Goal: Task Accomplishment & Management: Manage account settings

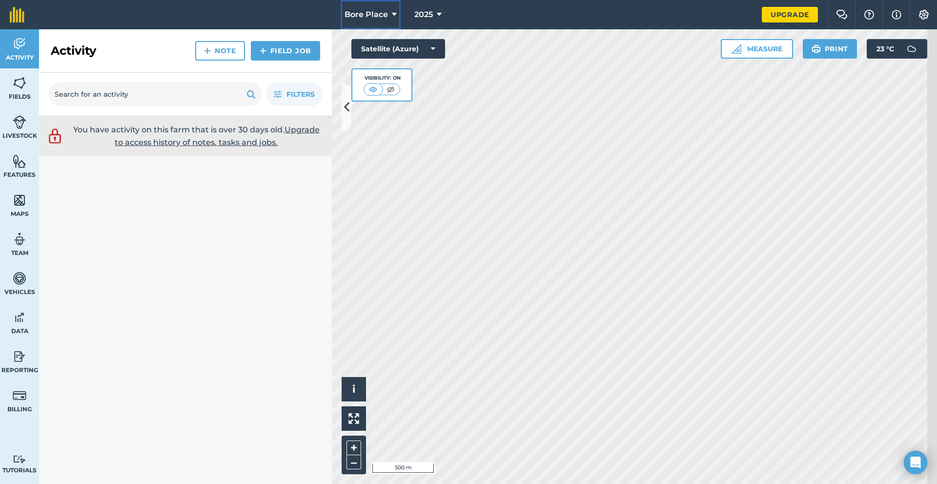
click at [369, 20] on button "Bore Place" at bounding box center [371, 14] width 60 height 29
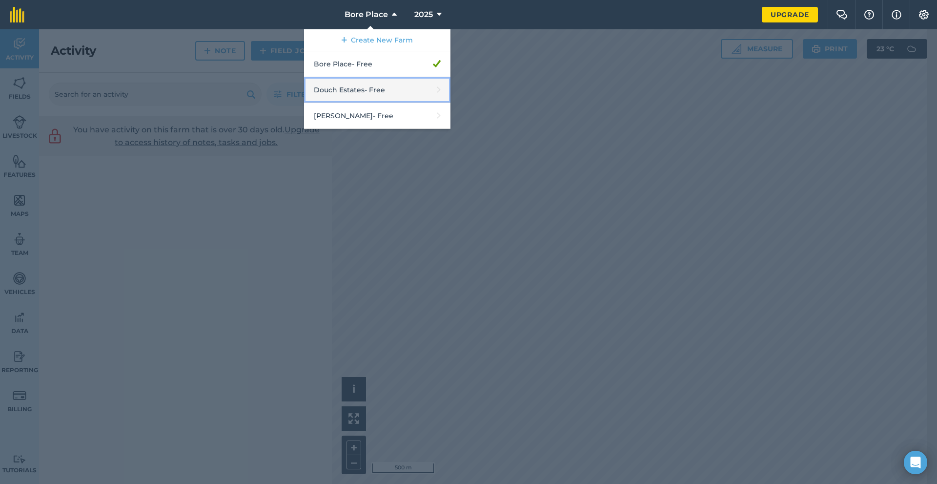
click at [387, 103] on link "Douch Estates - Free" at bounding box center [377, 90] width 146 height 26
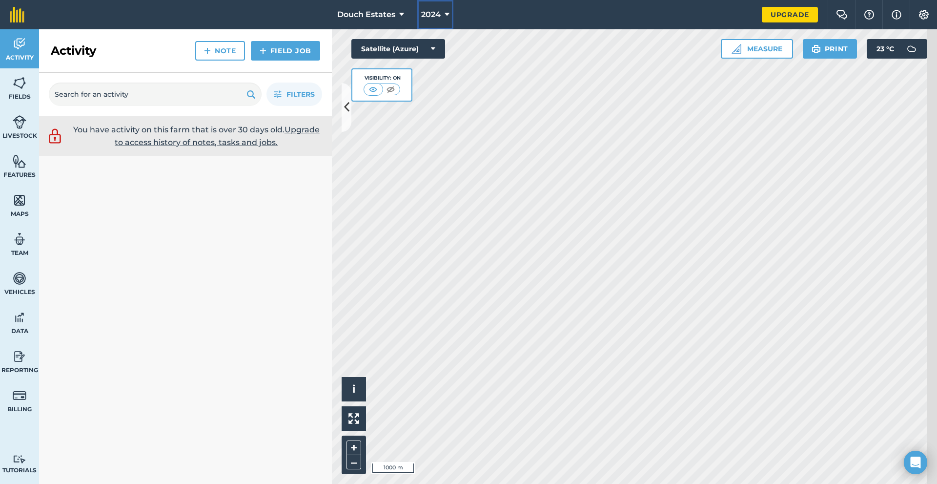
click at [437, 22] on button "2024" at bounding box center [435, 14] width 36 height 29
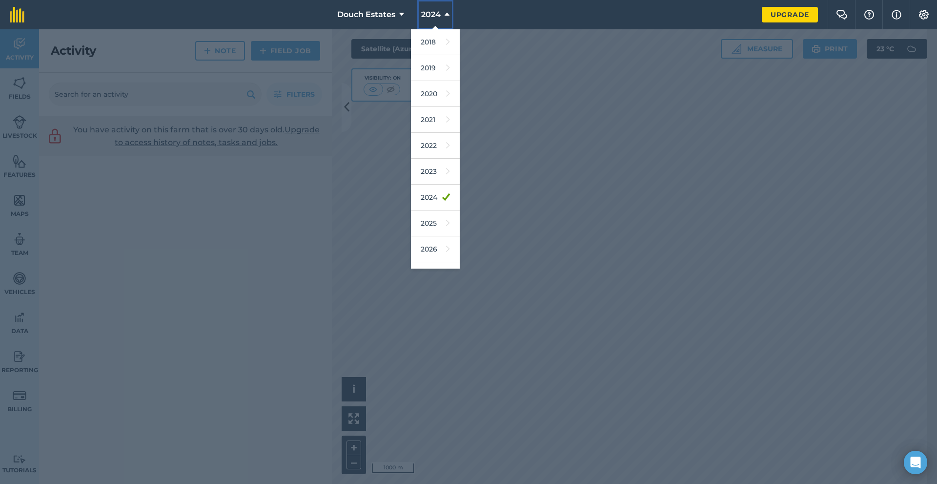
click at [437, 22] on button "2024" at bounding box center [435, 14] width 36 height 29
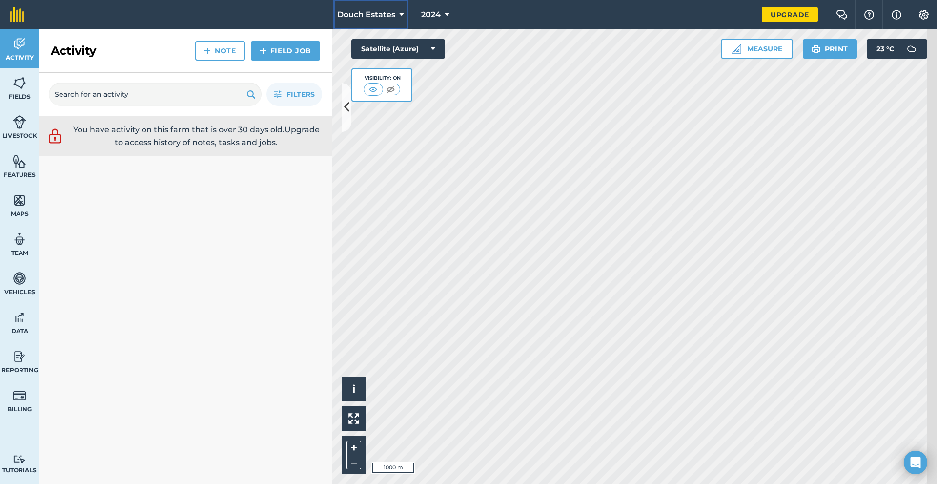
click at [366, 16] on span "Douch Estates" at bounding box center [366, 15] width 58 height 12
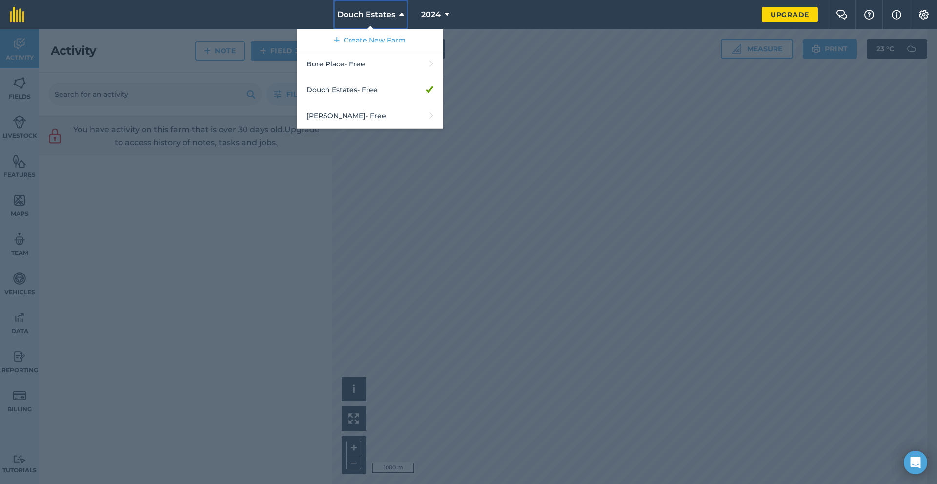
click at [366, 16] on span "Douch Estates" at bounding box center [366, 15] width 58 height 12
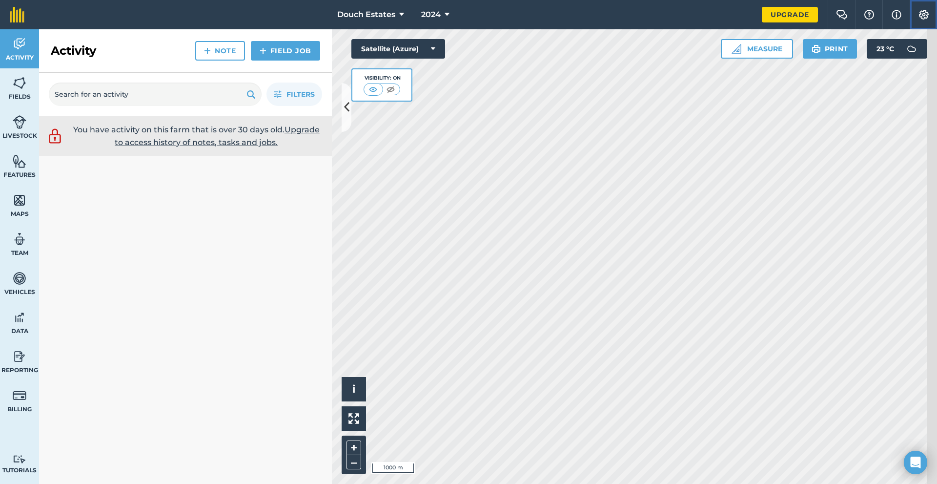
click at [928, 20] on button "Settings" at bounding box center [923, 14] width 27 height 29
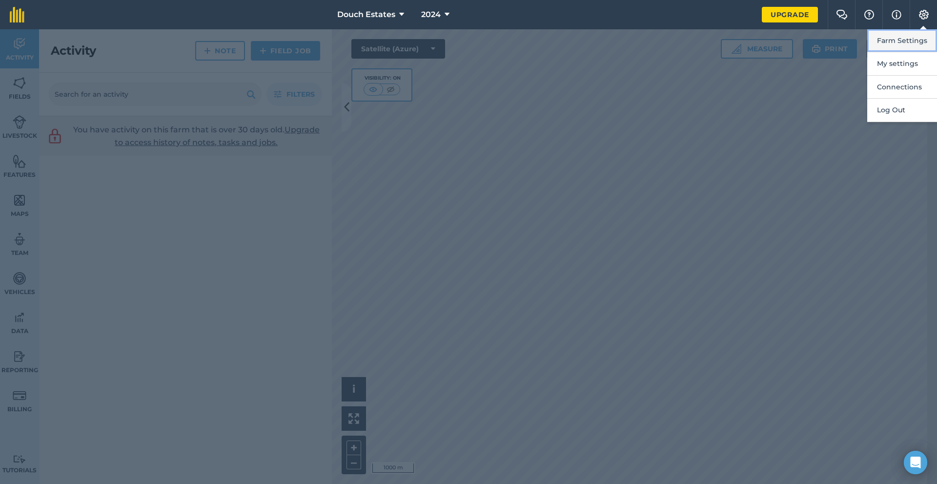
click at [912, 44] on button "Farm Settings" at bounding box center [902, 40] width 70 height 23
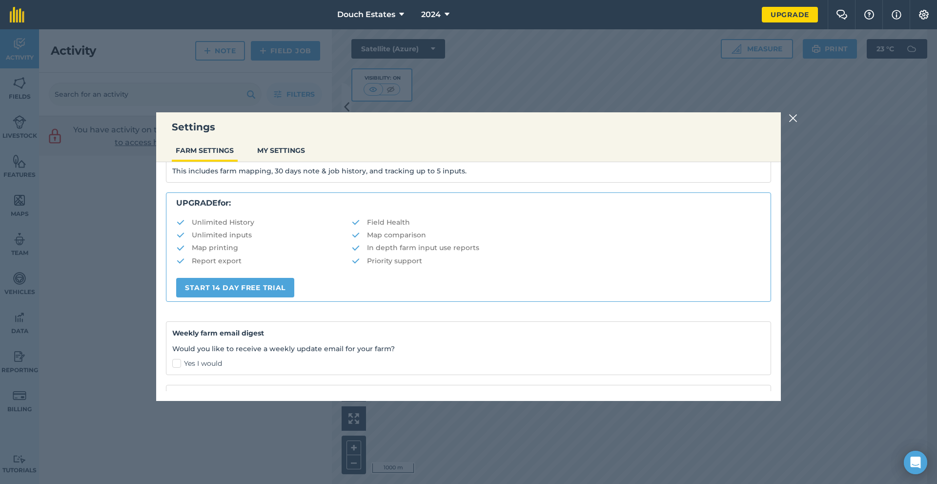
scroll to position [304, 0]
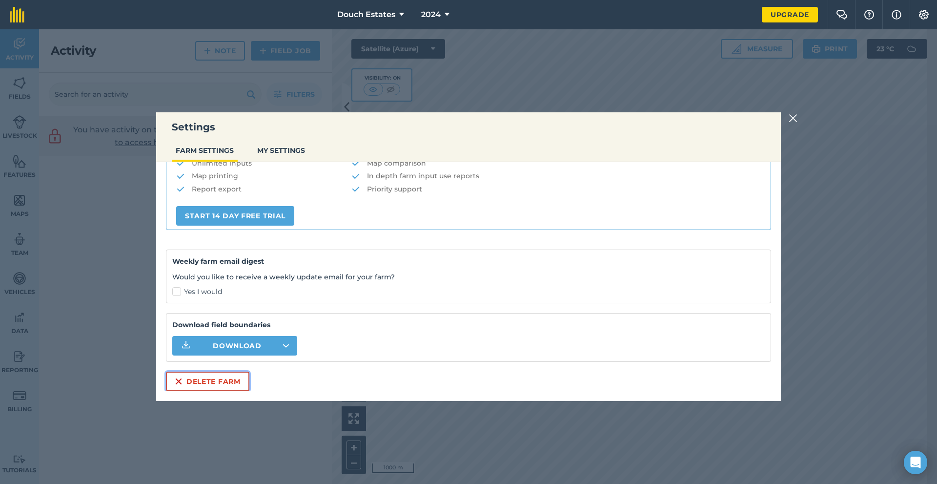
click at [166, 376] on button "Delete farm" at bounding box center [207, 381] width 83 height 20
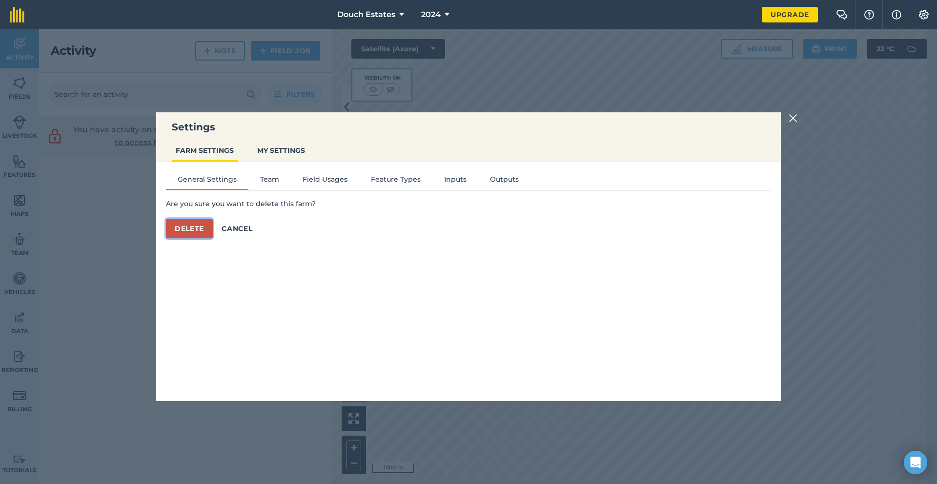
click at [166, 238] on button "Delete" at bounding box center [189, 229] width 47 height 20
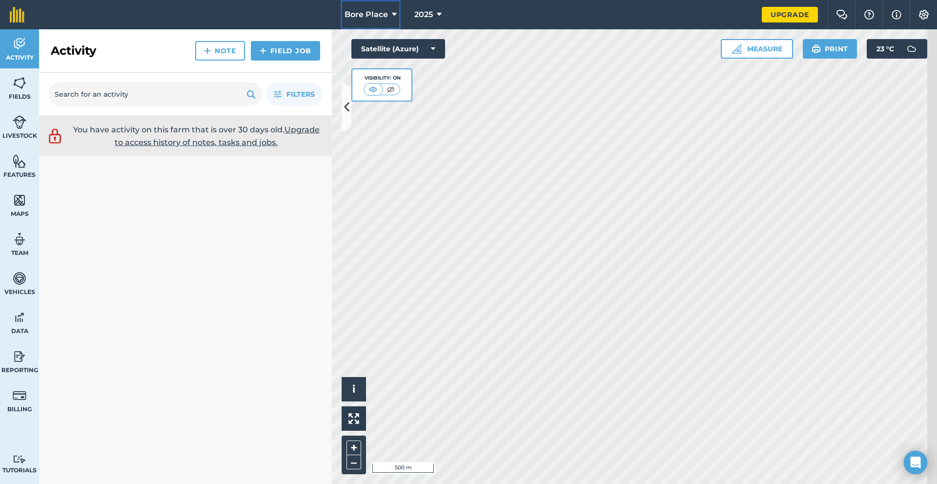
click at [365, 16] on span "Bore Place" at bounding box center [366, 15] width 43 height 12
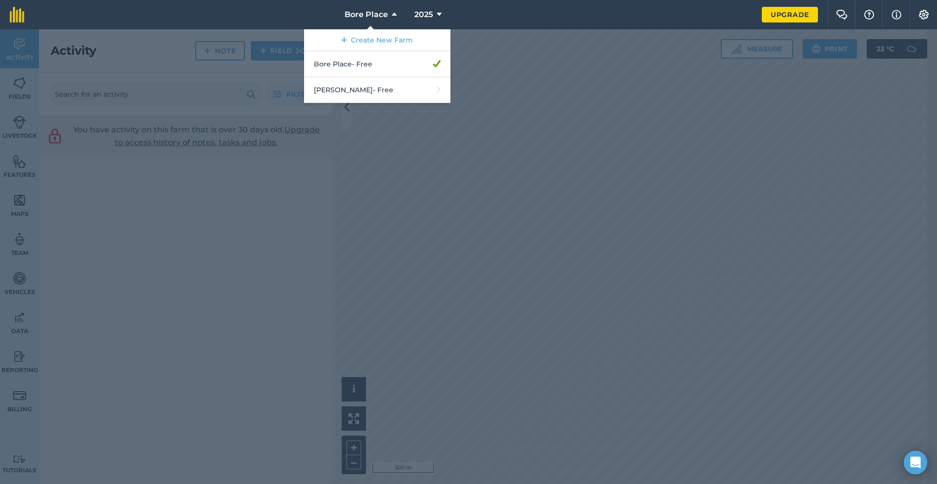
click at [470, 46] on div at bounding box center [468, 256] width 937 height 454
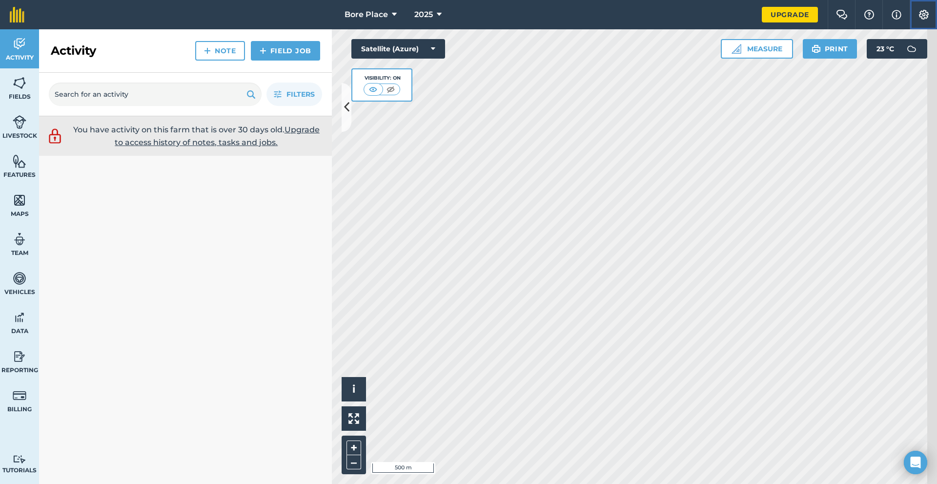
click at [919, 18] on img at bounding box center [924, 15] width 12 height 10
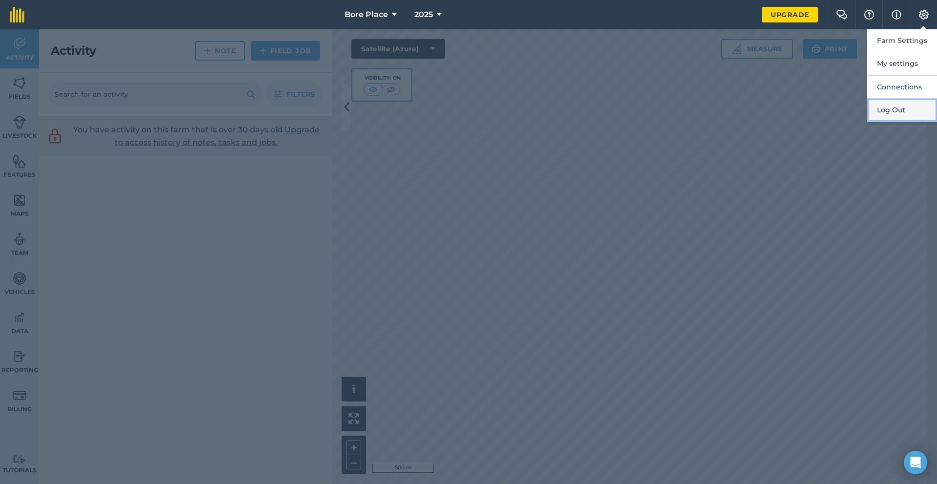
click at [888, 122] on button "Log Out" at bounding box center [902, 110] width 70 height 23
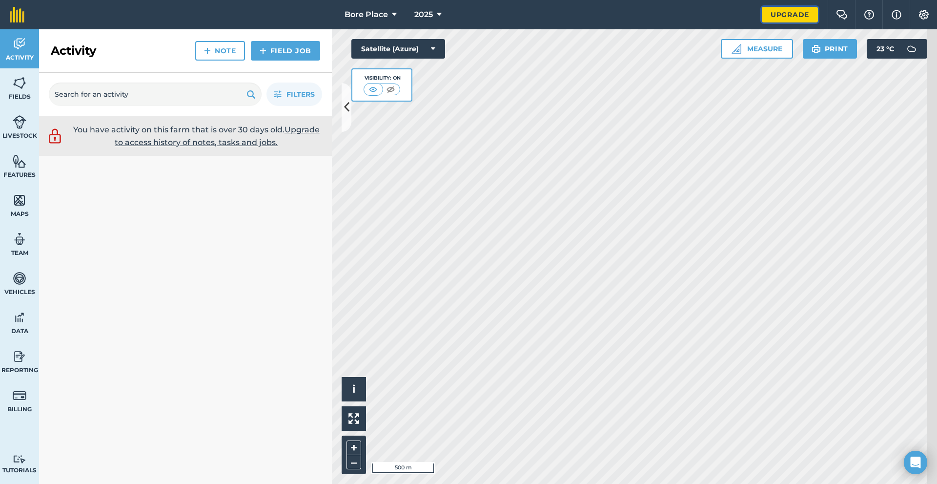
click at [762, 18] on link "Upgrade" at bounding box center [790, 15] width 56 height 16
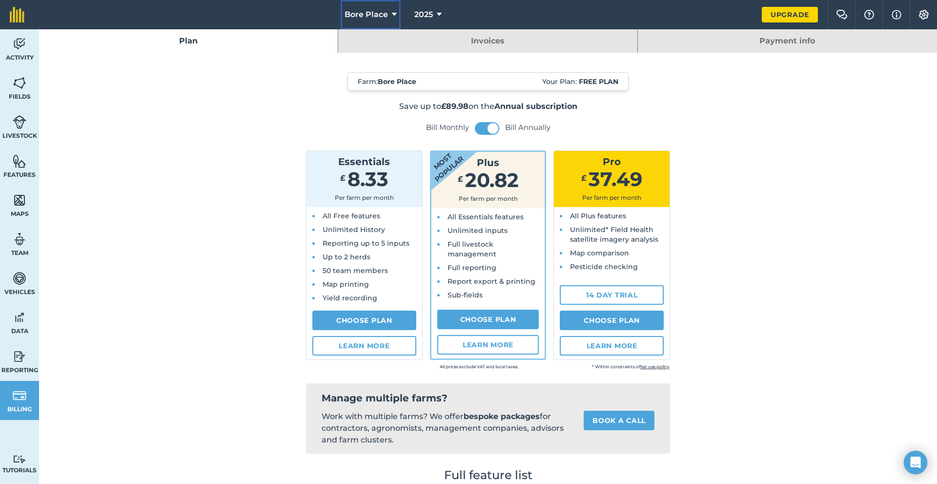
click at [346, 12] on span "Bore Place" at bounding box center [366, 15] width 43 height 12
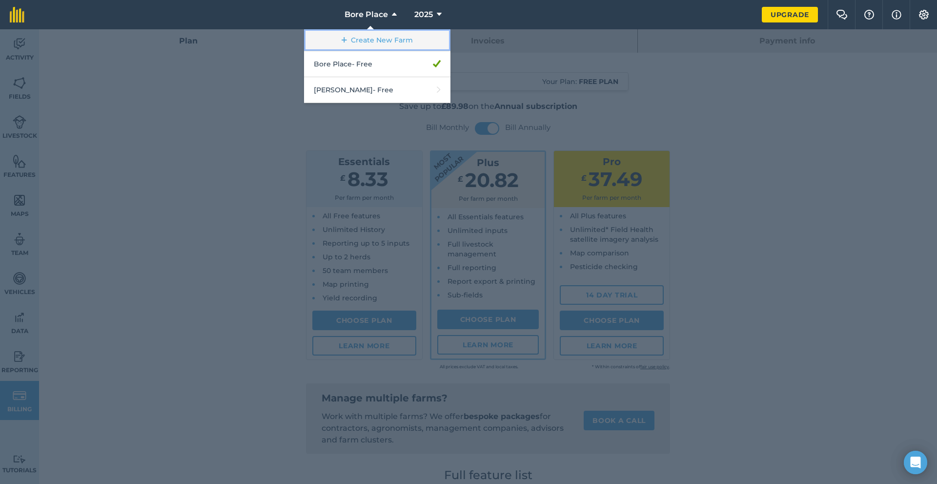
click at [362, 47] on link "Create New Farm" at bounding box center [377, 40] width 146 height 22
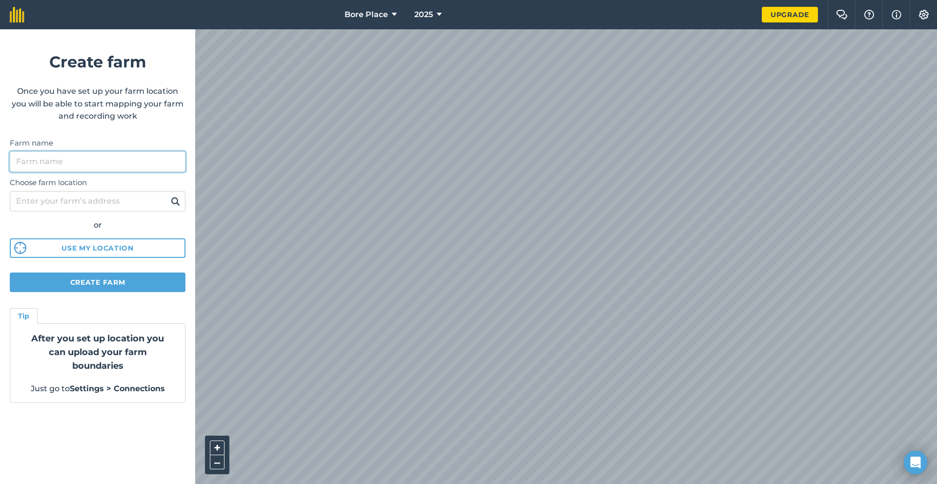
click at [122, 166] on input "Farm name" at bounding box center [98, 161] width 176 height 20
type input "Douch Estates"
click at [125, 204] on input "Choose farm location" at bounding box center [98, 201] width 176 height 20
type input "RH18 5HT"
click at [104, 292] on button "Create farm" at bounding box center [98, 282] width 176 height 20
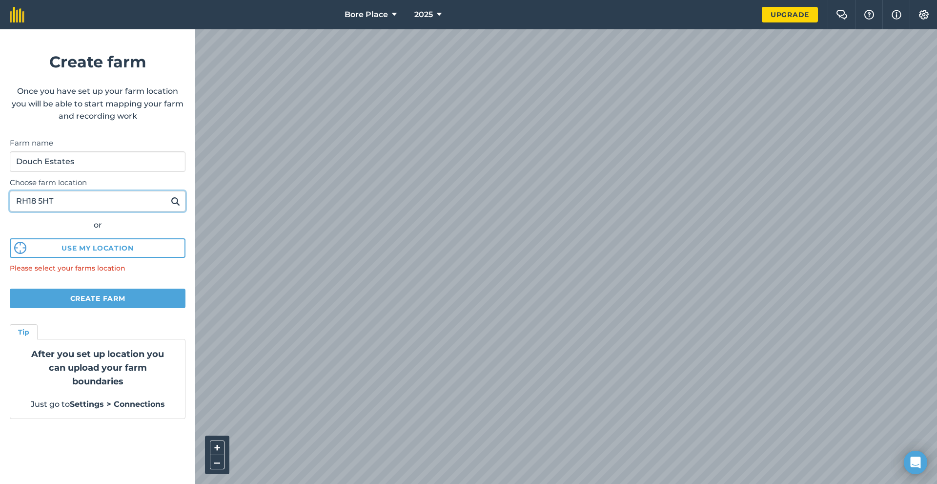
click at [90, 204] on input "RH18 5HT" at bounding box center [98, 201] width 176 height 20
drag, startPoint x: 90, startPoint y: 206, endPoint x: 4, endPoint y: 212, distance: 86.1
click at [4, 212] on form "Create farm Once you have set up your farm location you will be able to start m…" at bounding box center [97, 256] width 195 height 454
click at [168, 195] on button at bounding box center [175, 201] width 15 height 13
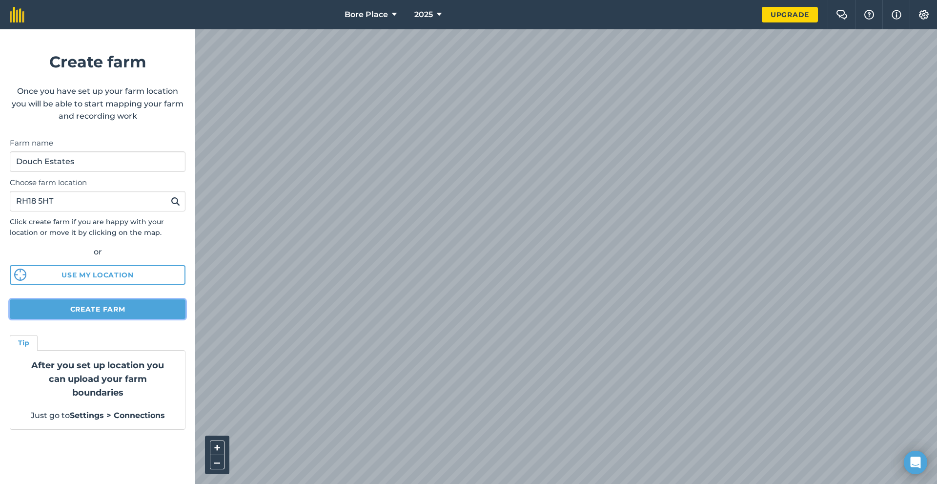
click at [125, 319] on button "Create farm" at bounding box center [98, 309] width 176 height 20
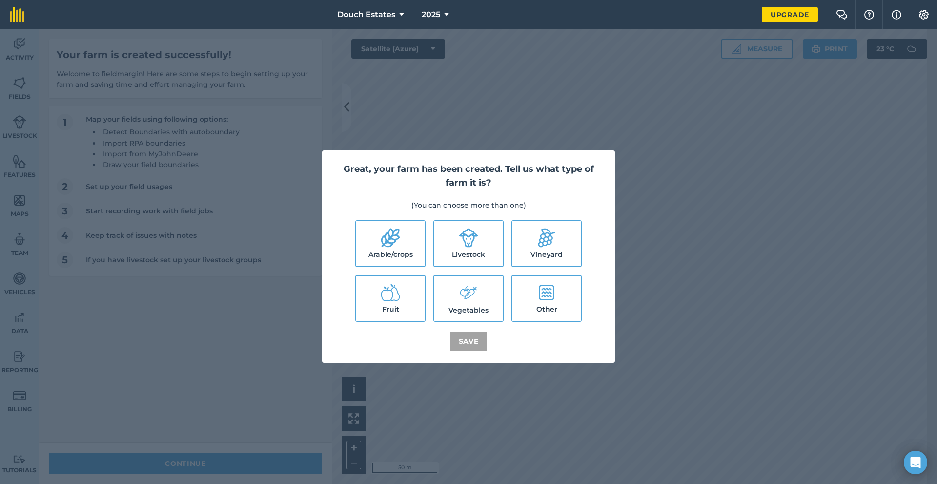
click at [425, 221] on label "Arable/crops" at bounding box center [390, 243] width 68 height 45
checkbox input "true"
click at [503, 221] on label "Livestock" at bounding box center [468, 243] width 68 height 45
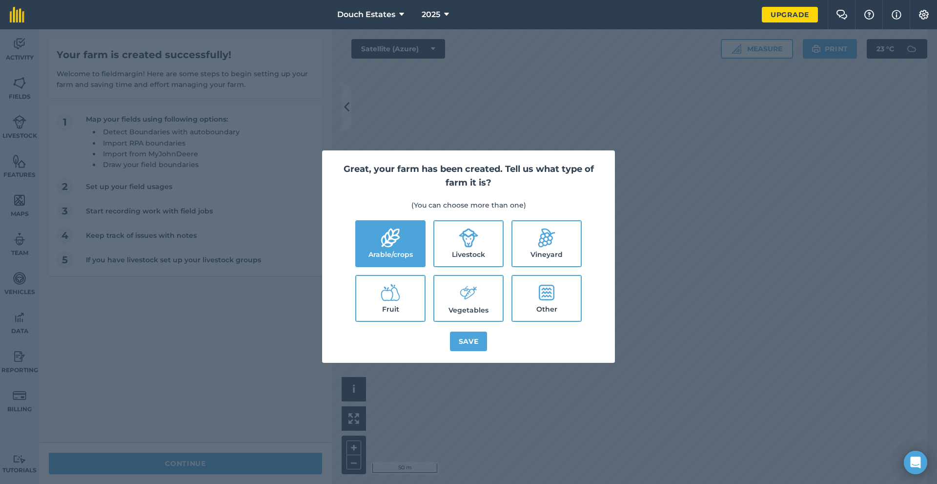
checkbox input "true"
click at [469, 351] on button "Save" at bounding box center [469, 341] width 38 height 20
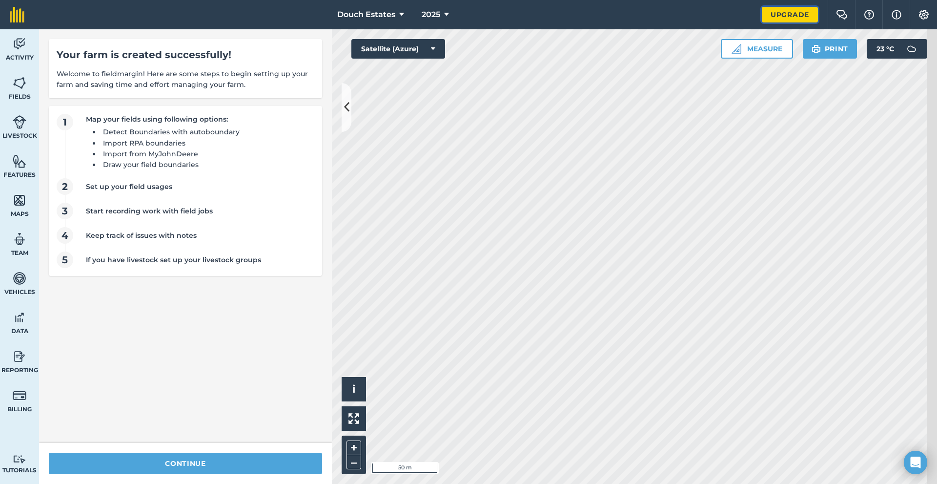
click at [762, 19] on link "Upgrade" at bounding box center [790, 15] width 56 height 16
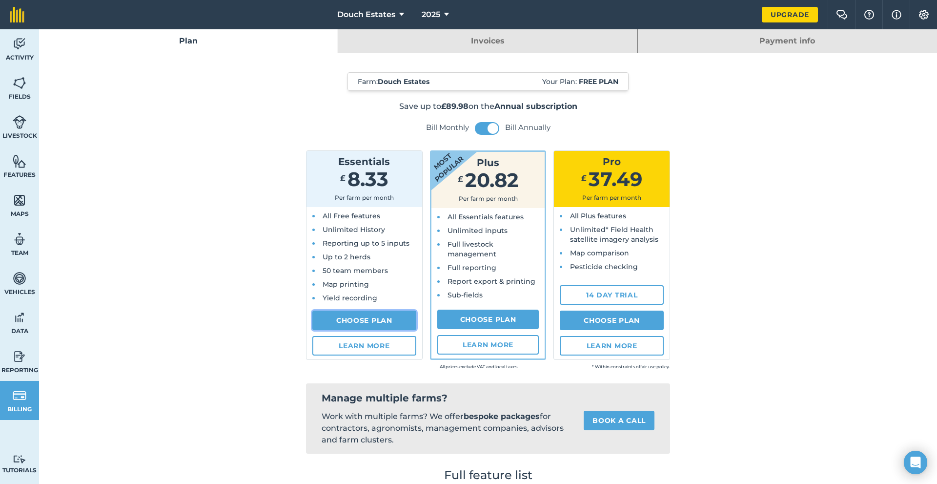
click at [370, 330] on link "Choose Plan" at bounding box center [364, 320] width 104 height 20
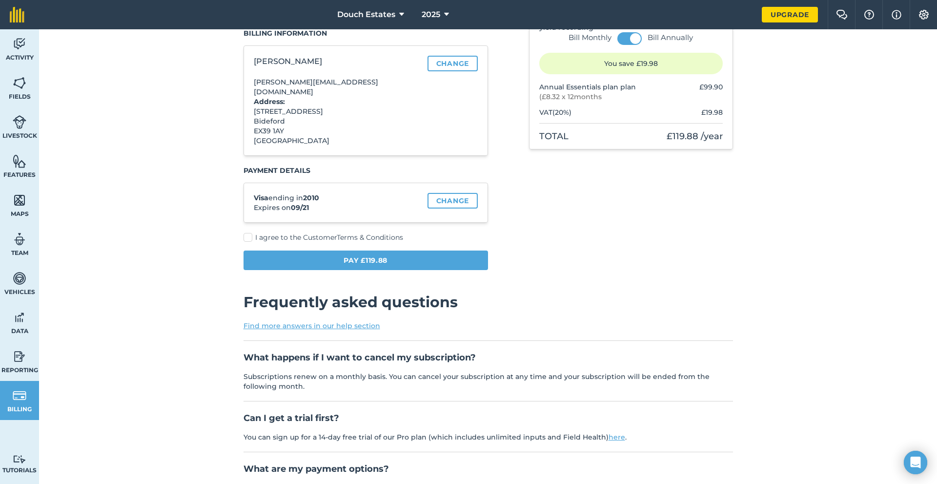
scroll to position [65, 0]
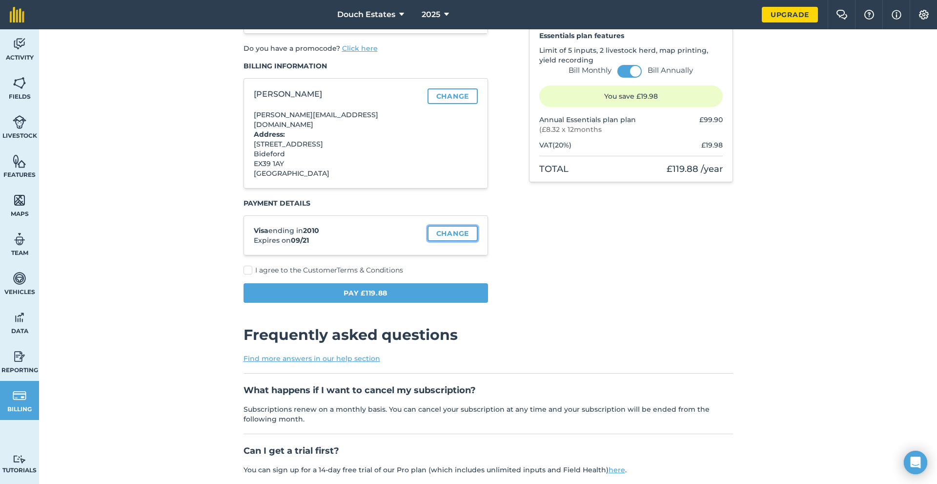
click at [451, 241] on link "Change" at bounding box center [453, 233] width 50 height 16
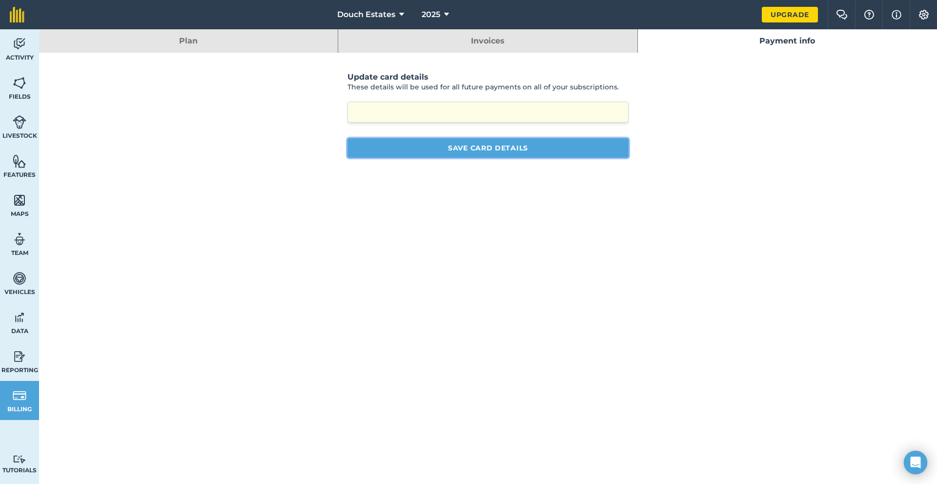
click at [537, 158] on button "Save card details" at bounding box center [487, 148] width 281 height 20
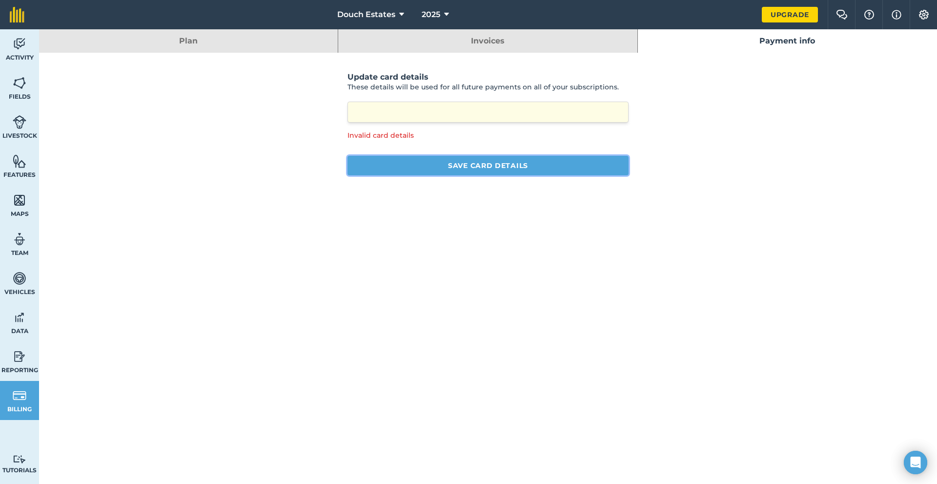
click at [513, 175] on button "Save card details" at bounding box center [487, 166] width 281 height 20
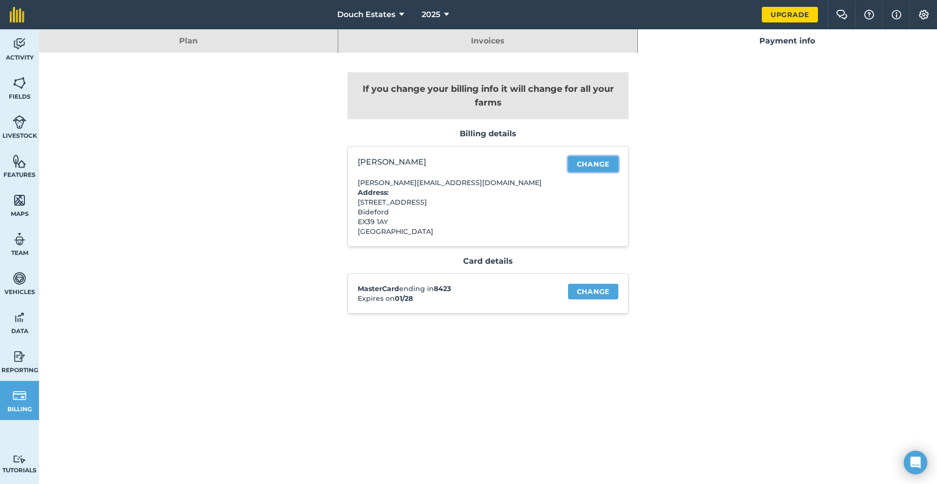
click at [618, 172] on link "Change" at bounding box center [593, 164] width 50 height 16
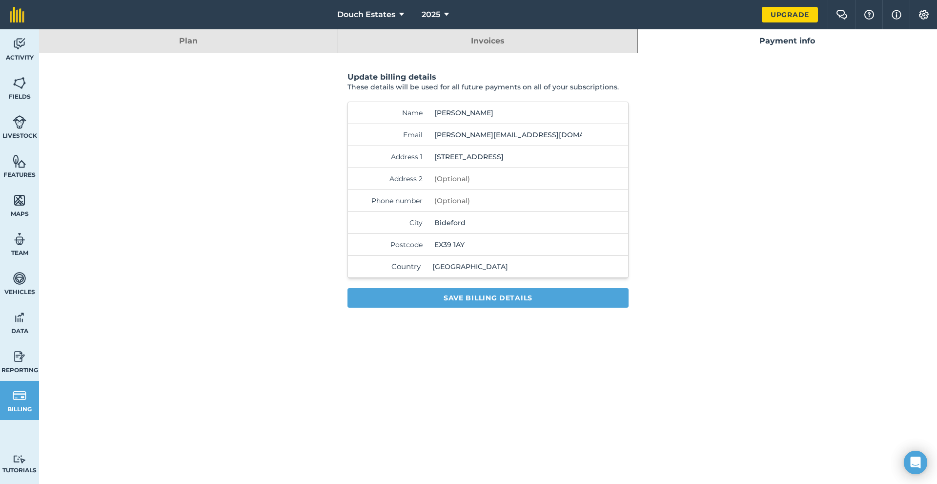
drag, startPoint x: 515, startPoint y: 199, endPoint x: 337, endPoint y: 182, distance: 178.9
click at [348, 168] on div "Address 1 44a Bayview Road" at bounding box center [488, 157] width 280 height 22
click at [506, 29] on nav "Douch Estates 2025" at bounding box center [398, 14] width 728 height 29
click at [504, 49] on link "Invoices" at bounding box center [487, 40] width 299 height 23
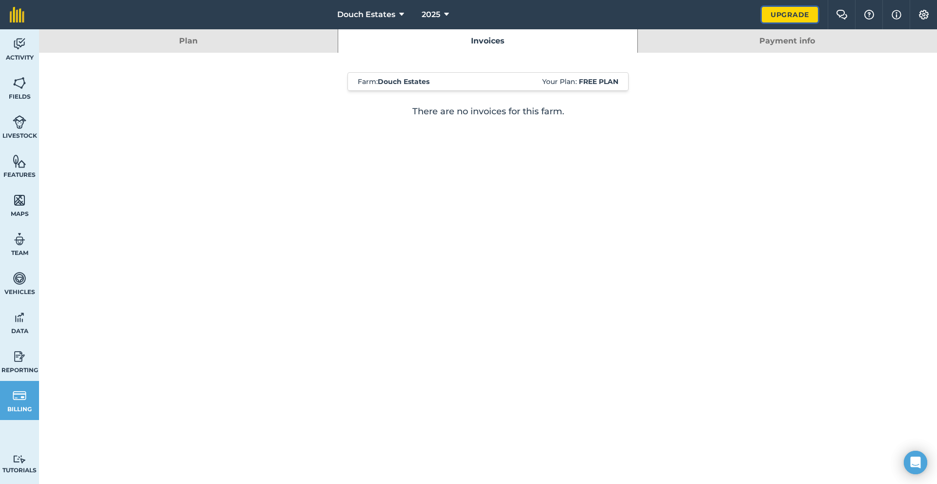
click at [762, 15] on link "Upgrade" at bounding box center [790, 15] width 56 height 16
click at [808, 53] on link "Payment info" at bounding box center [787, 40] width 299 height 23
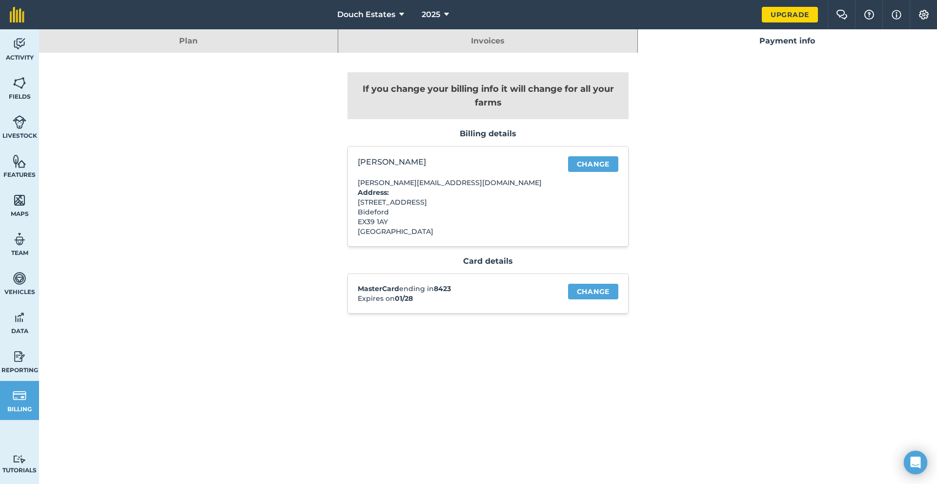
click at [299, 48] on link "Plan" at bounding box center [188, 40] width 299 height 23
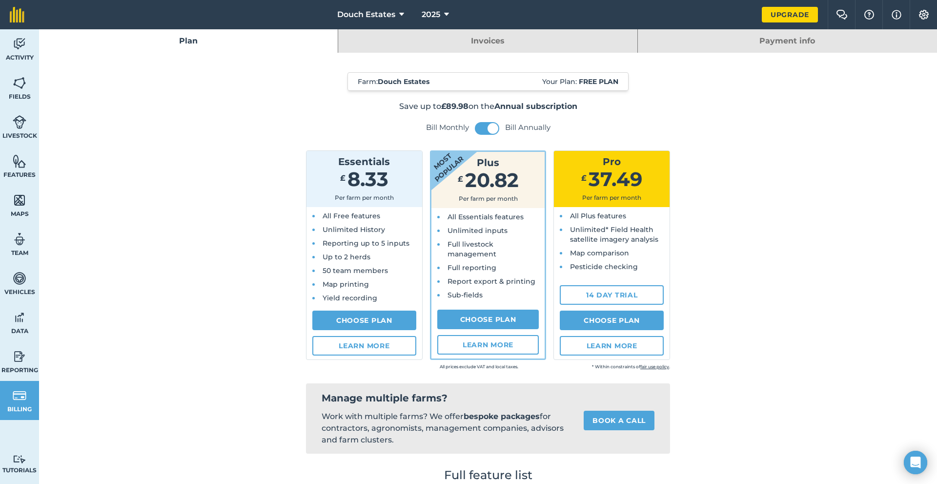
click at [349, 191] on span "8.33" at bounding box center [367, 179] width 41 height 24
click at [341, 330] on link "Choose Plan" at bounding box center [364, 320] width 104 height 20
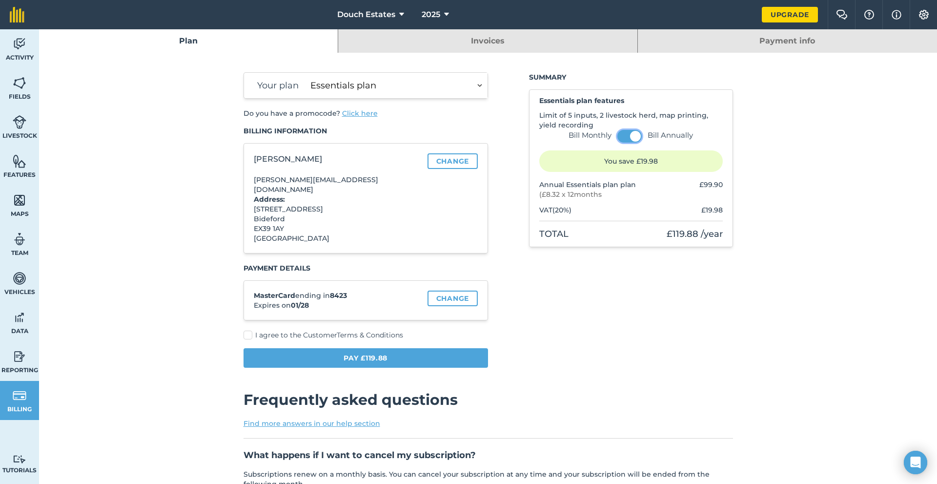
click at [621, 143] on button at bounding box center [629, 136] width 24 height 13
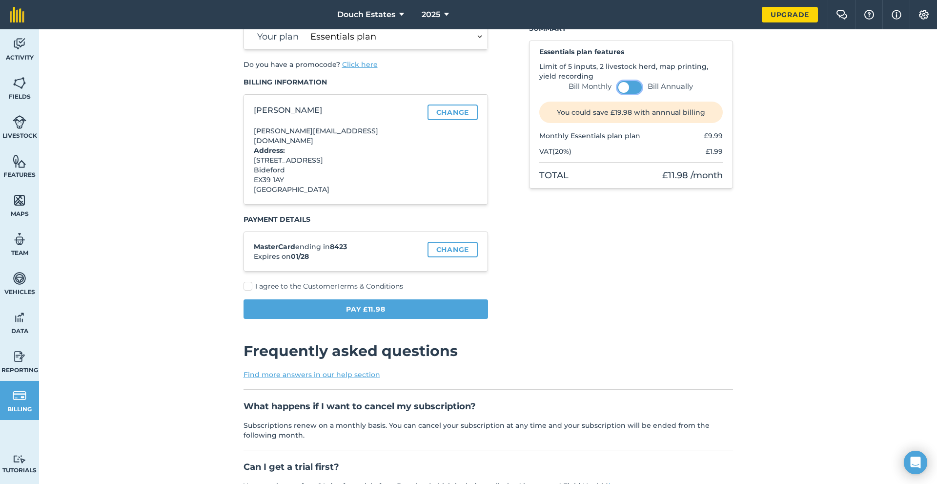
scroll to position [65, 0]
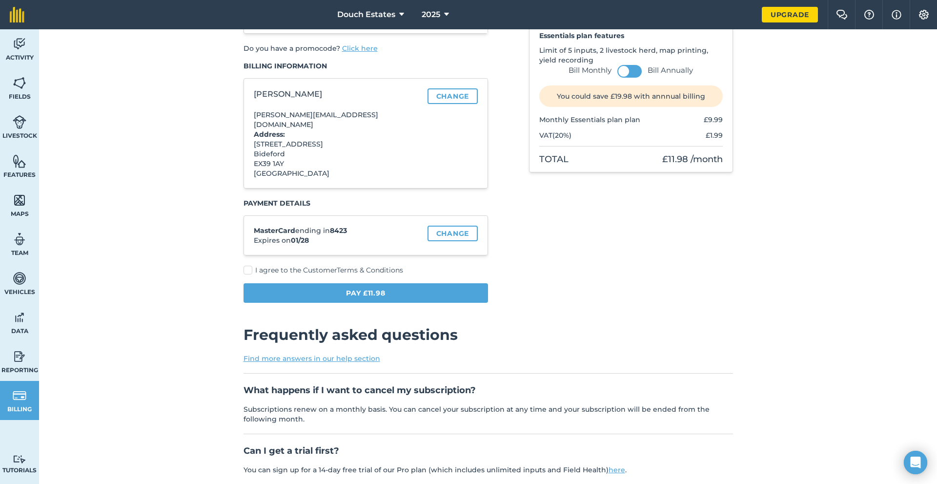
click at [247, 275] on label "I agree to the Customer Terms & Conditions" at bounding box center [366, 270] width 245 height 10
click at [247, 335] on input "I agree to the Customer Terms & Conditions" at bounding box center [247, 333] width 6 height 6
checkbox input "true"
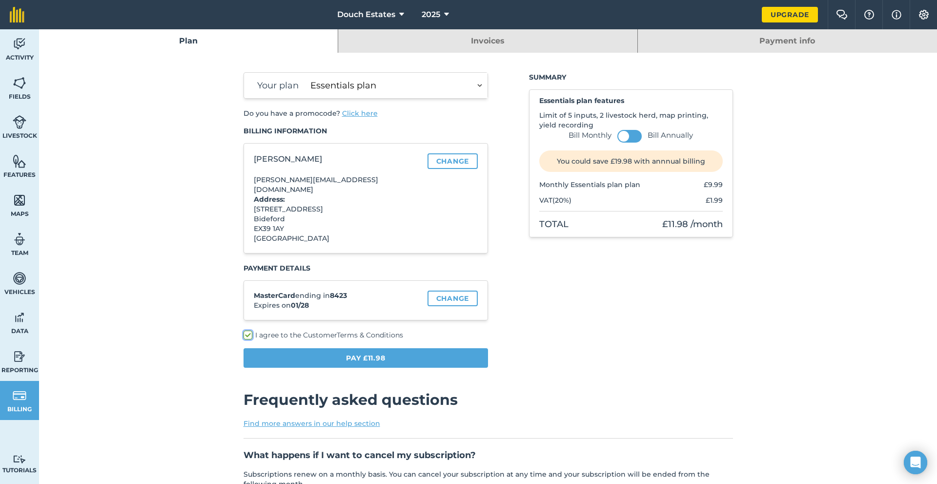
scroll to position [16, 0]
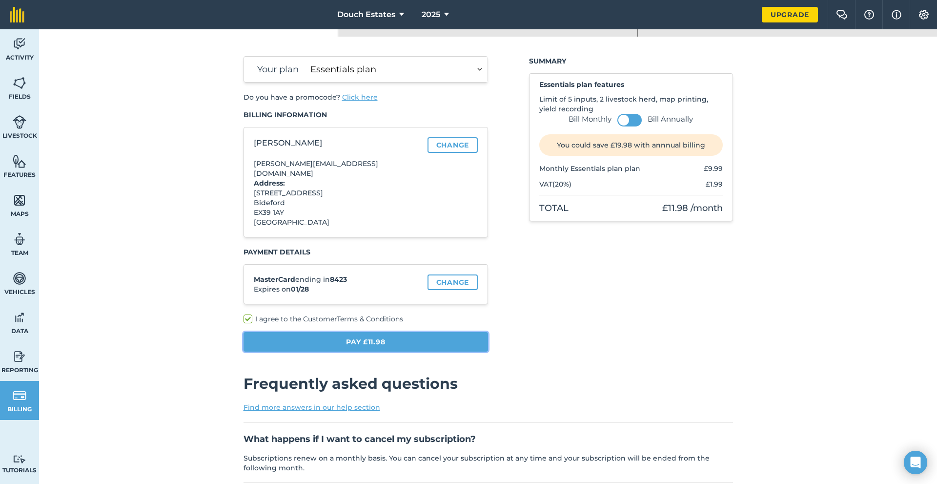
click at [391, 351] on button "Pay £11.98" at bounding box center [366, 342] width 245 height 20
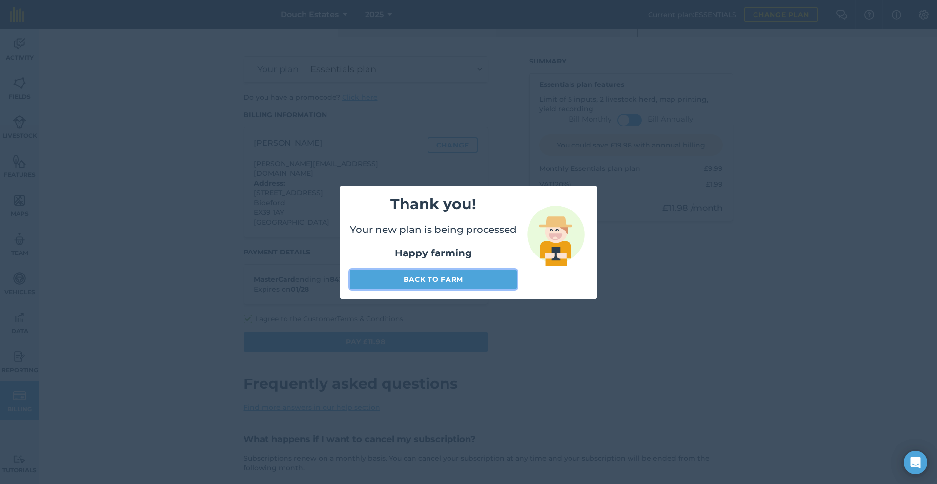
click at [467, 286] on link "Back to farm" at bounding box center [433, 279] width 167 height 20
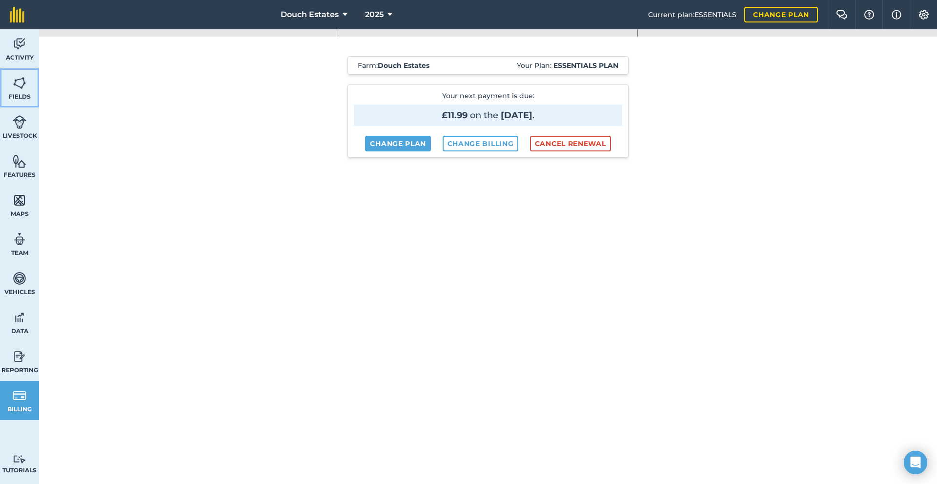
click at [26, 90] on img at bounding box center [20, 83] width 14 height 15
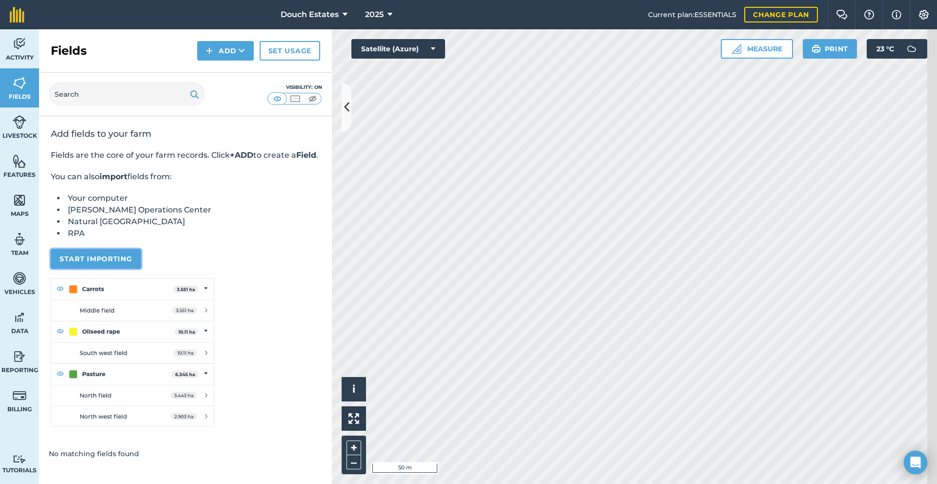
click at [141, 268] on button "Start importing" at bounding box center [96, 259] width 90 height 20
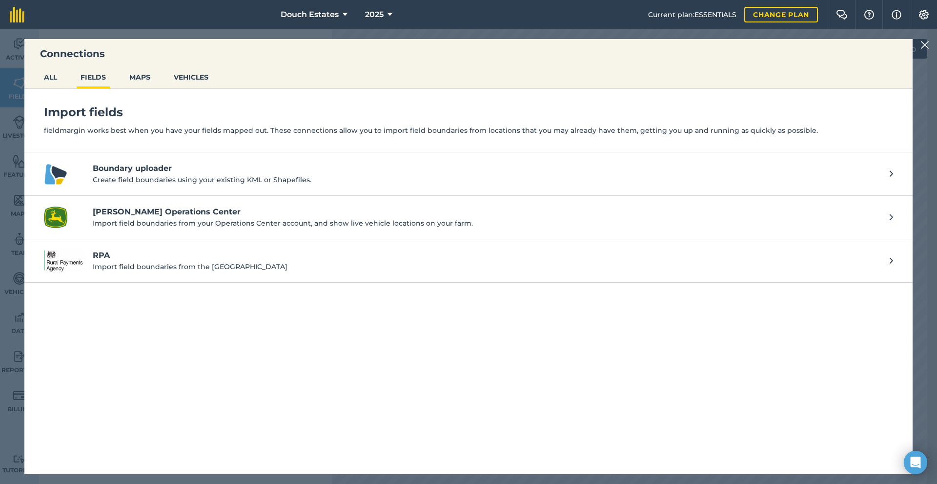
click at [188, 272] on p "Import field boundaries from the RPA" at bounding box center [486, 266] width 787 height 11
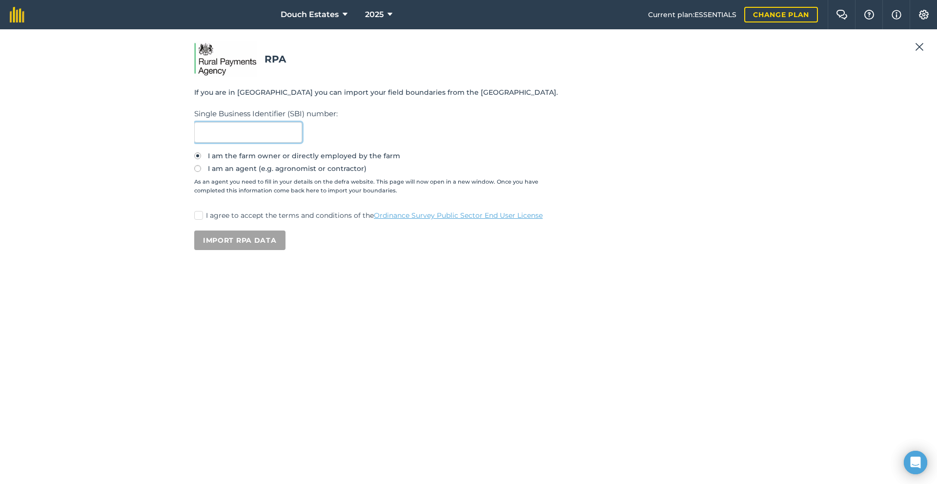
click at [254, 143] on input "text" at bounding box center [248, 132] width 108 height 20
paste input "106299061"
type input "106299061"
click at [247, 172] on label "I am an agent (e.g. agronomist or contractor)" at bounding box center [468, 168] width 549 height 7
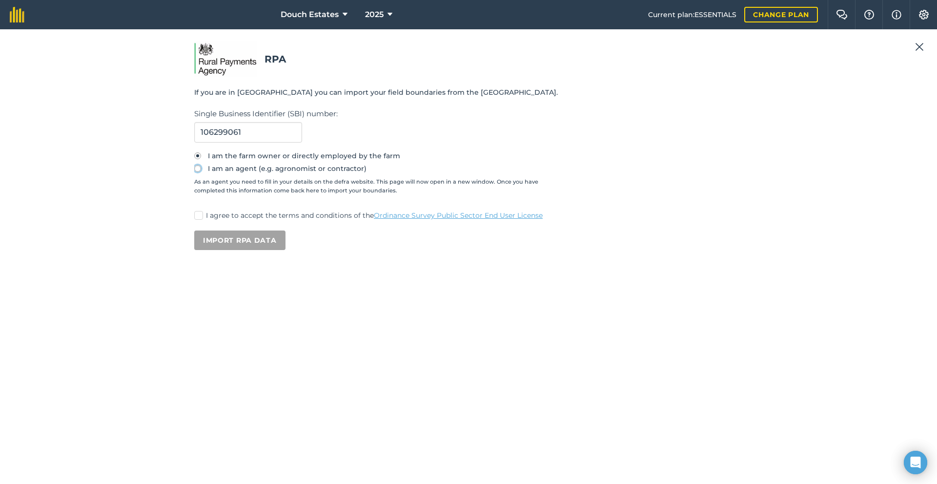
radio input "true"
click at [225, 159] on label "I am the farm owner or directly employed by the farm" at bounding box center [468, 155] width 549 height 7
radio input "true"
click at [210, 221] on label "I agree to accept the terms and conditions of the Ordinance Survey Public Secto…" at bounding box center [468, 215] width 549 height 10
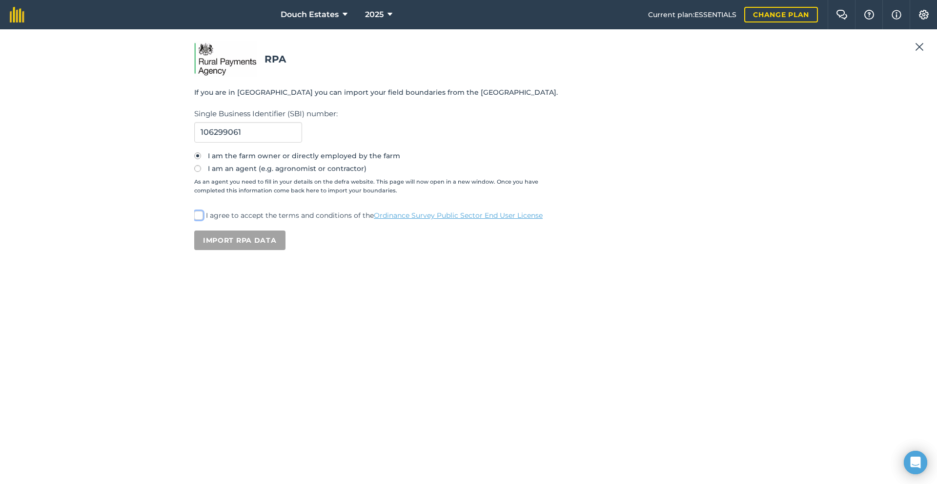
click at [201, 217] on input "I agree to accept the terms and conditions of the Ordinance Survey Public Secto…" at bounding box center [197, 213] width 6 height 6
checkbox input "true"
click at [252, 250] on button "Import RPA data" at bounding box center [239, 240] width 91 height 20
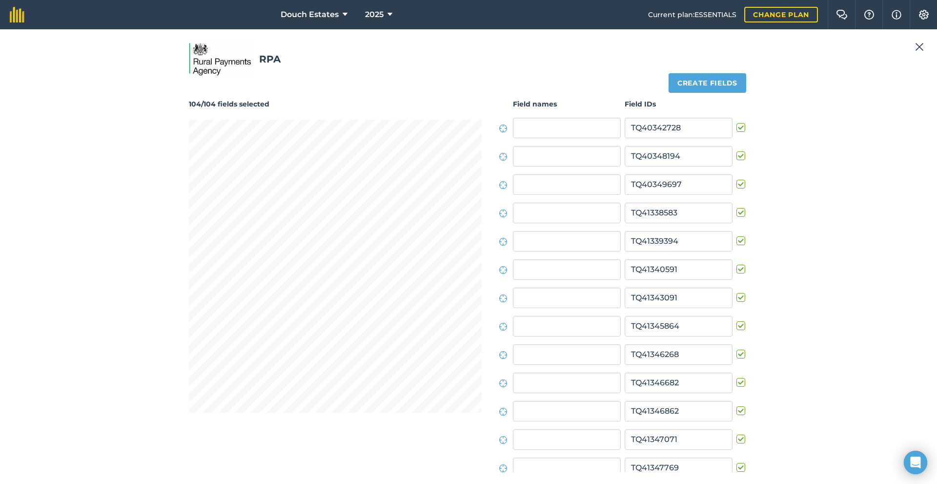
click at [915, 50] on img at bounding box center [919, 47] width 9 height 12
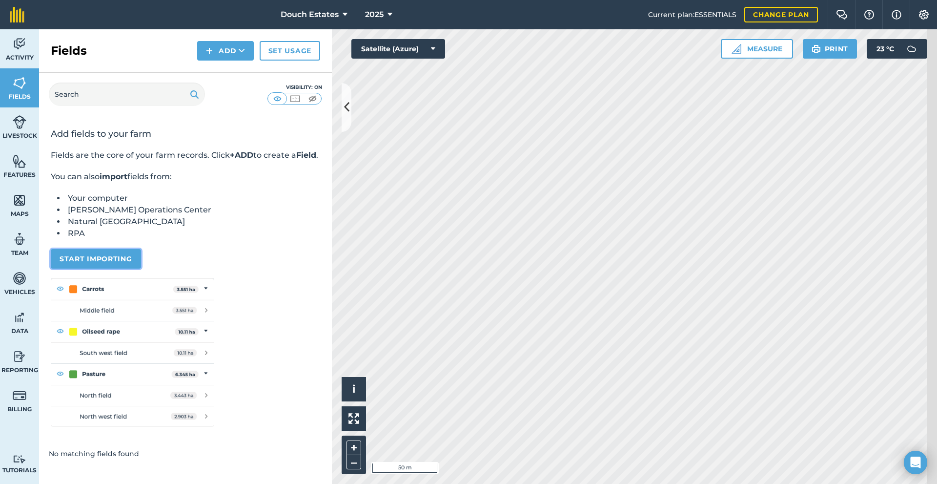
click at [127, 268] on button "Start importing" at bounding box center [96, 259] width 90 height 20
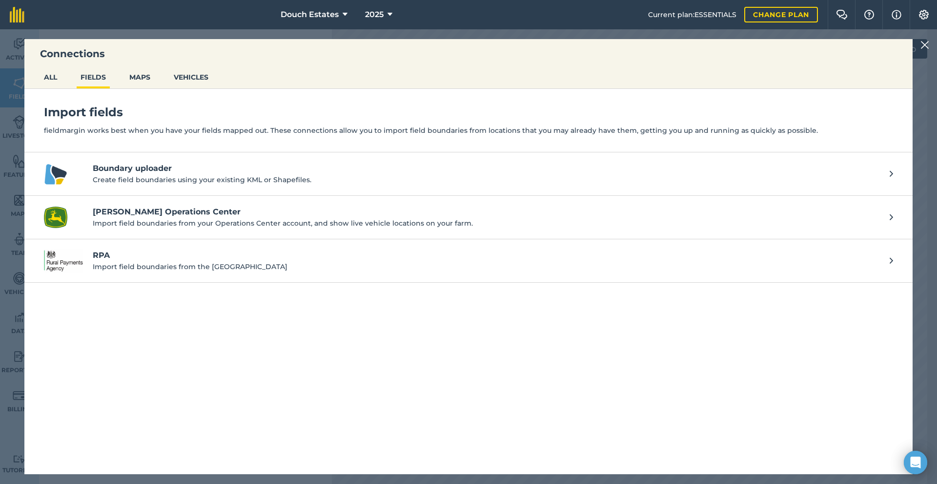
click at [150, 272] on p "Import field boundaries from the RPA" at bounding box center [486, 266] width 787 height 11
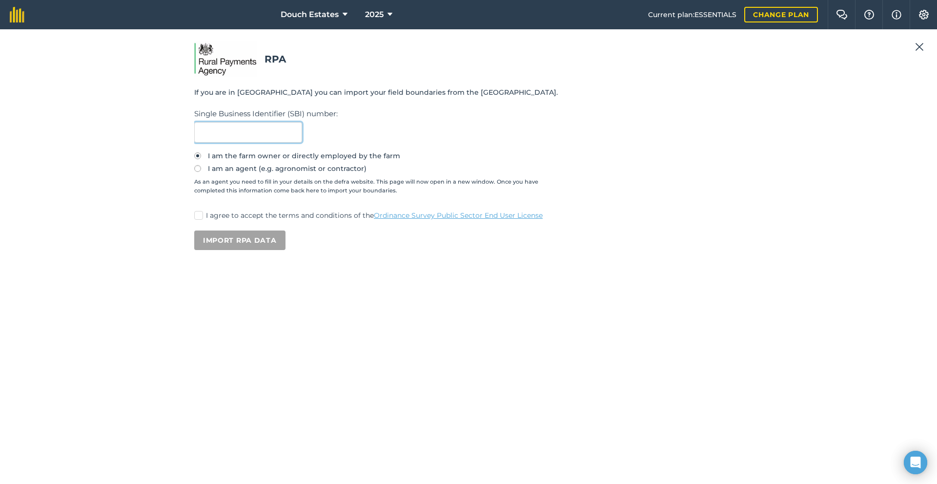
click at [221, 142] on input "text" at bounding box center [248, 132] width 108 height 20
paste input "200944083"
type input "200944083"
click at [210, 221] on label "I agree to accept the terms and conditions of the Ordinance Survey Public Secto…" at bounding box center [468, 215] width 549 height 10
click at [201, 217] on input "I agree to accept the terms and conditions of the Ordinance Survey Public Secto…" at bounding box center [197, 213] width 6 height 6
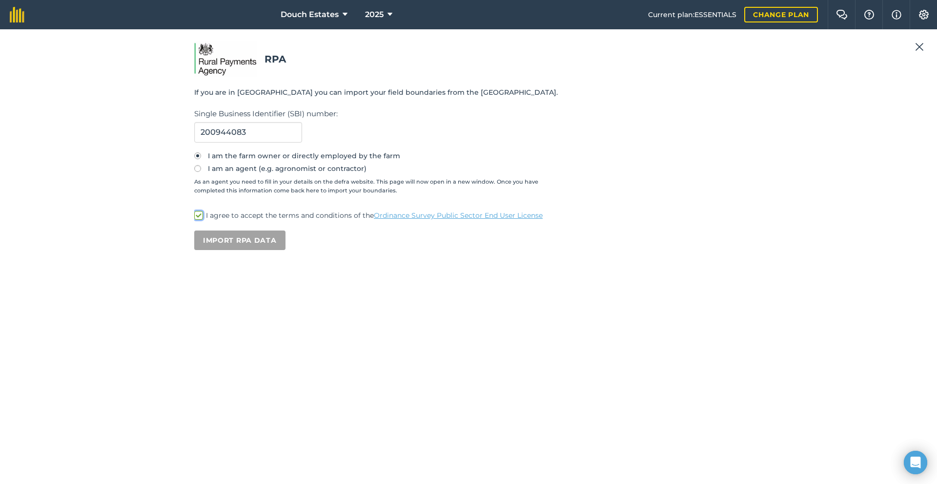
checkbox input "true"
click at [257, 250] on button "Import RPA data" at bounding box center [239, 240] width 91 height 20
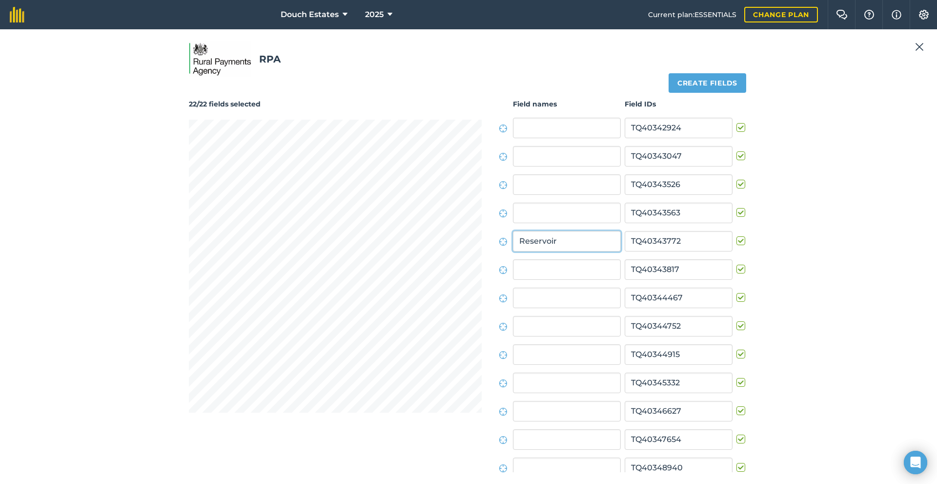
type input "Reservoir"
drag, startPoint x: 541, startPoint y: 267, endPoint x: 466, endPoint y: 260, distance: 75.0
click at [497, 260] on div "Field names Field IDs TQ40342924 TQ40343047 TQ40343526 TQ40343563 Reservoir TQ4…" at bounding box center [622, 415] width 251 height 633
click at [739, 93] on button "Create fields" at bounding box center [708, 83] width 78 height 20
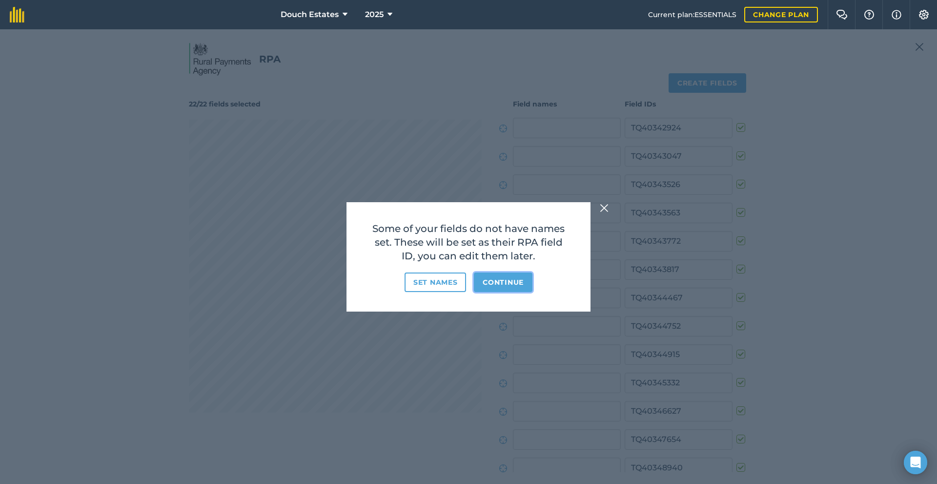
click at [512, 292] on button "Continue" at bounding box center [503, 282] width 59 height 20
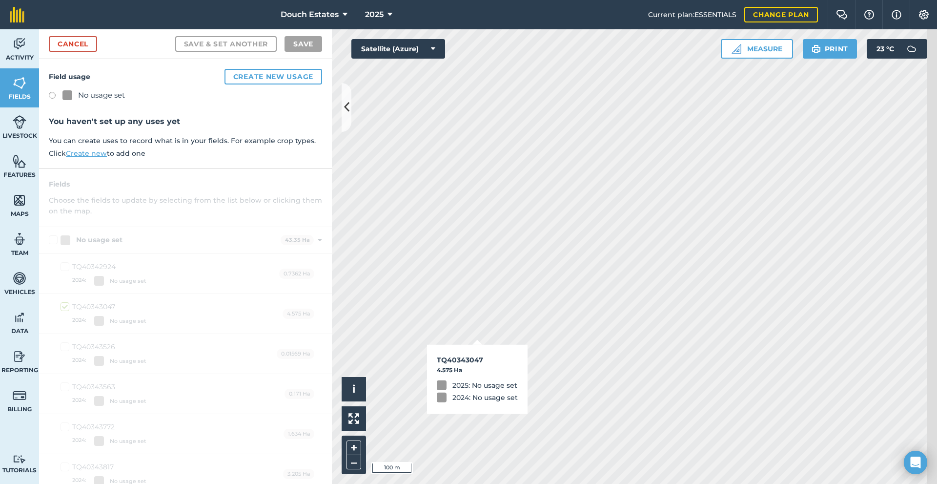
checkbox input "true"
click at [233, 84] on button "Create new usage" at bounding box center [273, 77] width 98 height 16
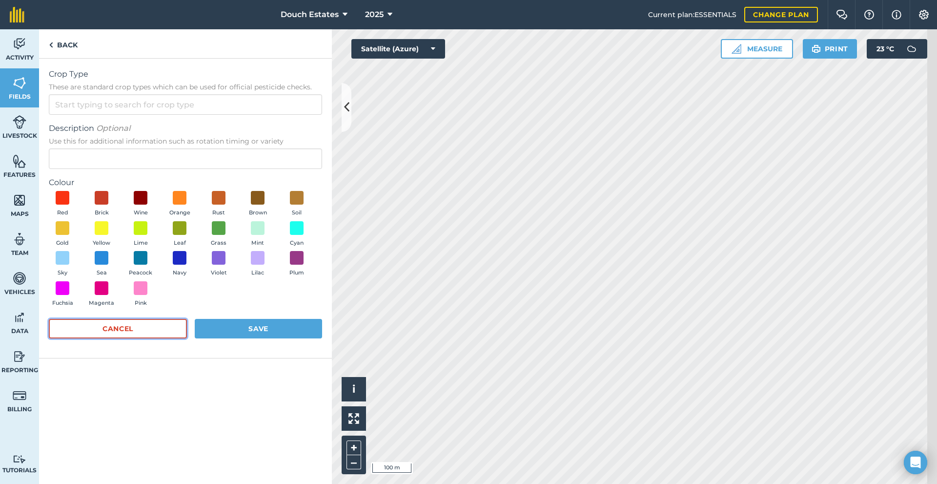
click at [155, 338] on button "Cancel" at bounding box center [118, 329] width 138 height 20
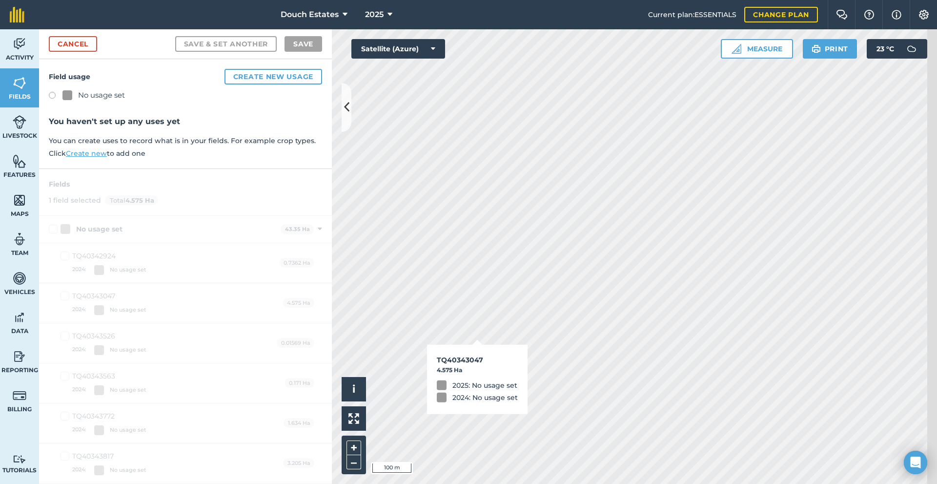
checkbox input "false"
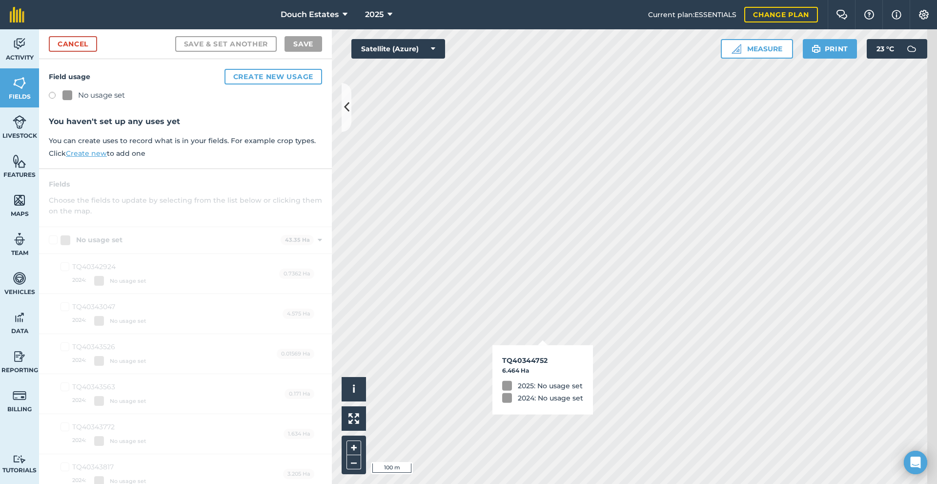
checkbox input "true"
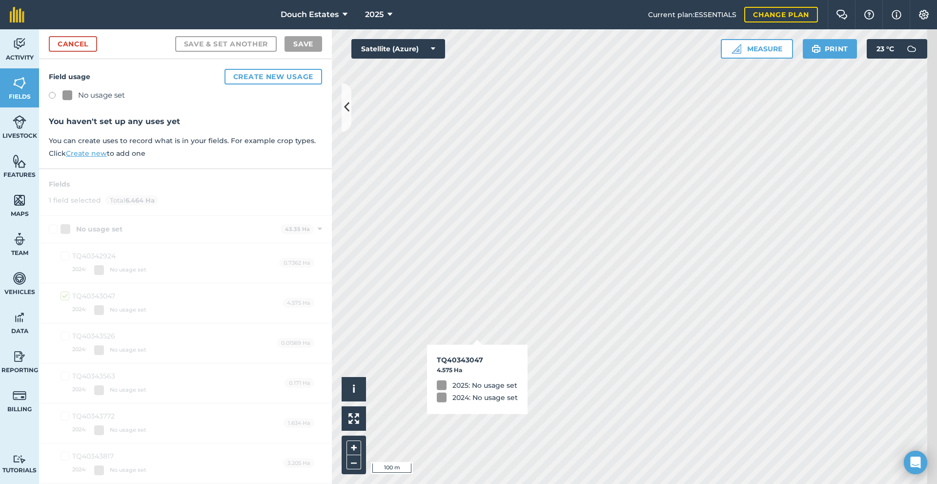
checkbox input "true"
click at [249, 84] on button "Create new usage" at bounding box center [273, 77] width 98 height 16
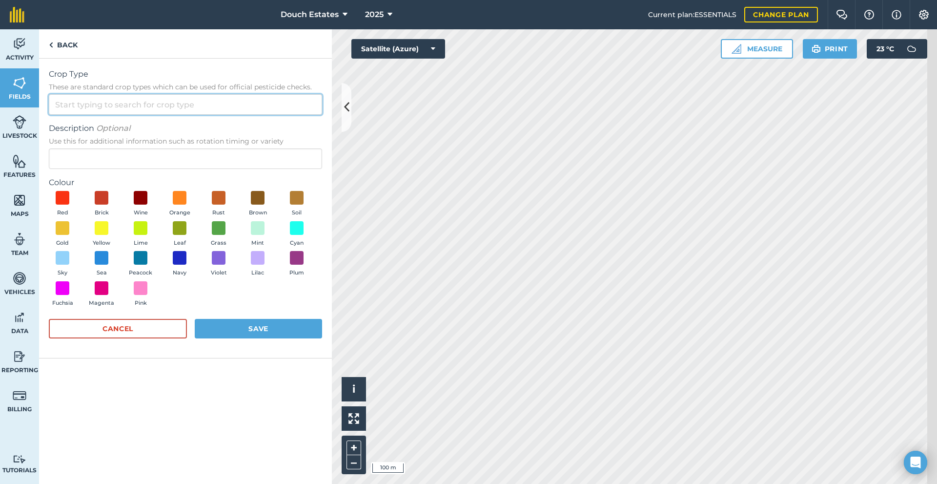
click at [157, 115] on input "Crop Type These are standard crop types which can be used for official pesticid…" at bounding box center [185, 104] width 273 height 20
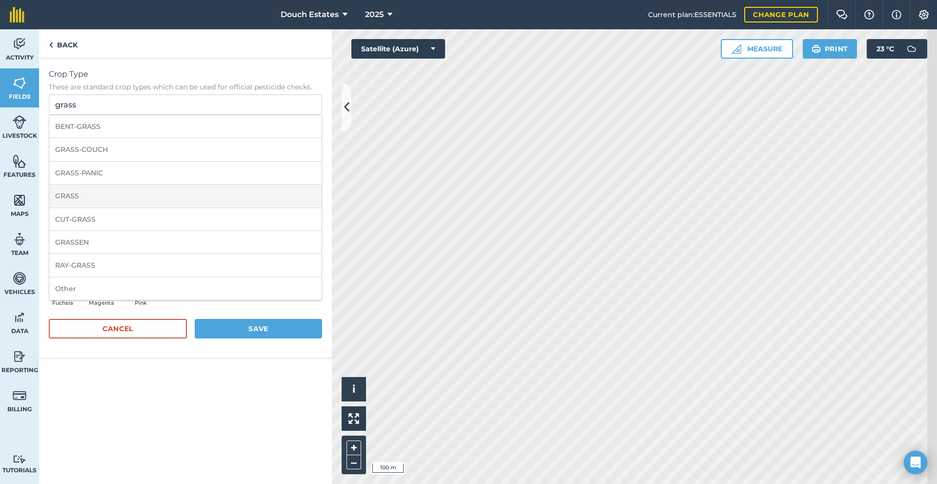
click at [138, 207] on li "GRASS" at bounding box center [185, 195] width 272 height 23
click at [124, 115] on input "GRASS" at bounding box center [185, 104] width 273 height 20
click at [115, 115] on input "GRASS" at bounding box center [185, 104] width 273 height 20
type input "G"
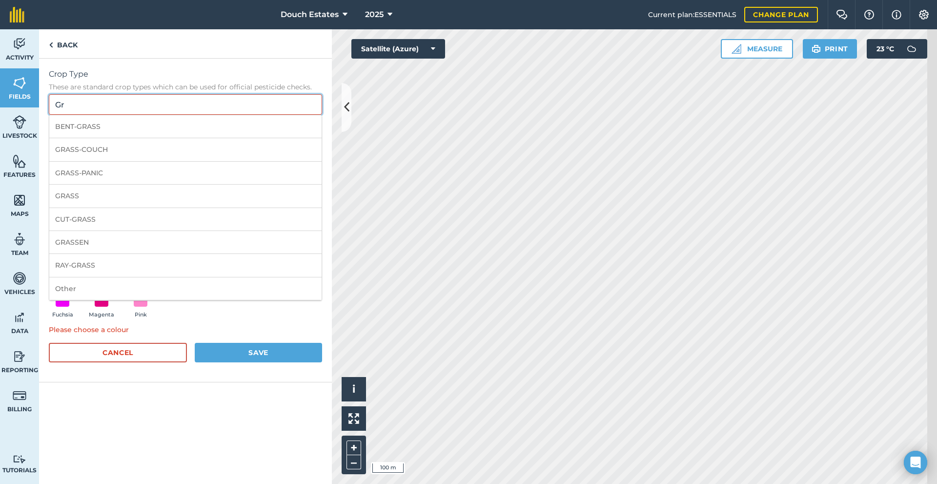
type input "G"
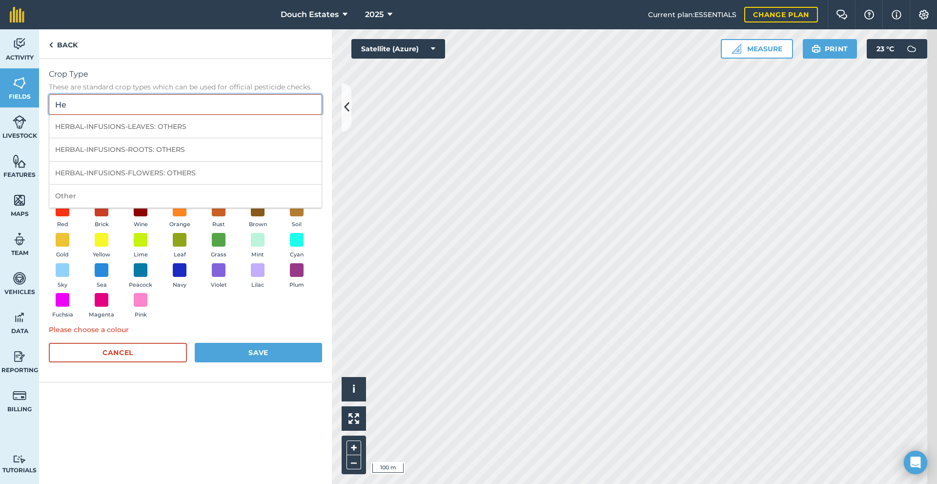
type input "H"
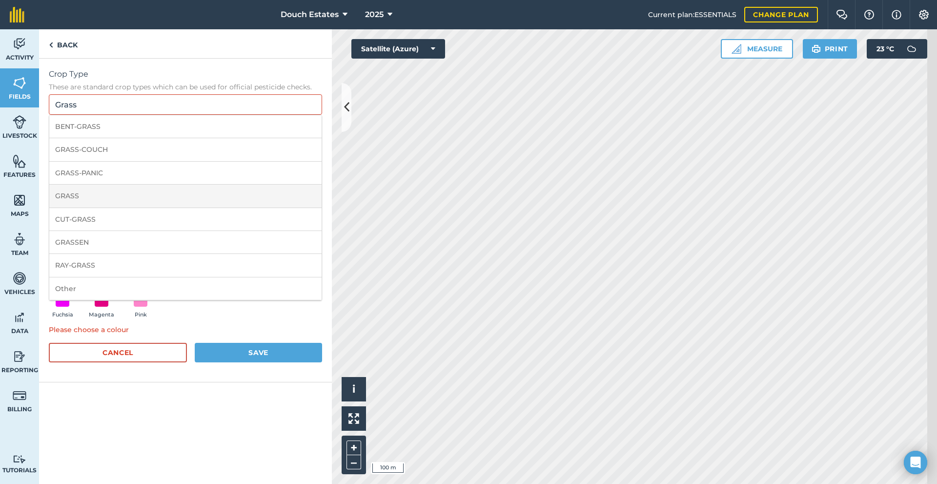
click at [136, 207] on li "GRASS" at bounding box center [185, 195] width 272 height 23
type input "GRASS"
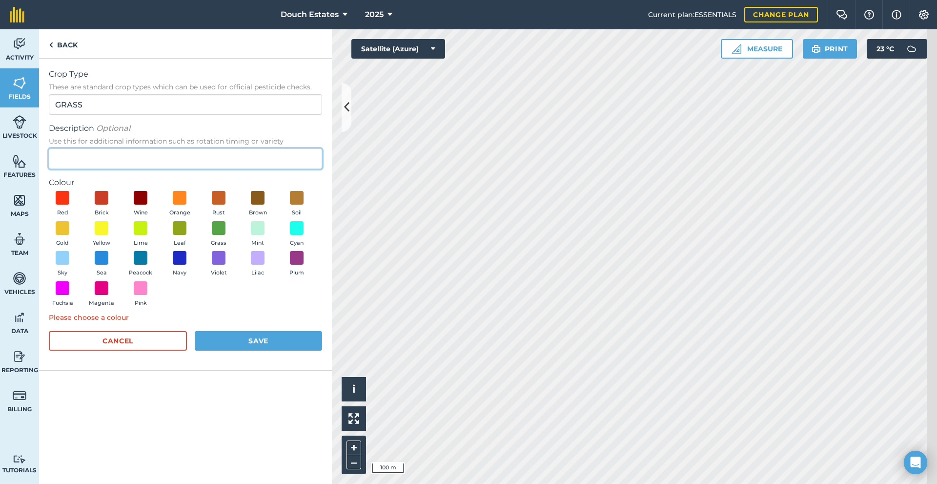
click at [131, 169] on input "Description Optional Use this for additional information such as rotation timin…" at bounding box center [185, 158] width 273 height 20
type input "FD seeds"
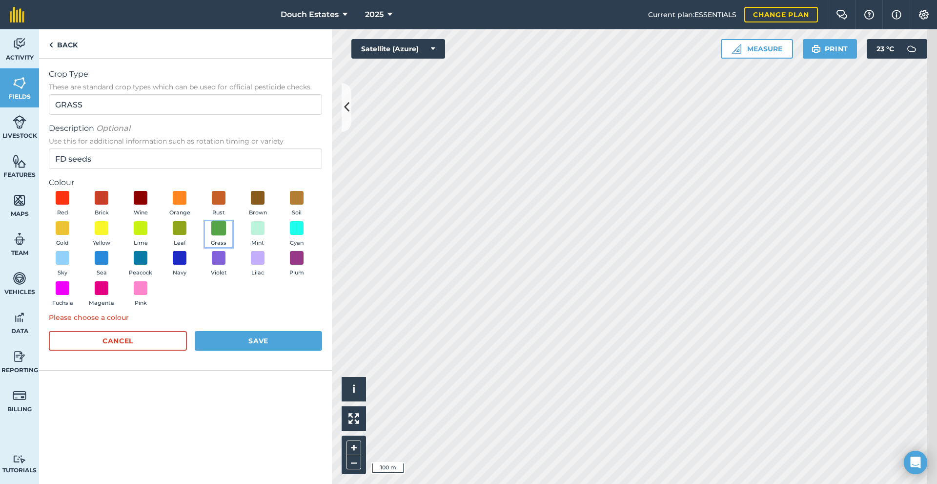
click at [211, 235] on span at bounding box center [218, 227] width 15 height 15
click at [254, 350] on button "Save" at bounding box center [258, 341] width 127 height 20
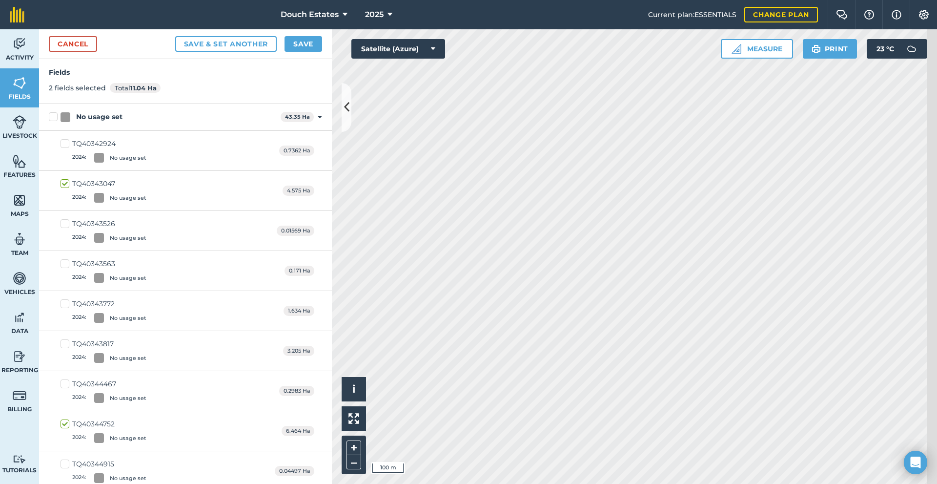
scroll to position [0, 0]
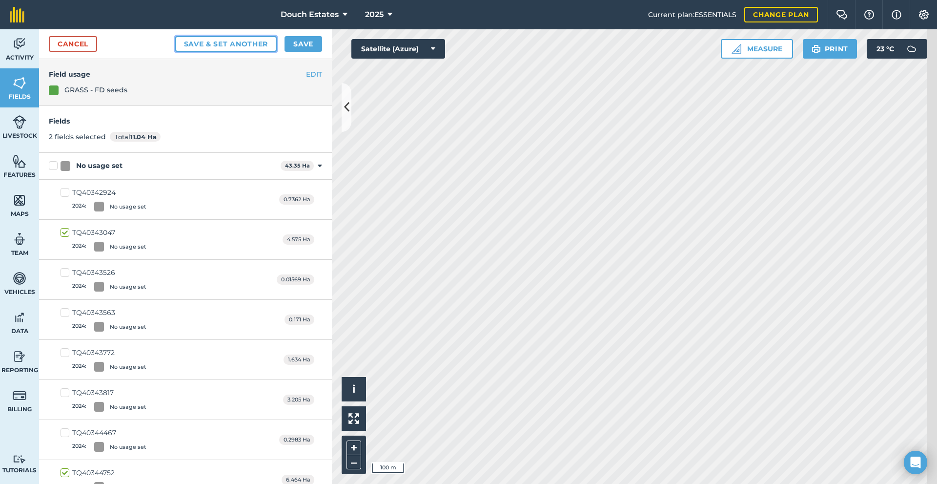
click at [208, 52] on button "Save & set another" at bounding box center [226, 44] width 102 height 16
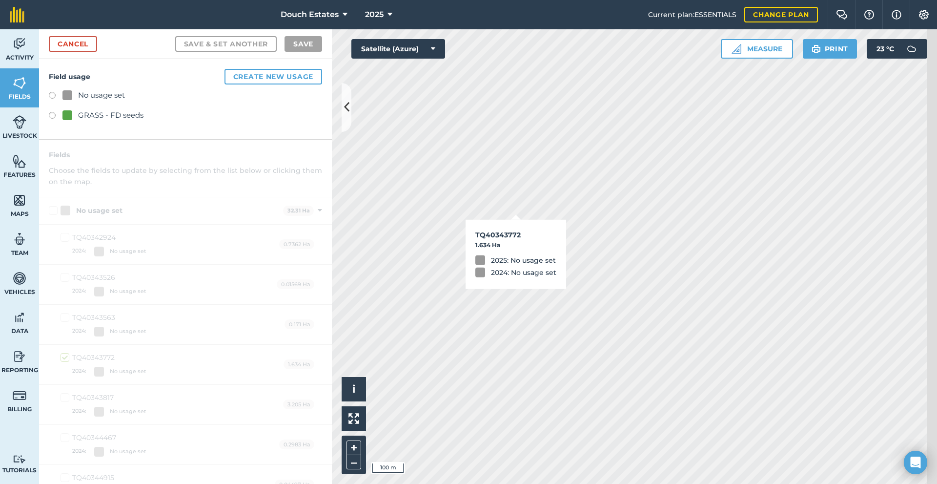
checkbox input "true"
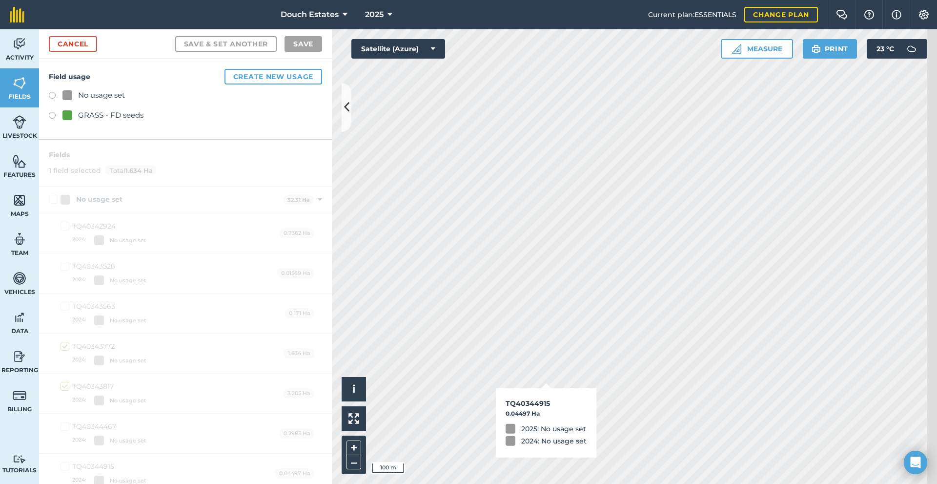
checkbox input "true"
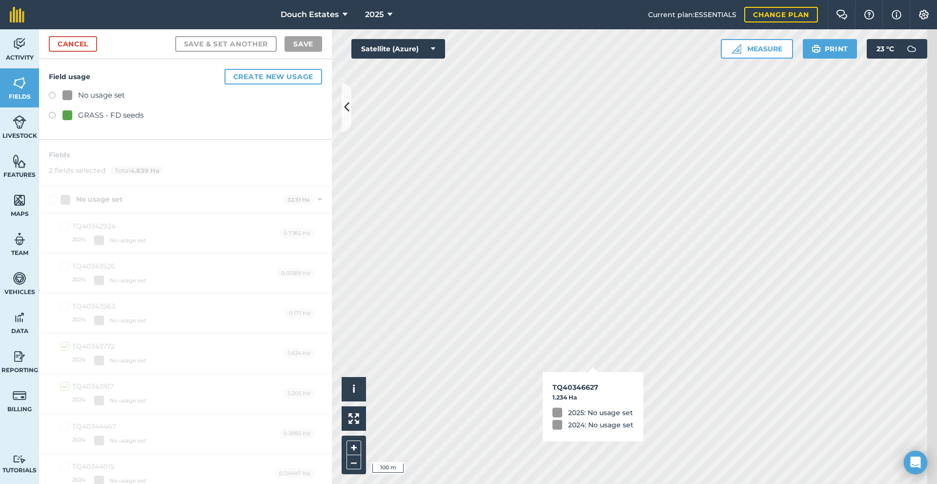
checkbox input "true"
click at [271, 84] on button "Create new usage" at bounding box center [273, 77] width 98 height 16
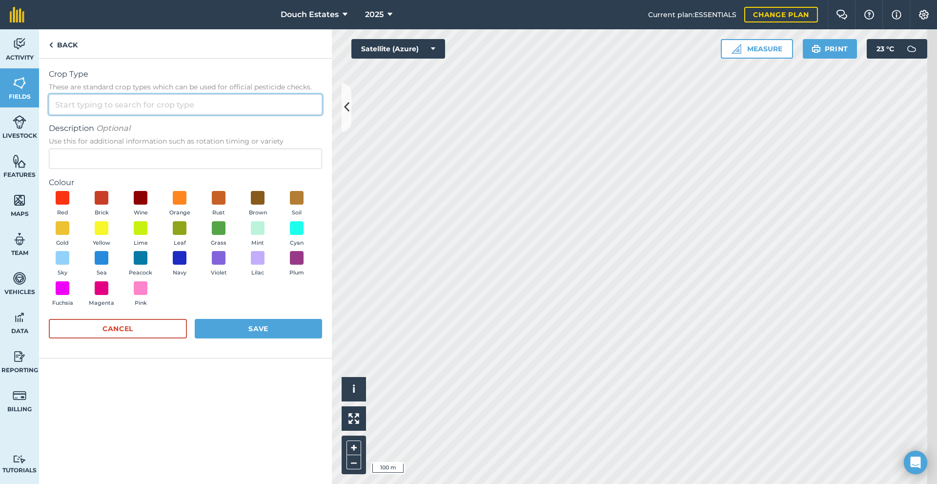
click at [140, 115] on input "Crop Type These are standard crop types which can be used for official pesticid…" at bounding box center [185, 104] width 273 height 20
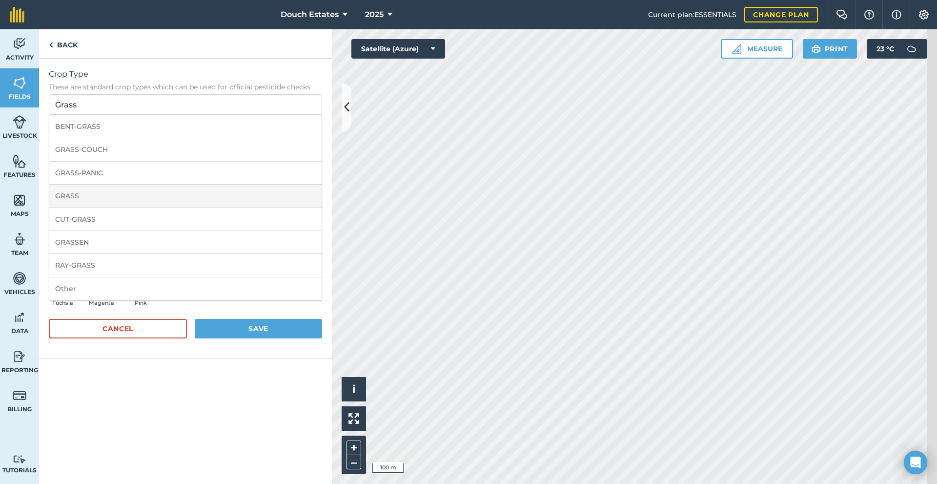
click at [141, 207] on li "GRASS" at bounding box center [185, 195] width 272 height 23
type input "GRASS"
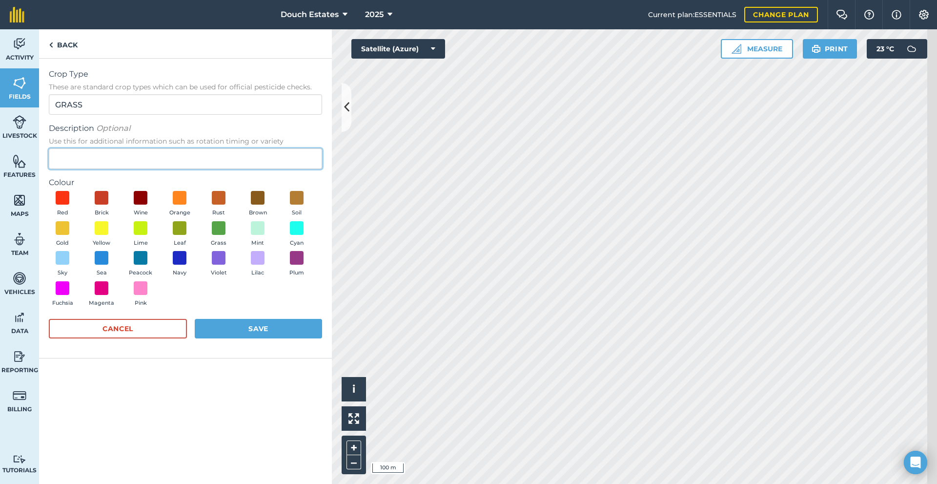
click at [122, 169] on input "Description Optional Use this for additional information such as rotation timin…" at bounding box center [185, 158] width 273 height 20
type input "Permanent grass"
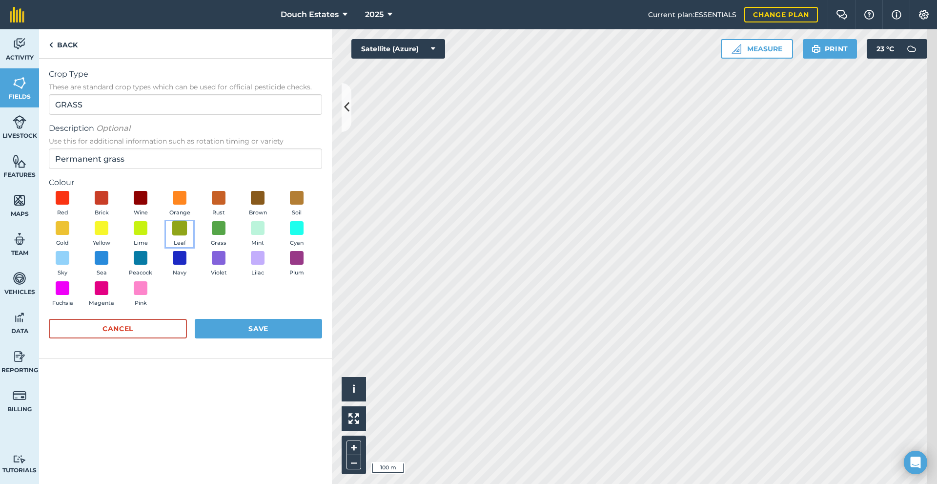
click at [172, 235] on span at bounding box center [179, 227] width 15 height 15
click at [262, 338] on button "Save" at bounding box center [258, 329] width 127 height 20
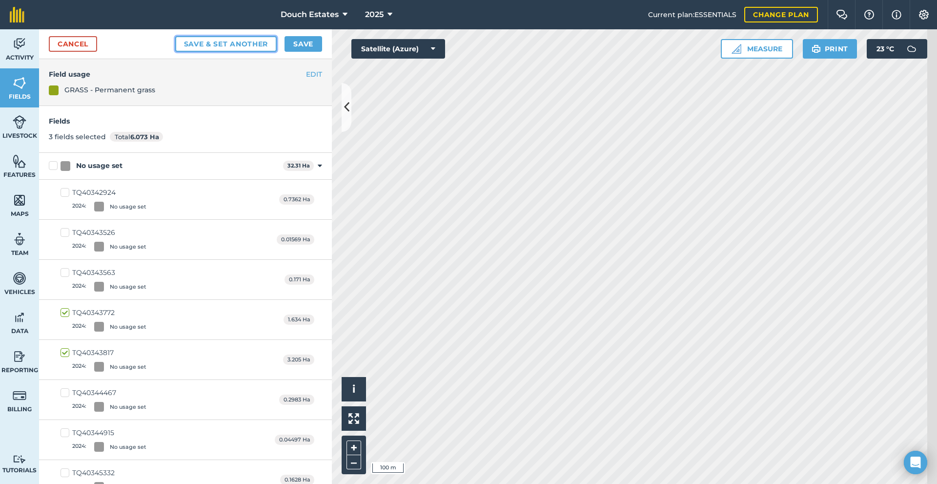
click at [230, 52] on button "Save & set another" at bounding box center [226, 44] width 102 height 16
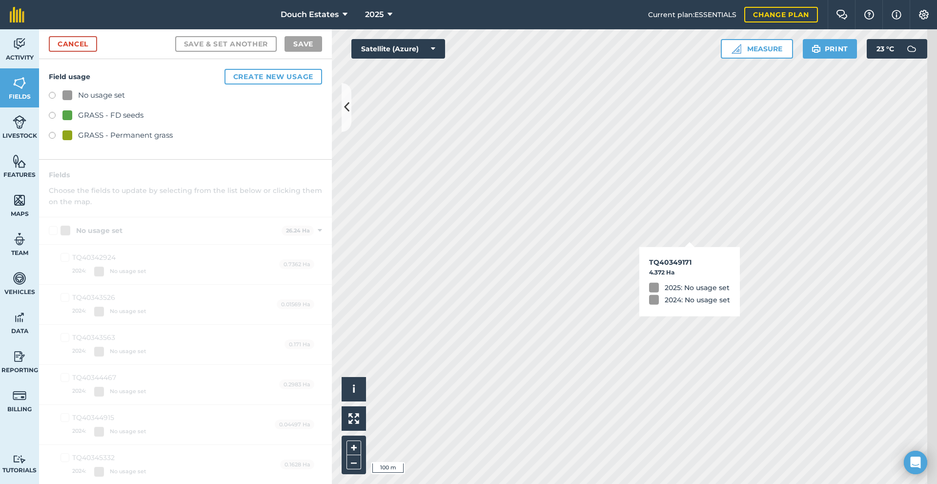
checkbox input "true"
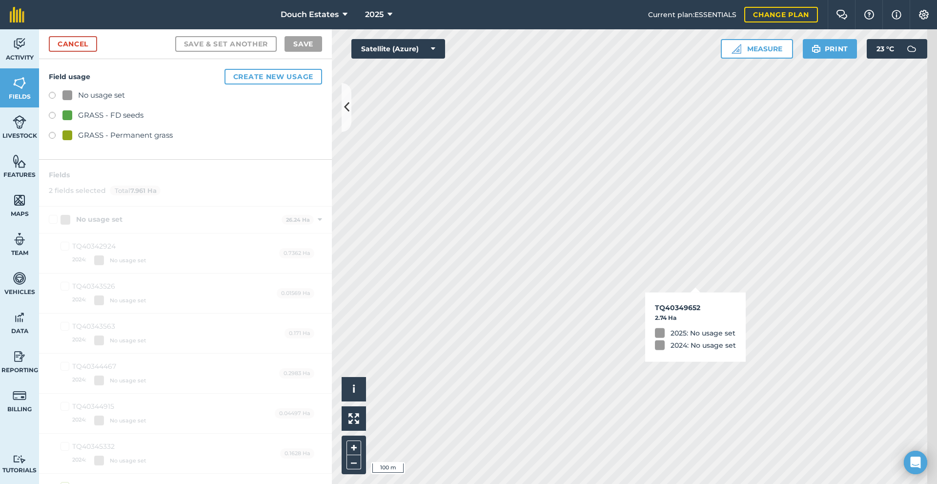
checkbox input "true"
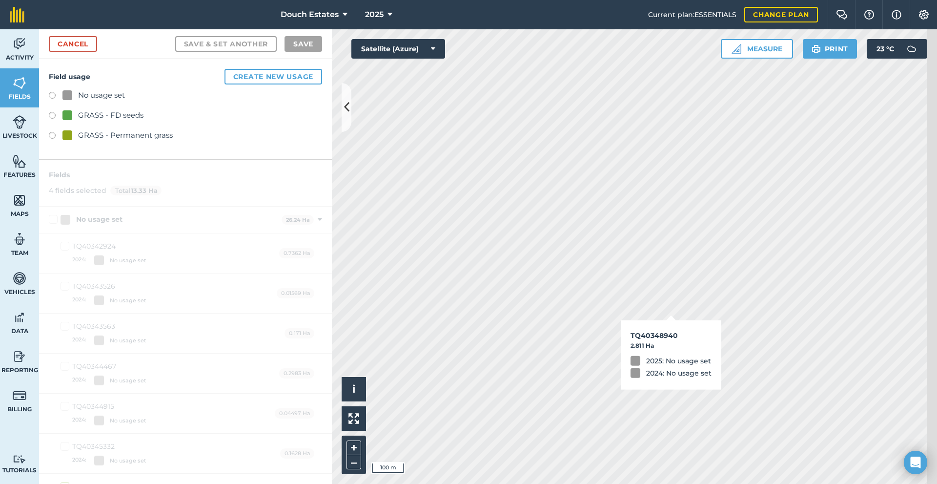
checkbox input "true"
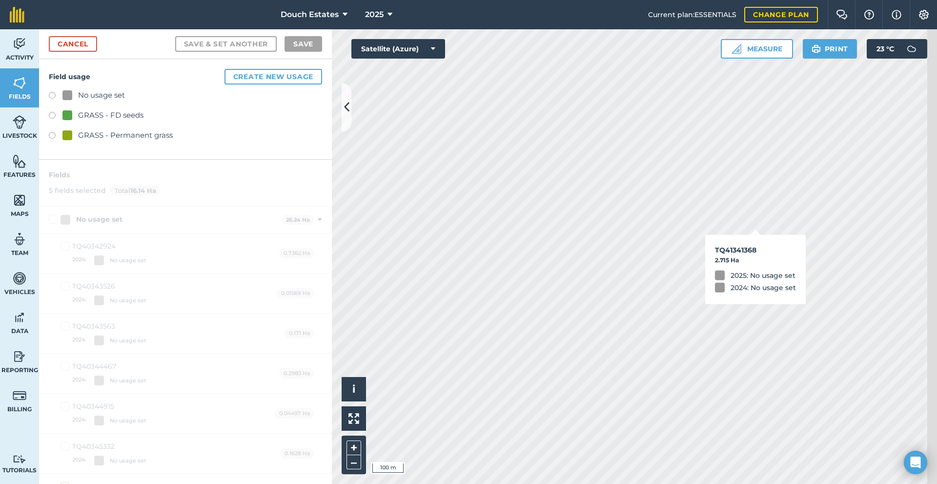
checkbox input "true"
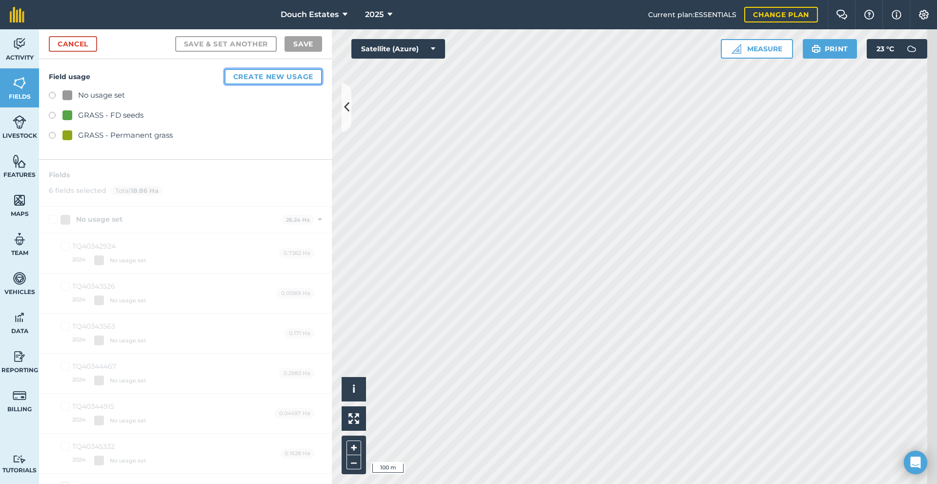
click at [291, 84] on button "Create new usage" at bounding box center [273, 77] width 98 height 16
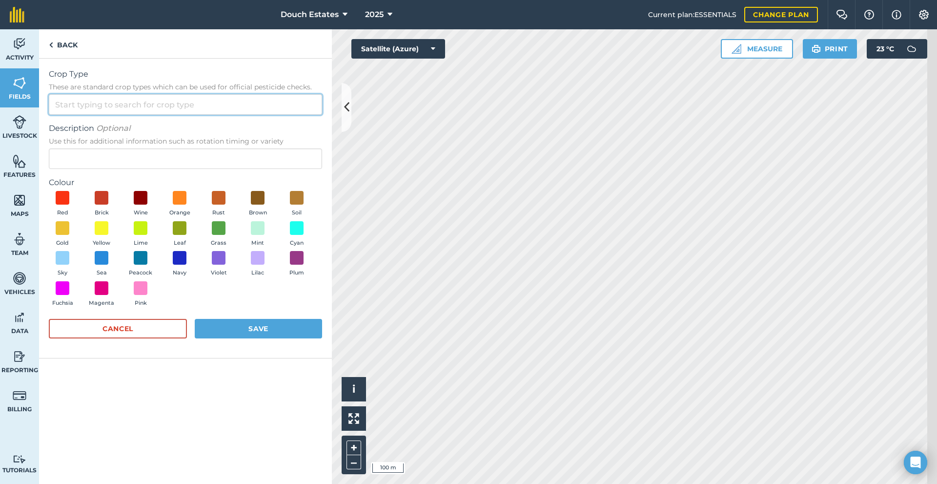
click at [198, 115] on input "Crop Type These are standard crop types which can be used for official pesticid…" at bounding box center [185, 104] width 273 height 20
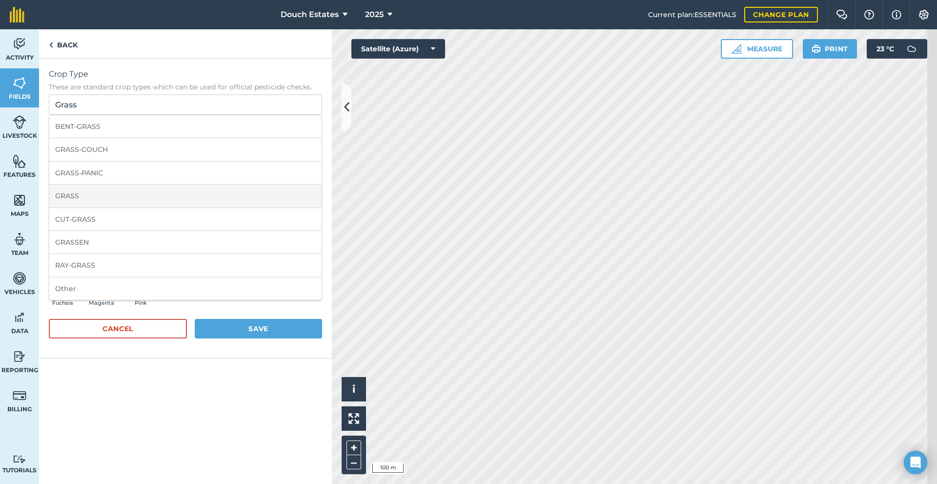
click at [182, 207] on li "GRASS" at bounding box center [185, 195] width 272 height 23
type input "GRASS"
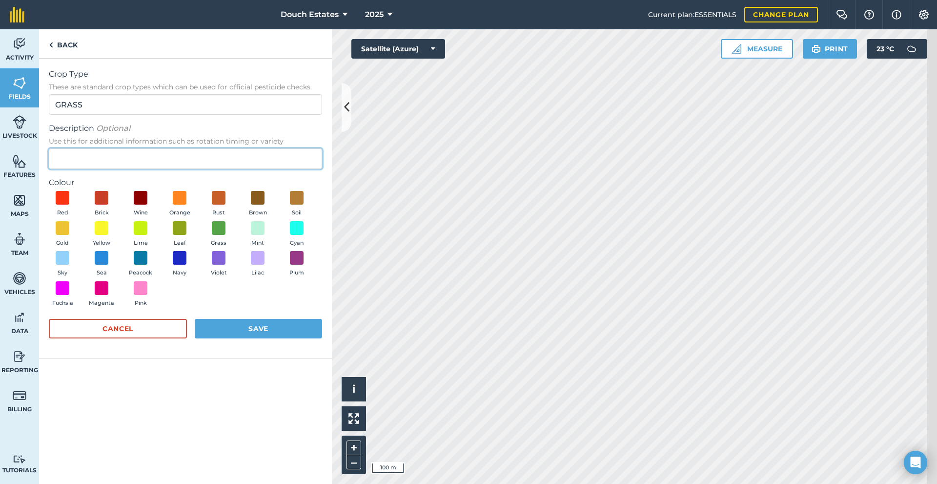
click at [168, 169] on input "Description Optional Use this for additional information such as rotation timin…" at bounding box center [185, 158] width 273 height 20
type input "T"
type input "Old Tablehurst Leys"
click at [250, 235] on span at bounding box center [257, 227] width 15 height 15
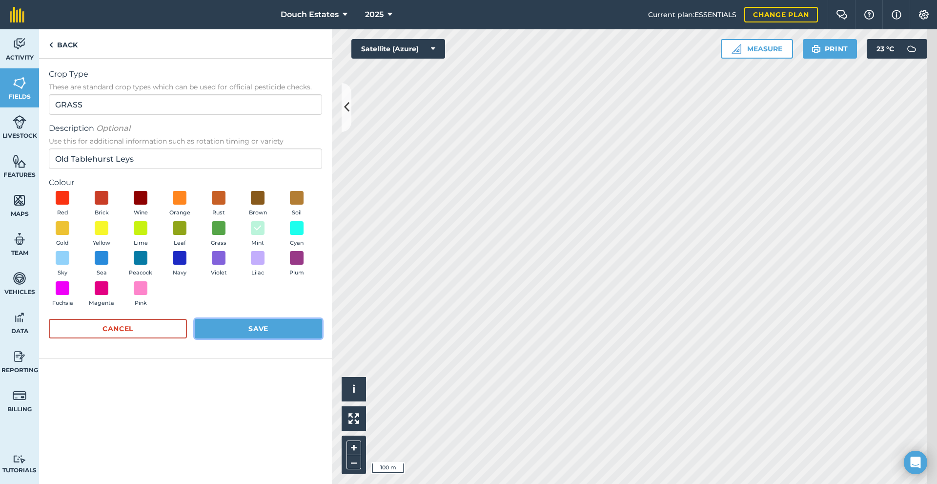
click at [249, 338] on button "Save" at bounding box center [258, 329] width 127 height 20
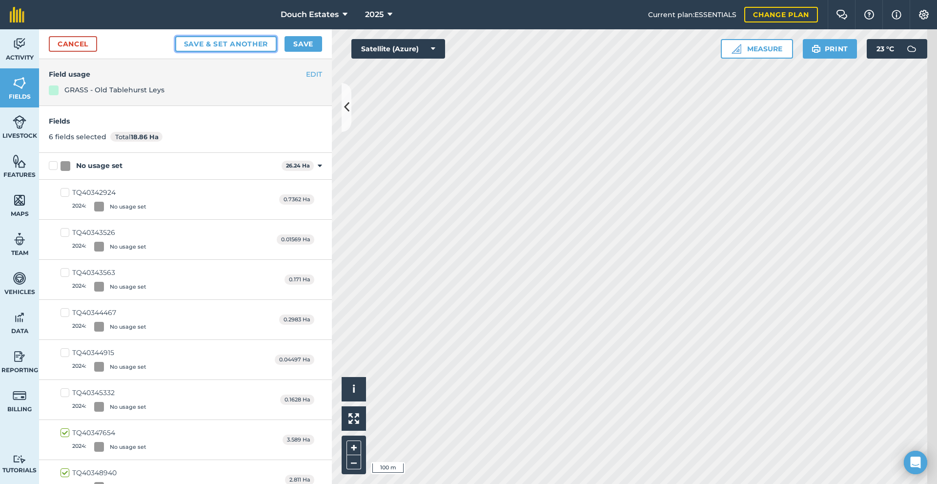
click at [212, 52] on button "Save & set another" at bounding box center [226, 44] width 102 height 16
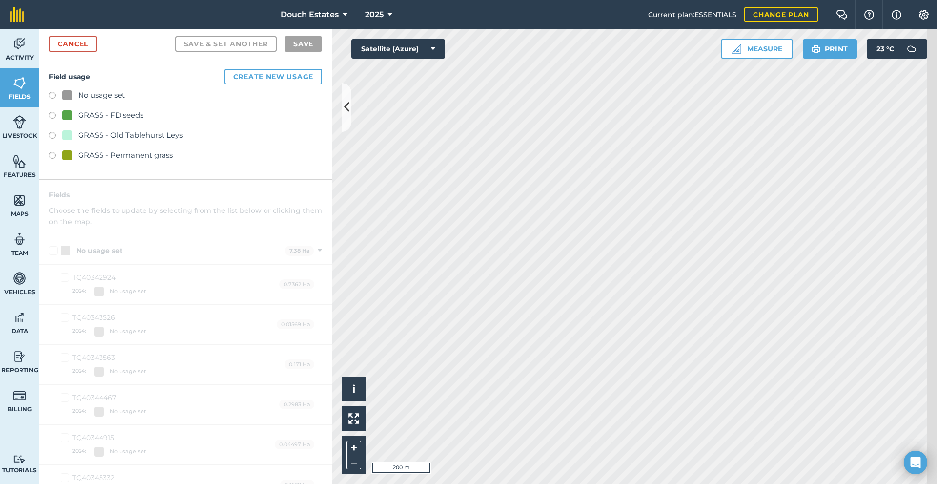
scroll to position [33, 0]
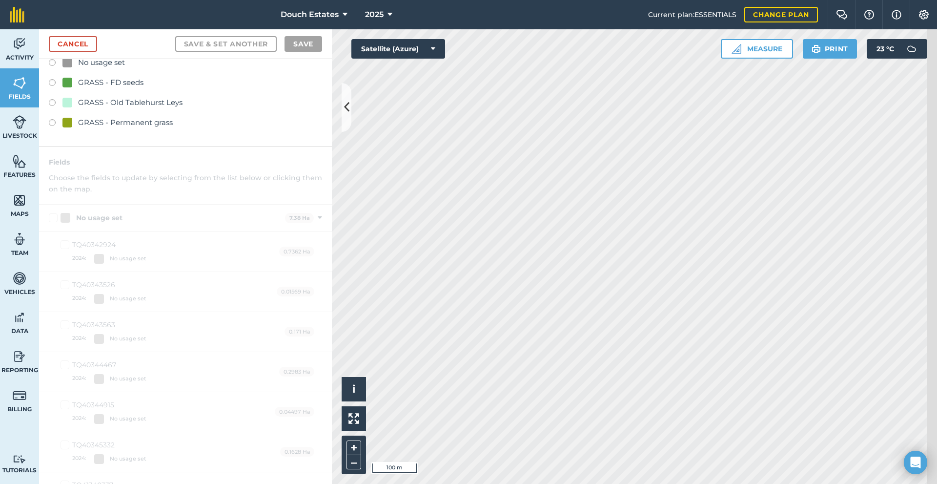
click at [295, 179] on div "Activity Fields Livestock Features Maps Team Vehicles Data Reporting Billing Tu…" at bounding box center [468, 256] width 937 height 454
click at [387, 17] on icon at bounding box center [389, 15] width 5 height 12
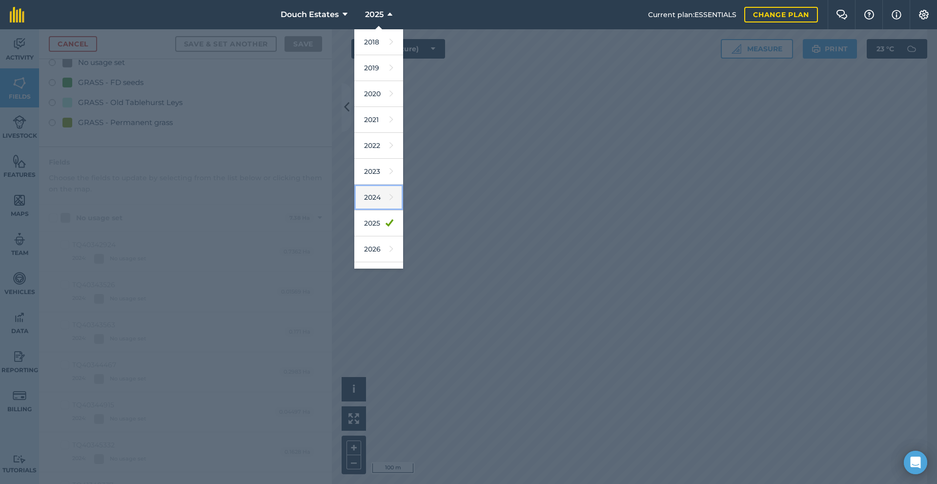
click at [354, 210] on link "2024" at bounding box center [378, 197] width 49 height 26
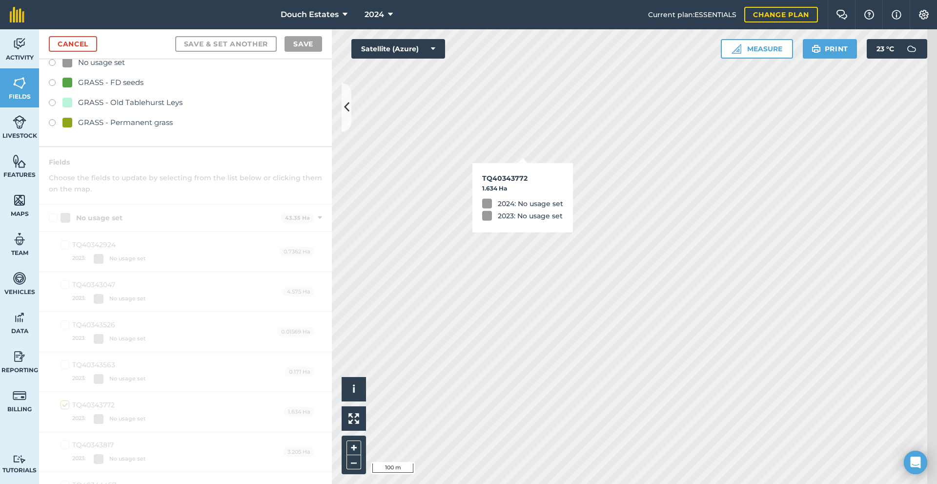
checkbox input "true"
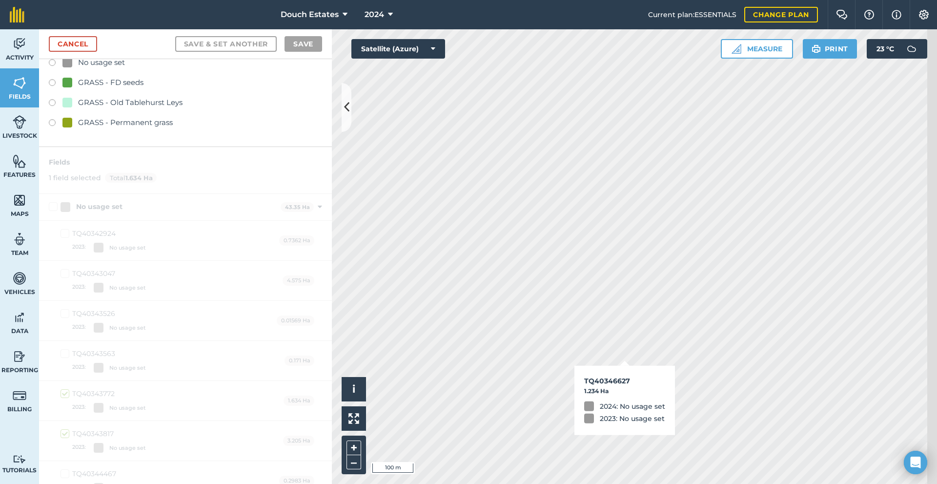
checkbox input "true"
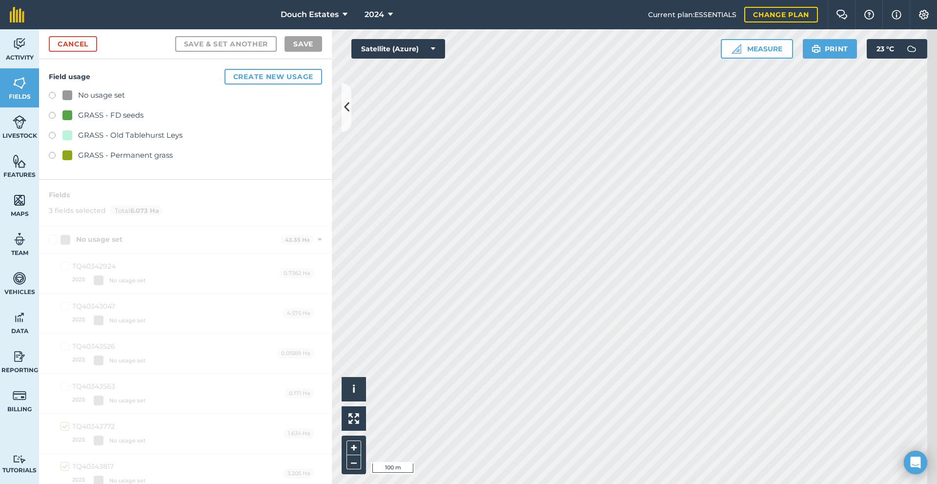
click at [144, 161] on div "GRASS - Permanent grass" at bounding box center [125, 155] width 95 height 12
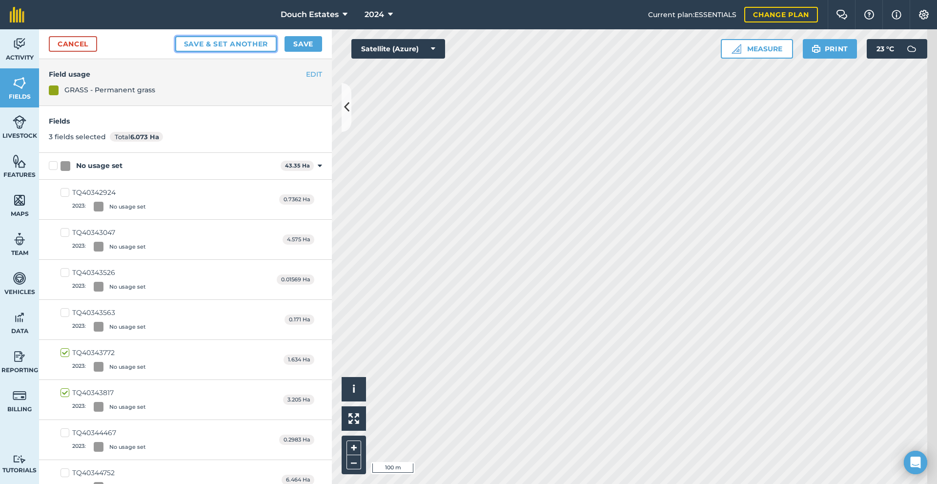
click at [245, 52] on button "Save & set another" at bounding box center [226, 44] width 102 height 16
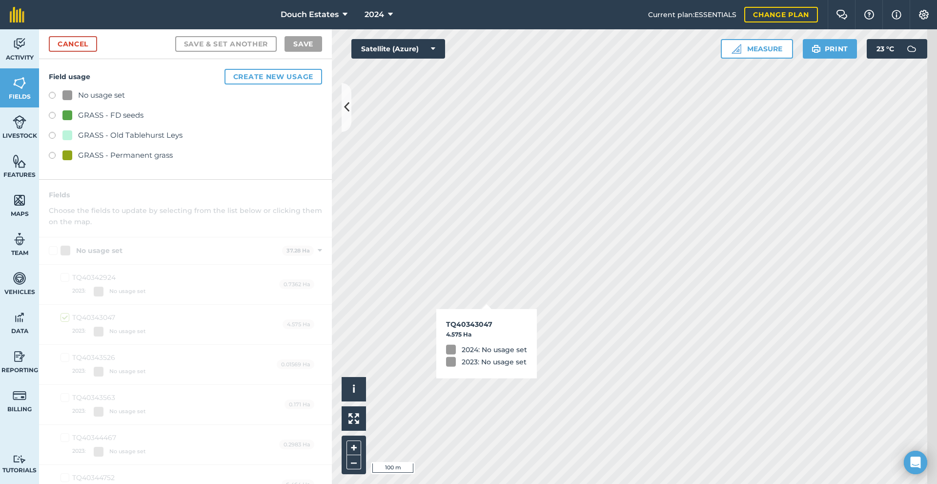
checkbox input "true"
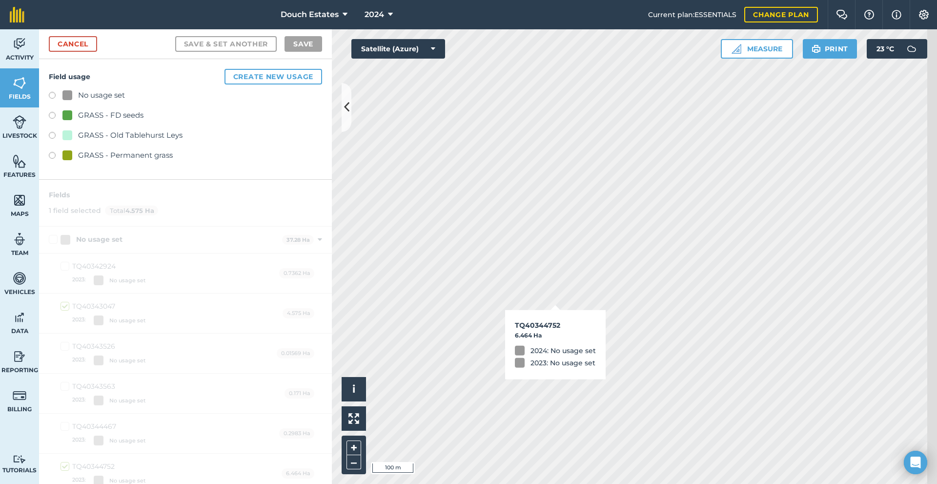
checkbox input "true"
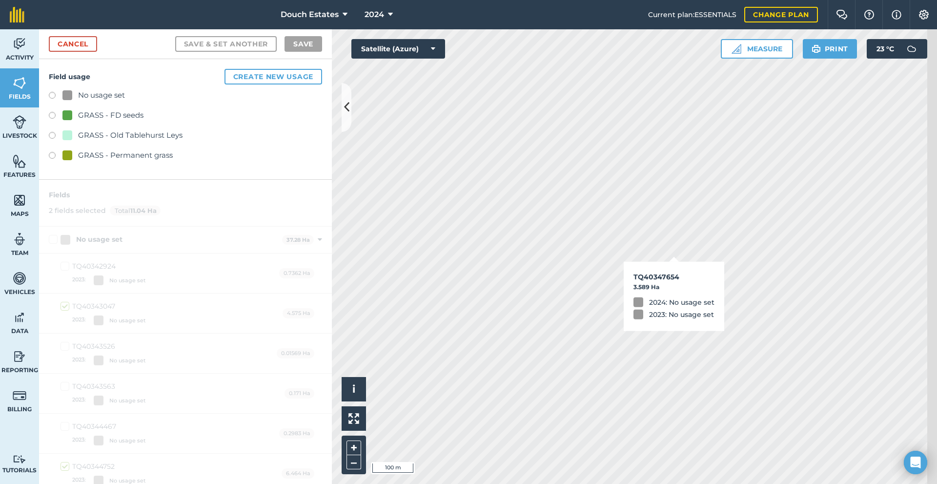
checkbox input "true"
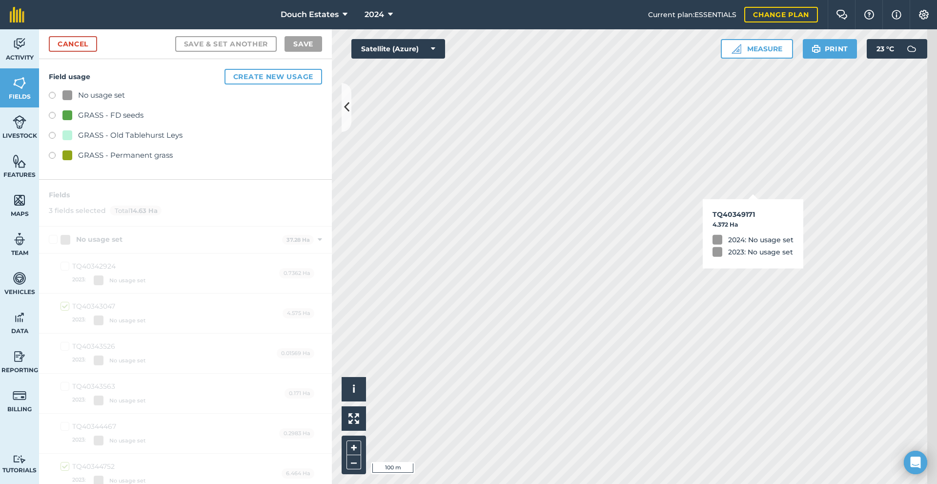
checkbox input "true"
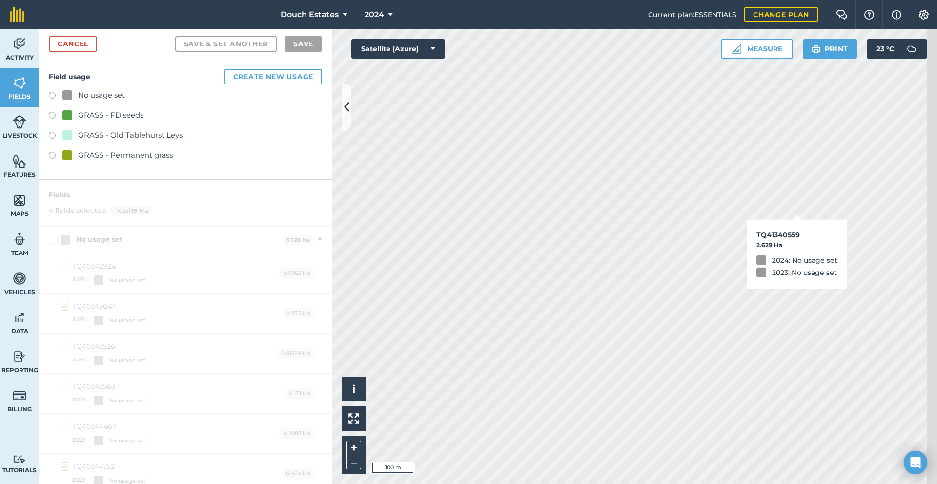
checkbox input "true"
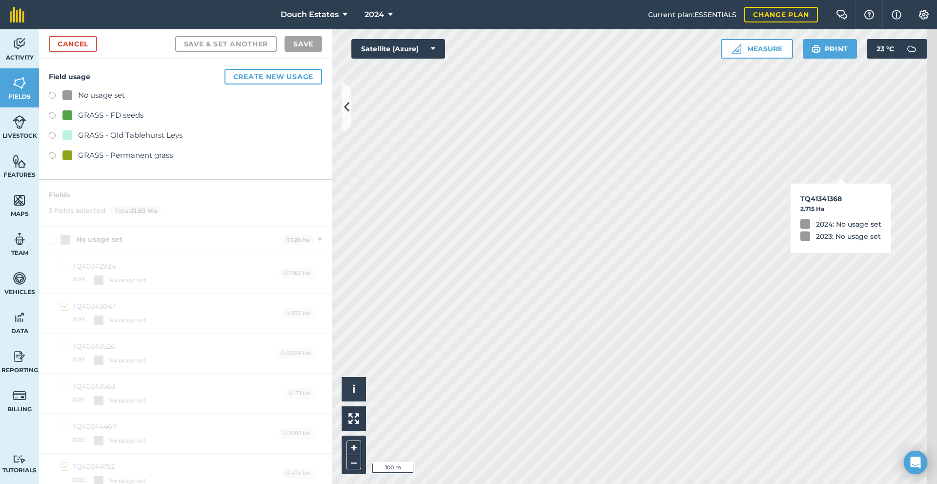
checkbox input "true"
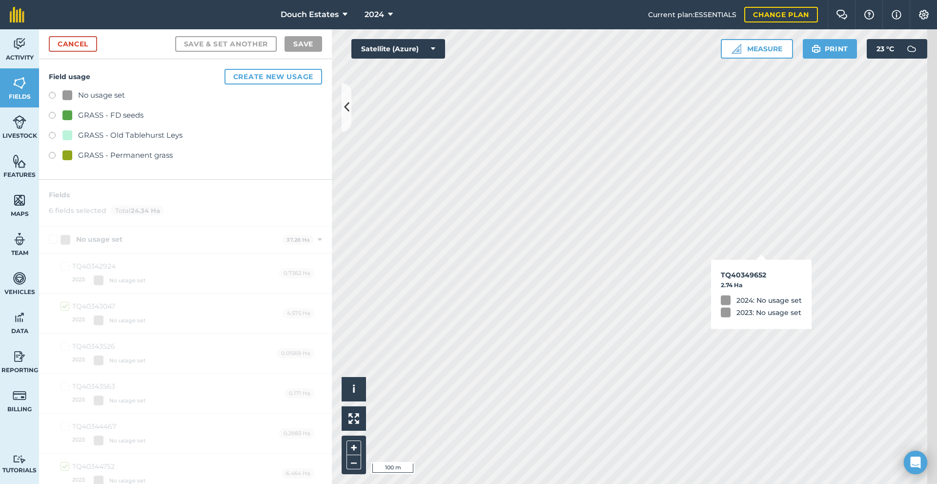
checkbox input "true"
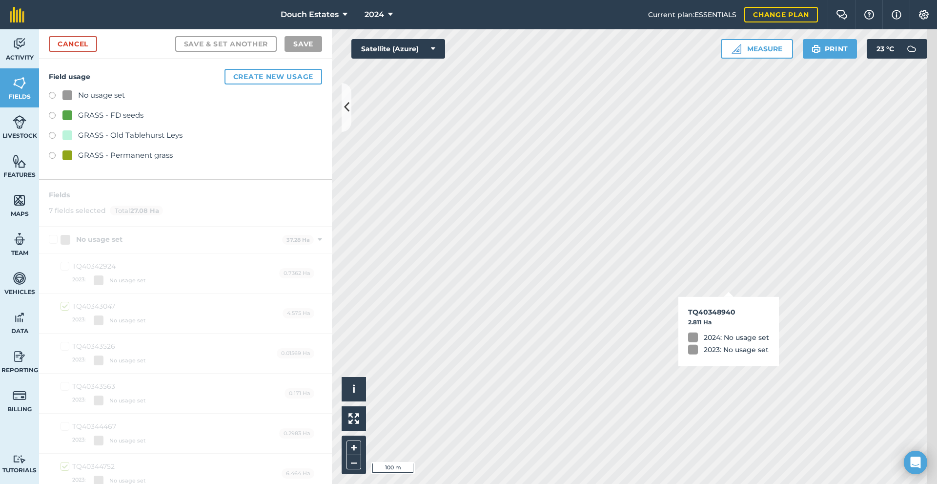
checkbox input "true"
click at [62, 142] on label at bounding box center [56, 137] width 14 height 10
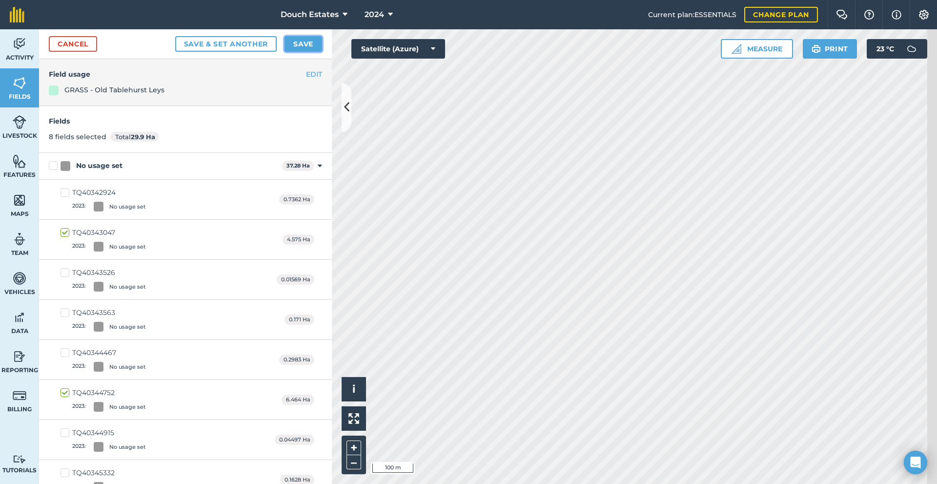
click at [310, 52] on button "Save" at bounding box center [304, 44] width 38 height 16
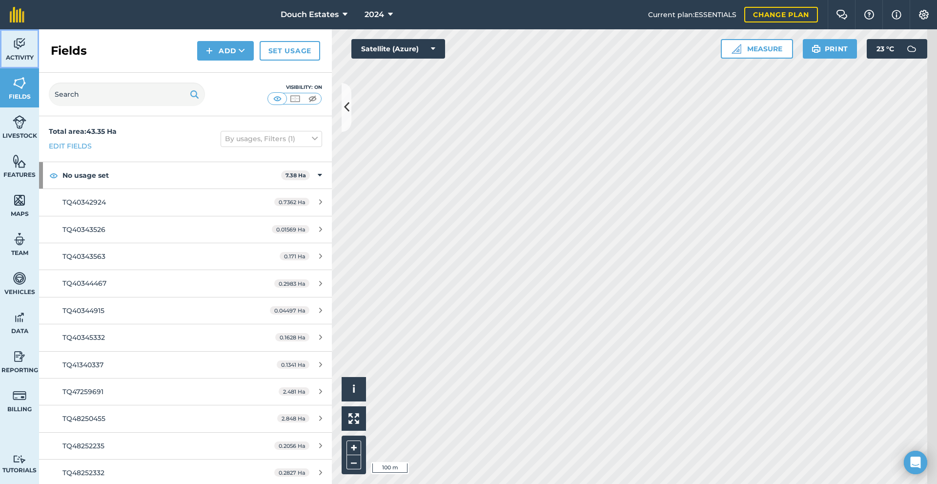
click at [22, 51] on img at bounding box center [20, 44] width 14 height 15
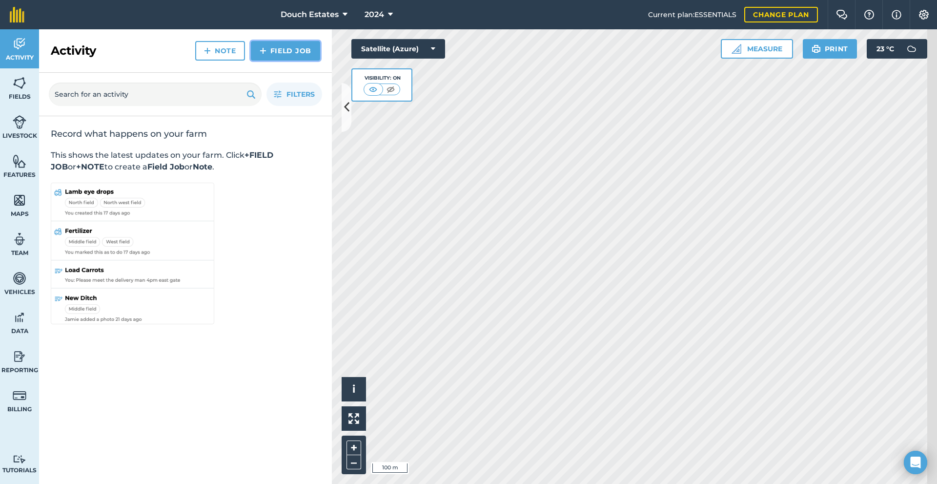
click at [269, 58] on link "Field Job" at bounding box center [285, 51] width 69 height 20
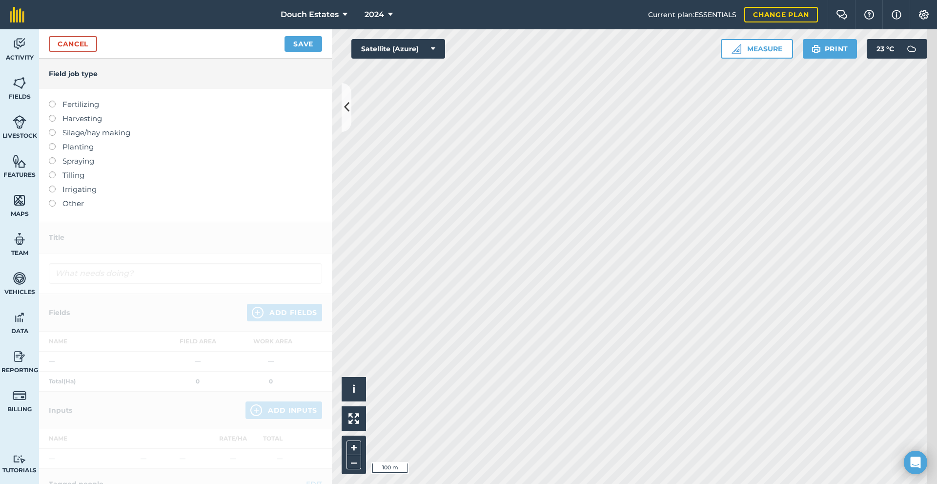
click at [84, 181] on label "Tilling" at bounding box center [185, 175] width 273 height 12
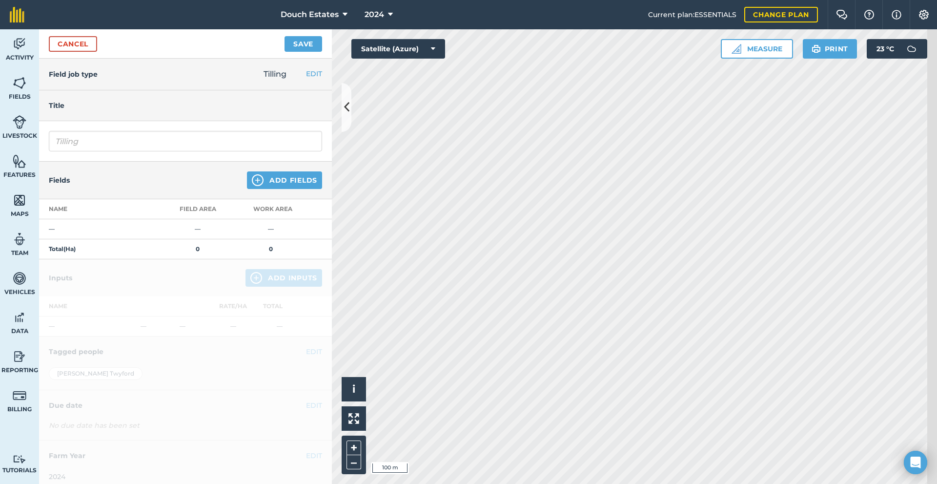
scroll to position [16, 0]
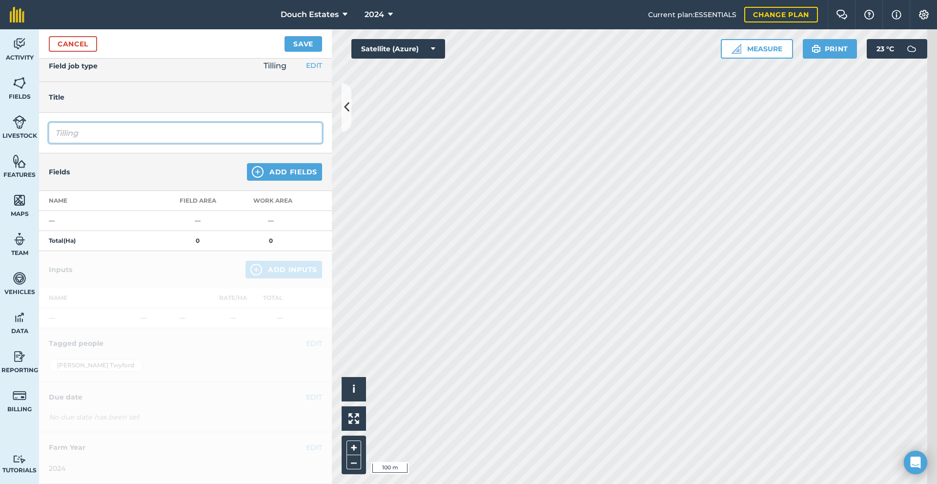
click at [149, 143] on input "Tilling" at bounding box center [185, 132] width 273 height 20
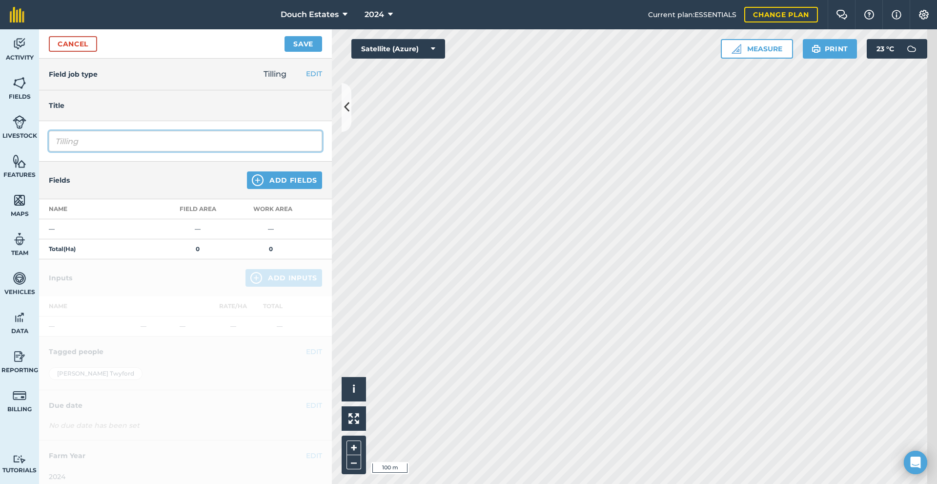
drag, startPoint x: 146, startPoint y: 169, endPoint x: 57, endPoint y: 157, distance: 90.6
click at [57, 156] on div "Tilling" at bounding box center [185, 141] width 293 height 41
type input "Plough"
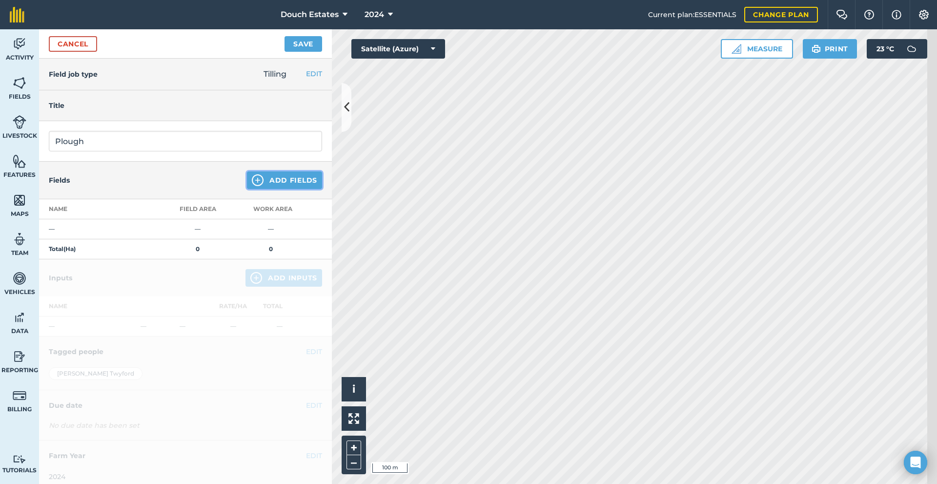
click at [252, 186] on img at bounding box center [258, 180] width 12 height 12
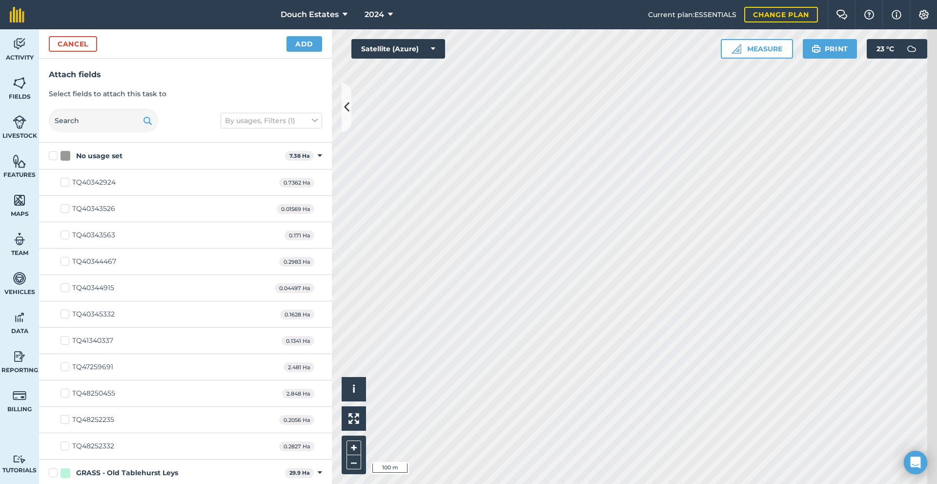
checkbox input "true"
click at [308, 51] on button "Add" at bounding box center [304, 44] width 36 height 16
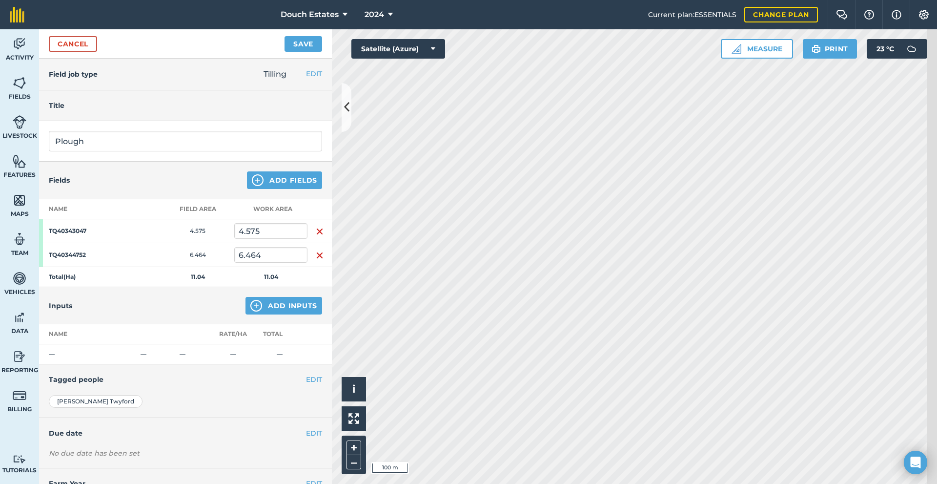
scroll to position [16, 0]
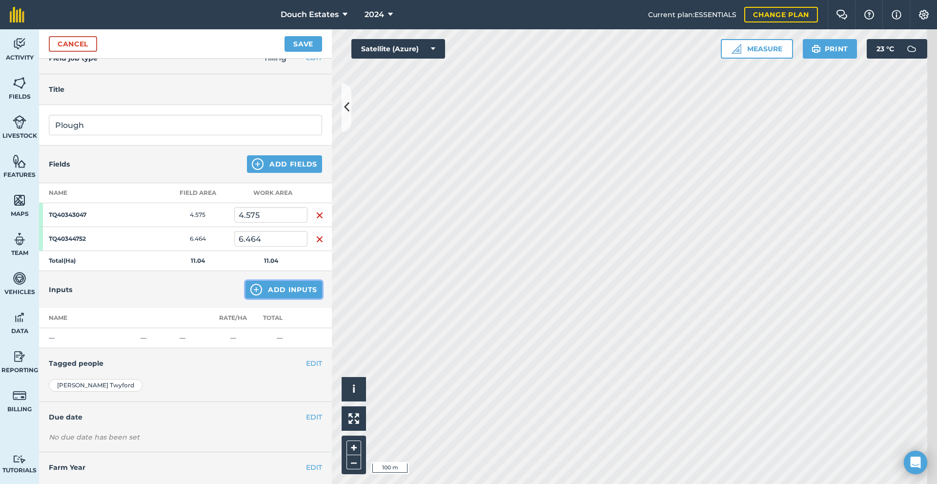
click at [250, 295] on img at bounding box center [256, 290] width 12 height 12
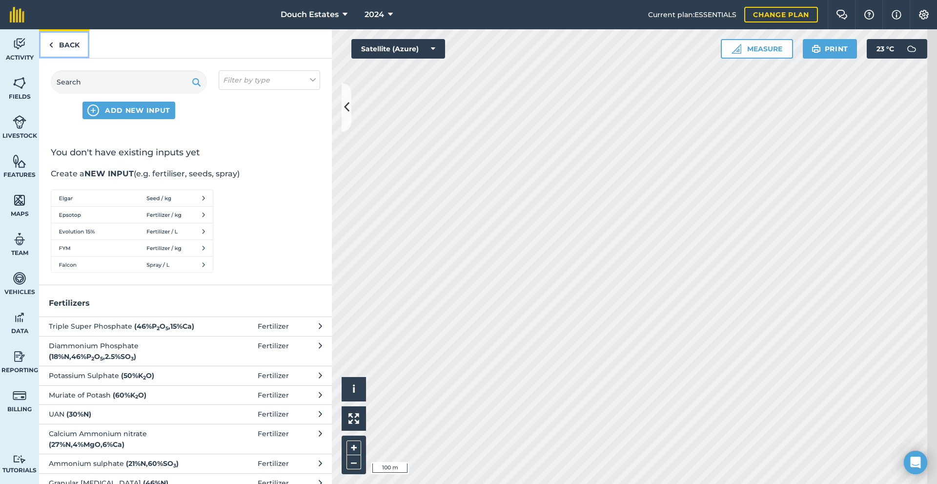
click at [80, 55] on link "Back" at bounding box center [64, 43] width 50 height 29
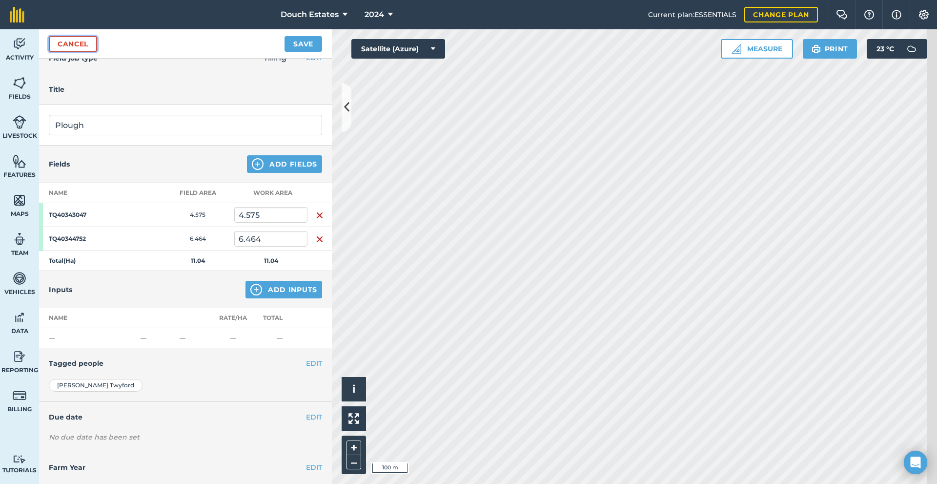
click at [94, 52] on link "Cancel" at bounding box center [73, 44] width 48 height 16
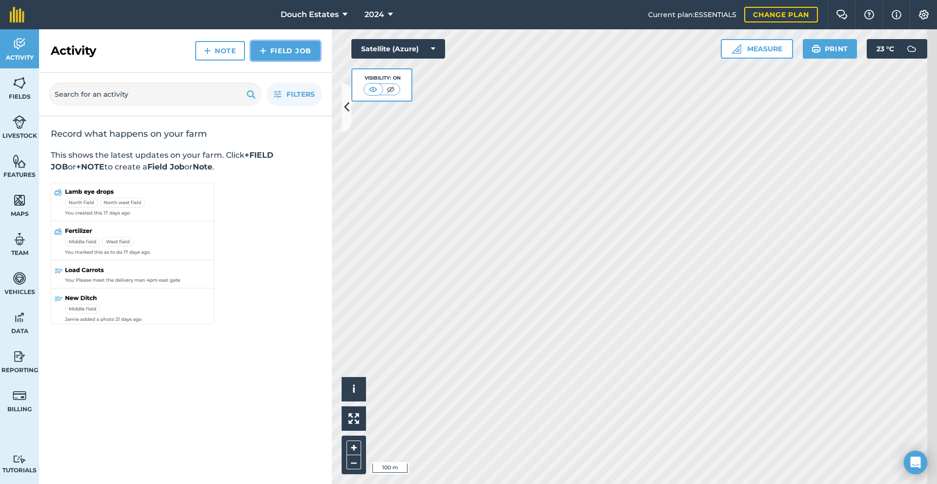
click at [260, 57] on img at bounding box center [263, 51] width 7 height 12
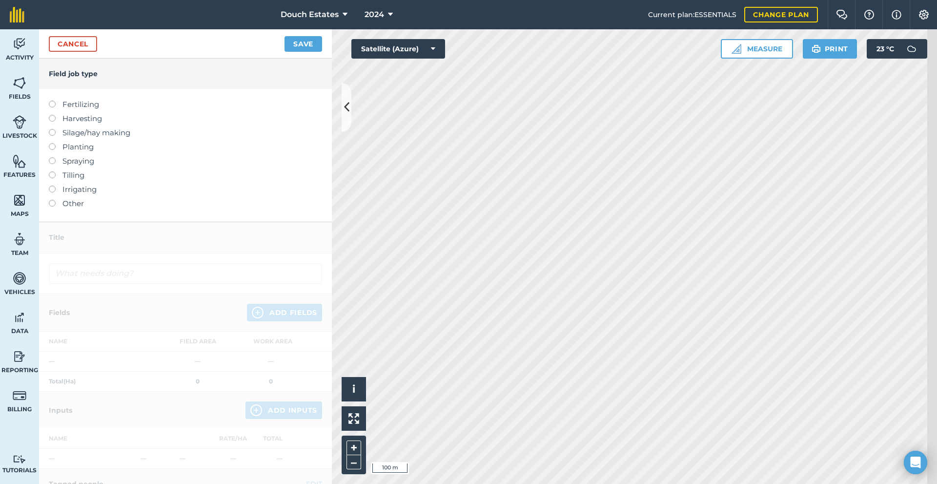
click at [62, 171] on label at bounding box center [56, 171] width 14 height 0
type input "Tilling"
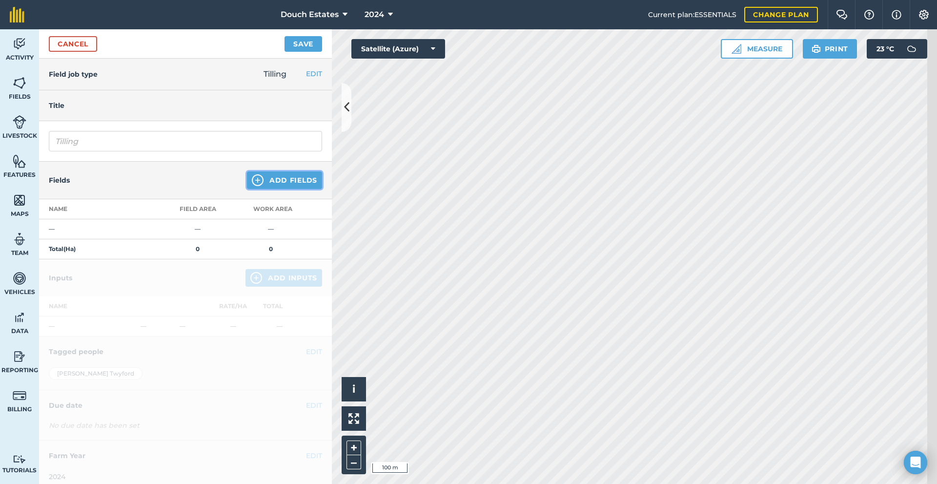
click at [270, 189] on button "Add Fields" at bounding box center [284, 180] width 75 height 18
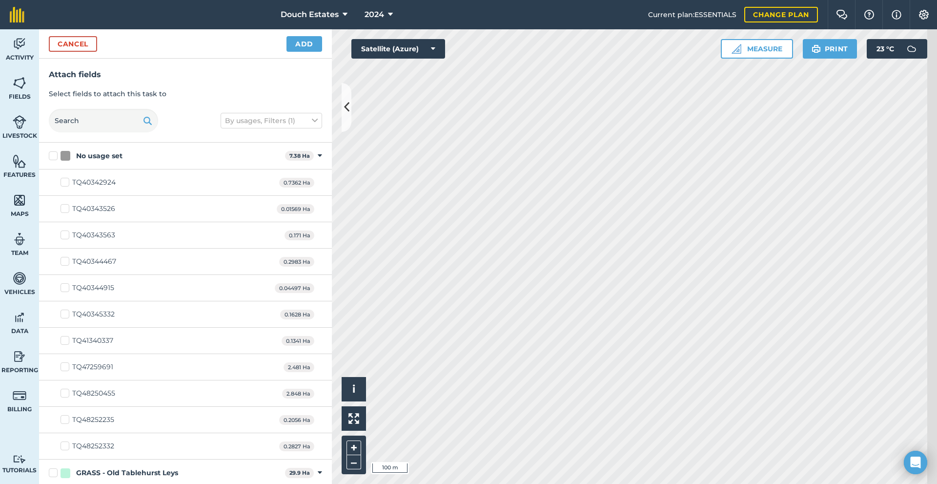
checkbox input "true"
click at [304, 52] on button "Add" at bounding box center [304, 44] width 36 height 16
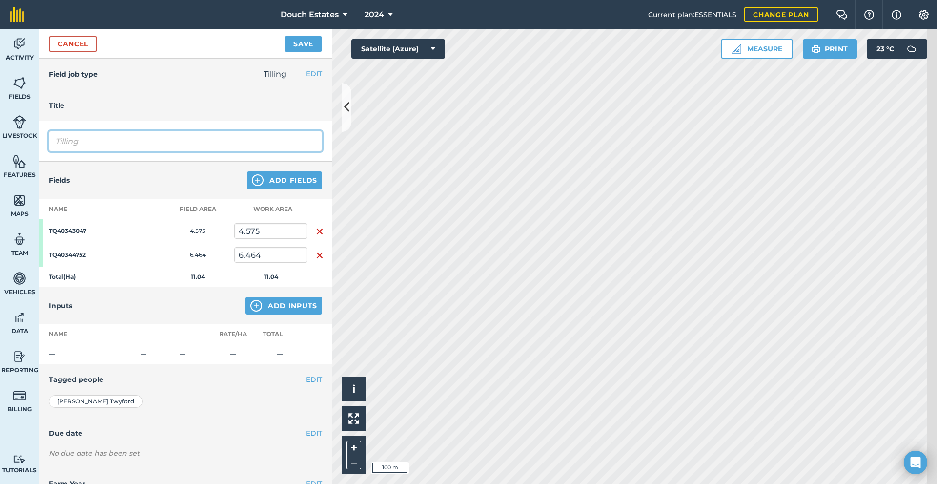
click at [110, 151] on input "Tilling" at bounding box center [185, 141] width 273 height 20
type input "T"
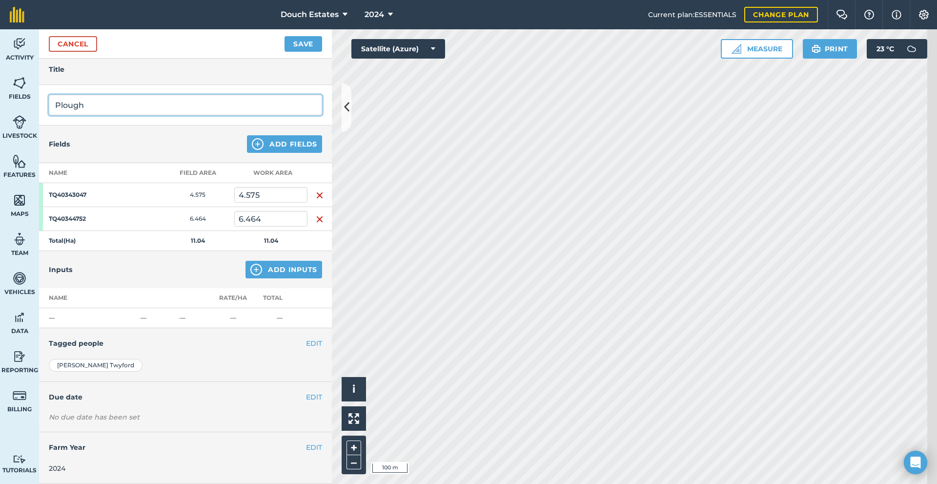
scroll to position [116, 0]
type input "Plough"
click at [314, 402] on button "EDIT" at bounding box center [314, 396] width 16 height 11
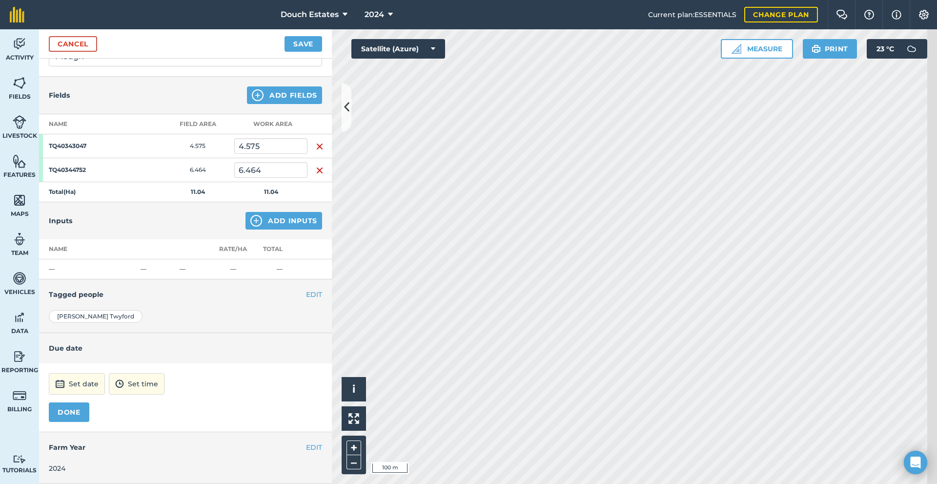
scroll to position [193, 0]
click at [81, 373] on button "Set date" at bounding box center [77, 383] width 56 height 21
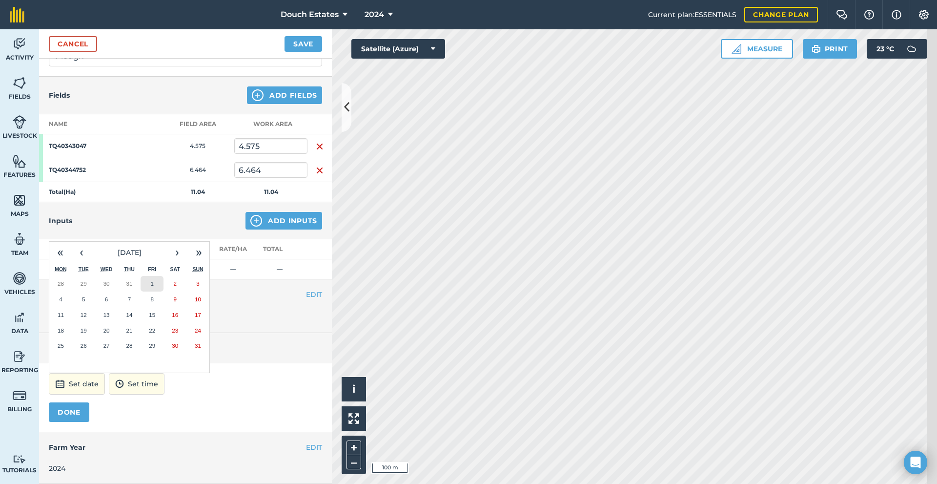
click at [163, 276] on button "1" at bounding box center [152, 284] width 23 height 16
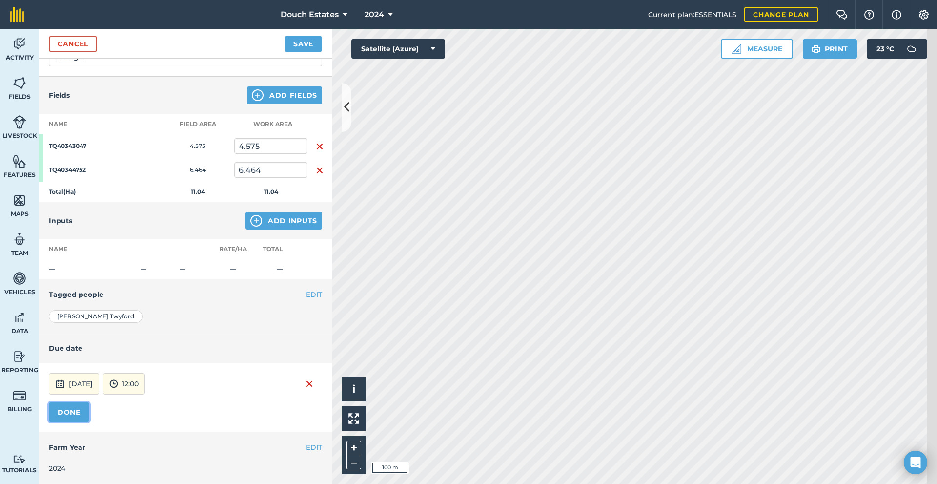
click at [88, 406] on button "DONE" at bounding box center [69, 412] width 41 height 20
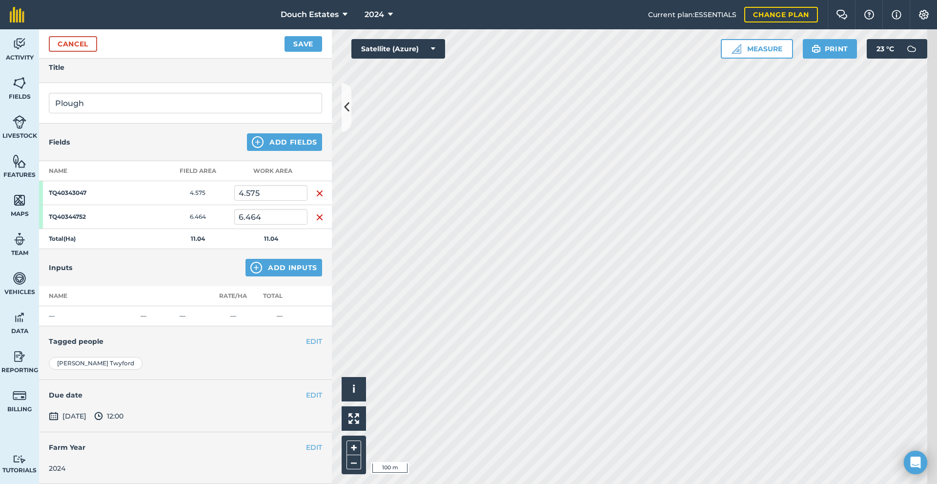
scroll to position [116, 0]
click at [303, 52] on button "Save" at bounding box center [304, 44] width 38 height 16
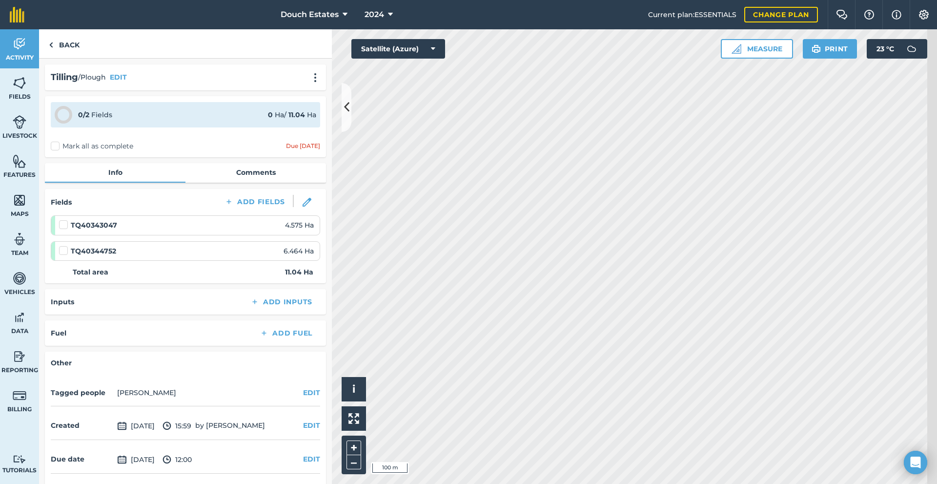
click at [72, 151] on label "Mark all as complete" at bounding box center [92, 146] width 82 height 10
click at [57, 147] on input "Mark all as complete" at bounding box center [54, 144] width 6 height 6
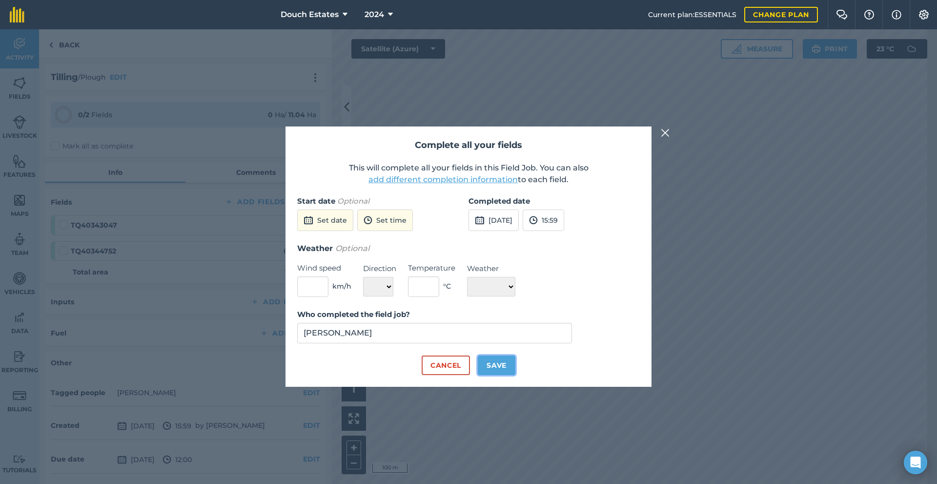
click at [499, 375] on button "Save" at bounding box center [497, 365] width 38 height 20
checkbox input "true"
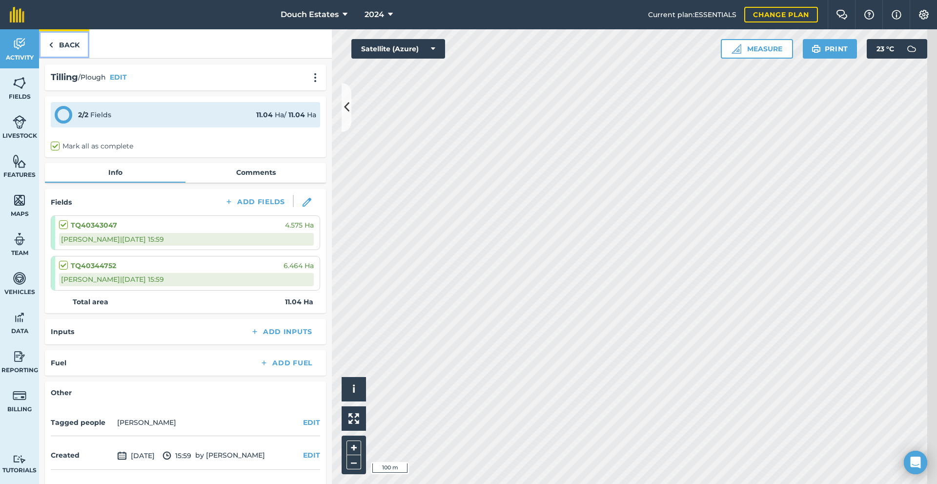
click at [87, 55] on link "Back" at bounding box center [64, 43] width 50 height 29
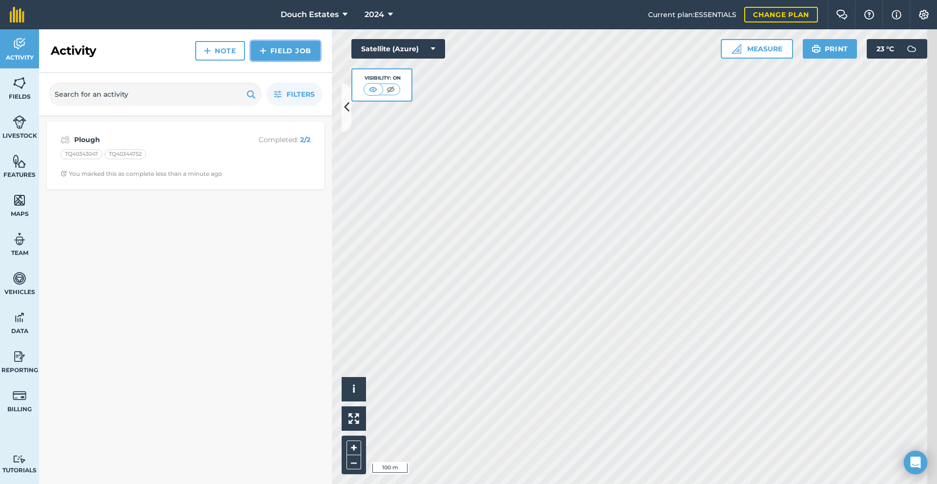
click at [264, 60] on link "Field Job" at bounding box center [285, 51] width 69 height 20
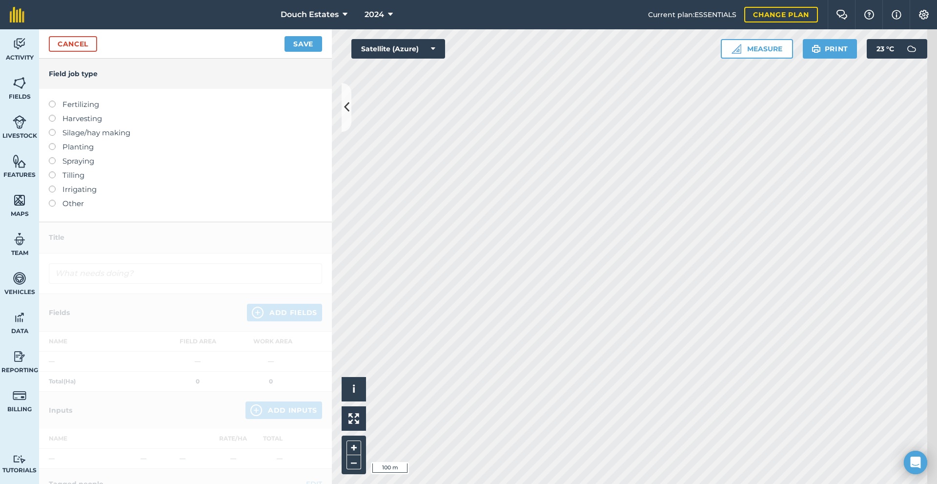
click at [84, 181] on label "Tilling" at bounding box center [185, 175] width 273 height 12
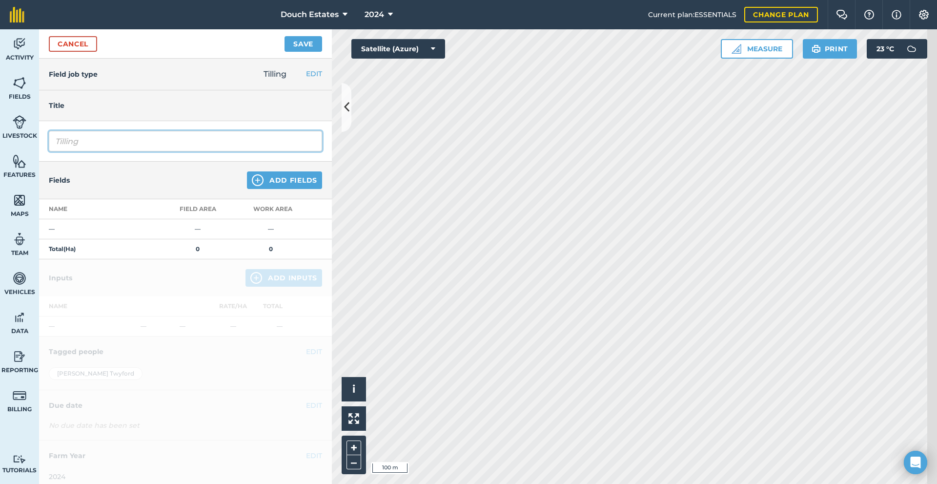
click at [127, 151] on input "Tilling" at bounding box center [185, 141] width 273 height 20
type input "T"
type input "Power Harrow"
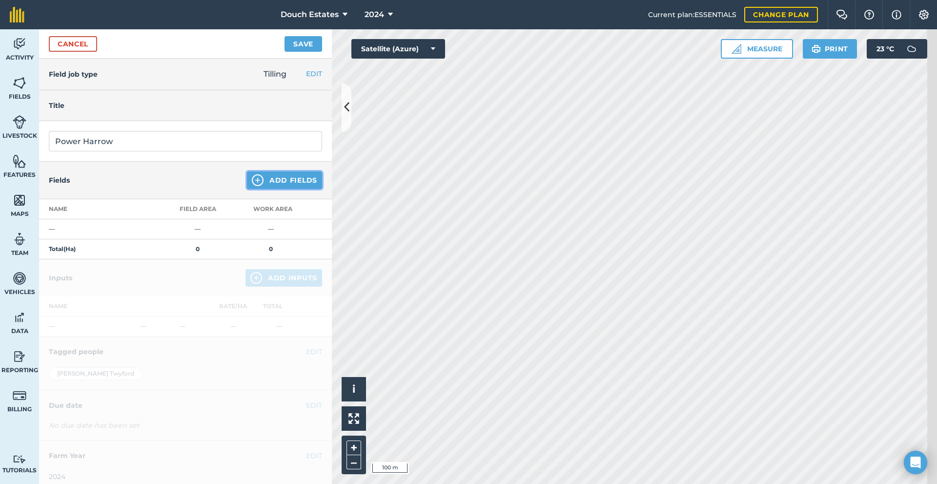
click at [256, 189] on button "Add Fields" at bounding box center [284, 180] width 75 height 18
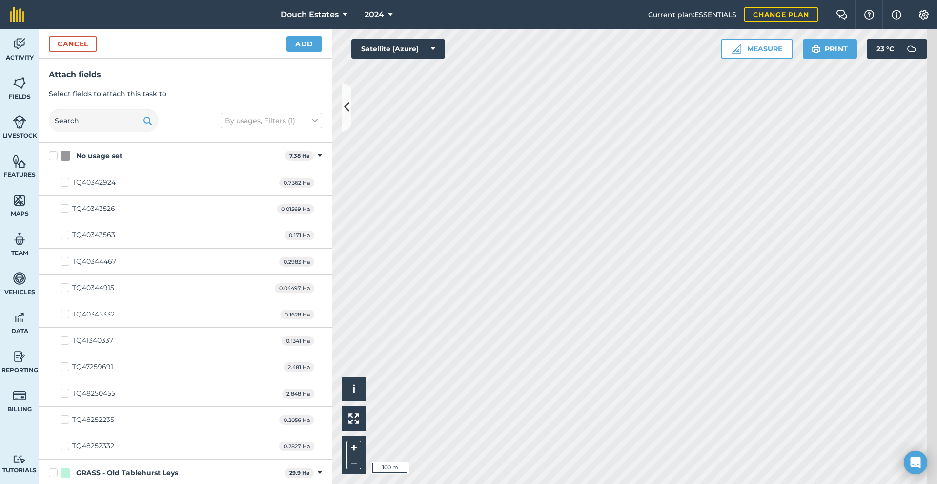
checkbox input "true"
click at [304, 52] on button "Add" at bounding box center [304, 44] width 36 height 16
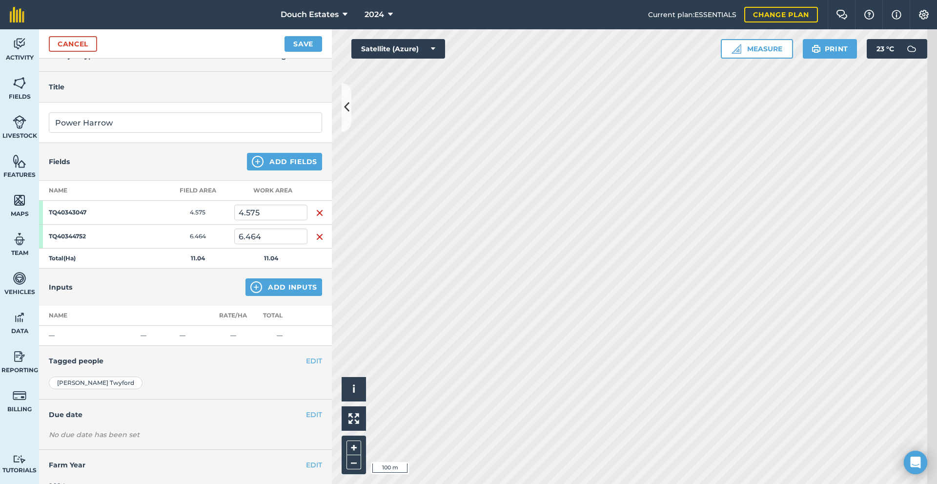
scroll to position [132, 0]
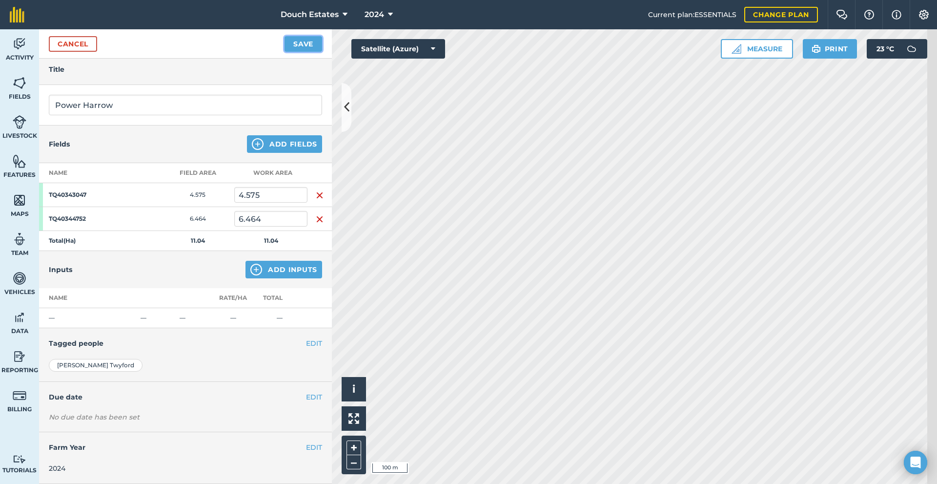
click at [315, 49] on button "Save" at bounding box center [304, 44] width 38 height 16
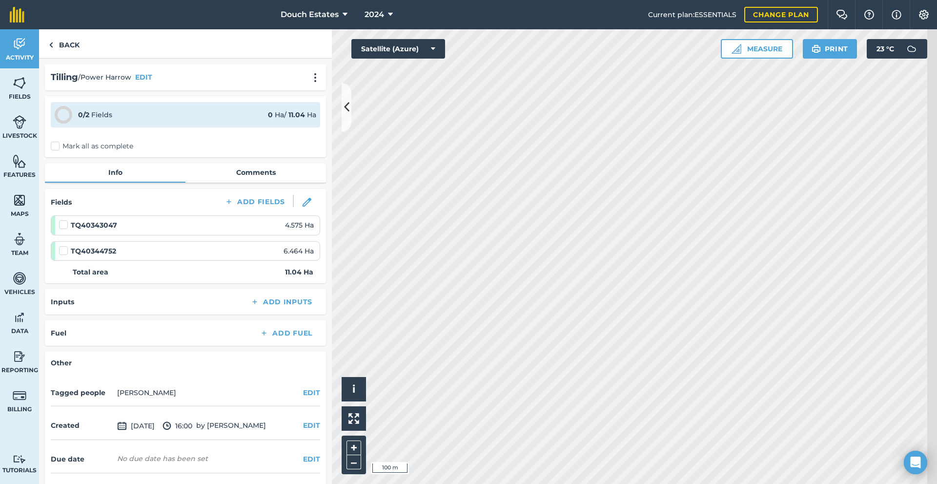
click at [67, 151] on label "Mark all as complete" at bounding box center [92, 146] width 82 height 10
click at [57, 147] on input "Mark all as complete" at bounding box center [54, 144] width 6 height 6
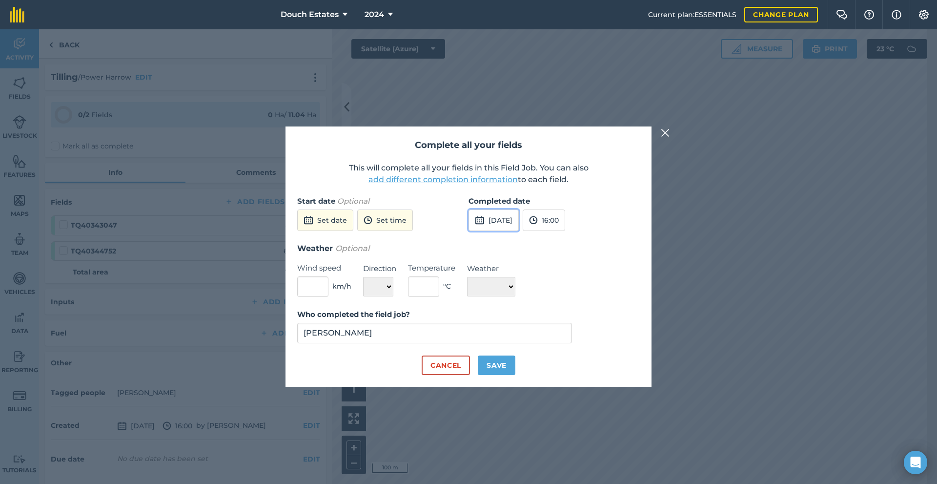
click at [519, 209] on button "19th Aug 2025" at bounding box center [493, 219] width 50 height 21
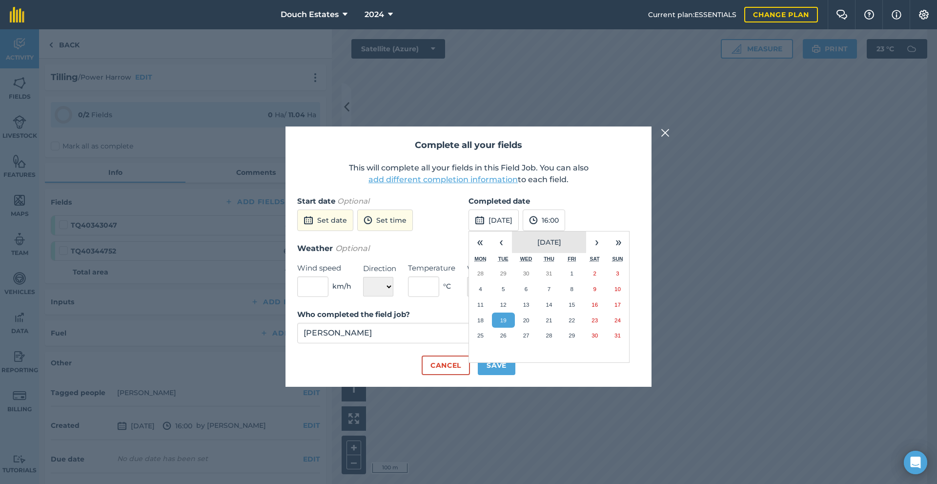
click at [554, 238] on span "August 2025" at bounding box center [549, 242] width 24 height 9
click at [504, 236] on button "‹" at bounding box center [500, 241] width 21 height 21
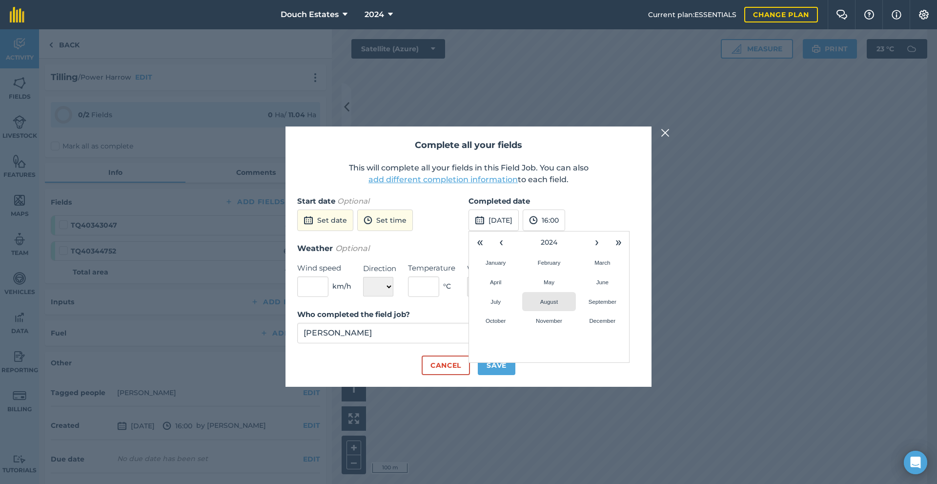
click at [543, 298] on abbr "August" at bounding box center [549, 301] width 18 height 6
click at [480, 214] on img at bounding box center [480, 220] width 10 height 12
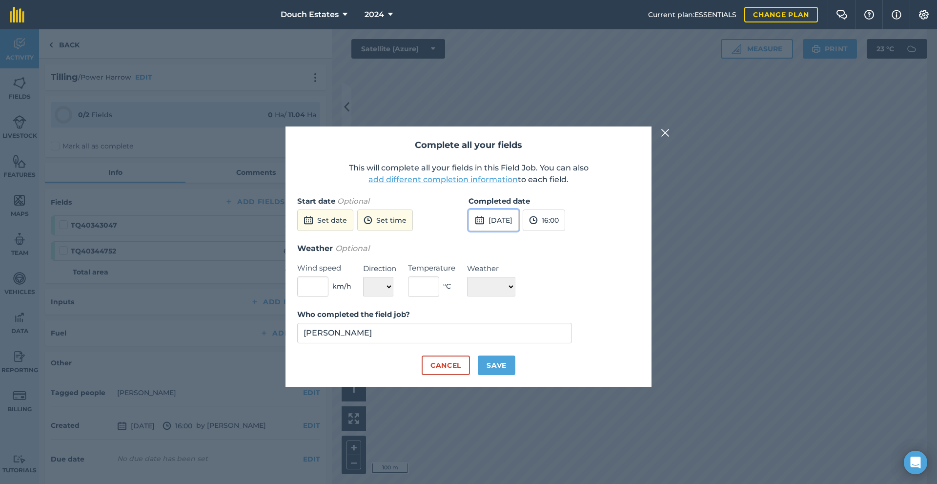
click at [481, 214] on img at bounding box center [480, 220] width 10 height 12
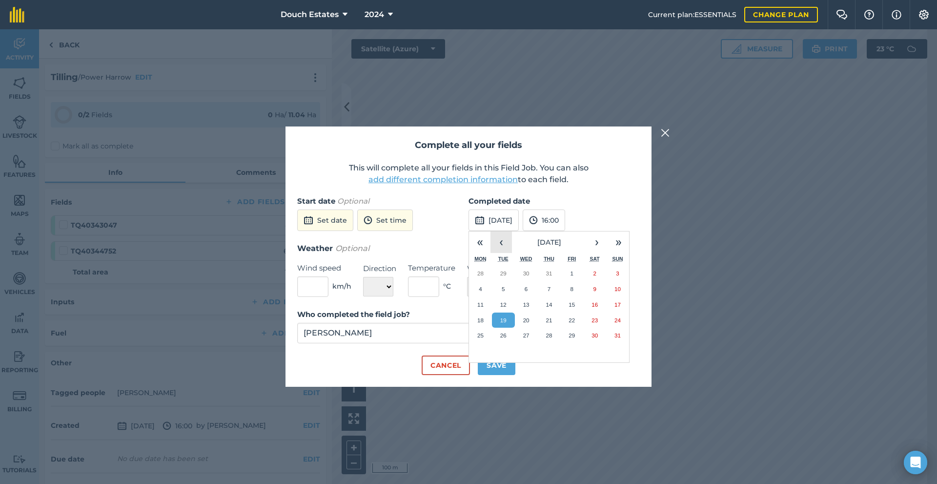
click at [501, 232] on button "‹" at bounding box center [500, 241] width 21 height 21
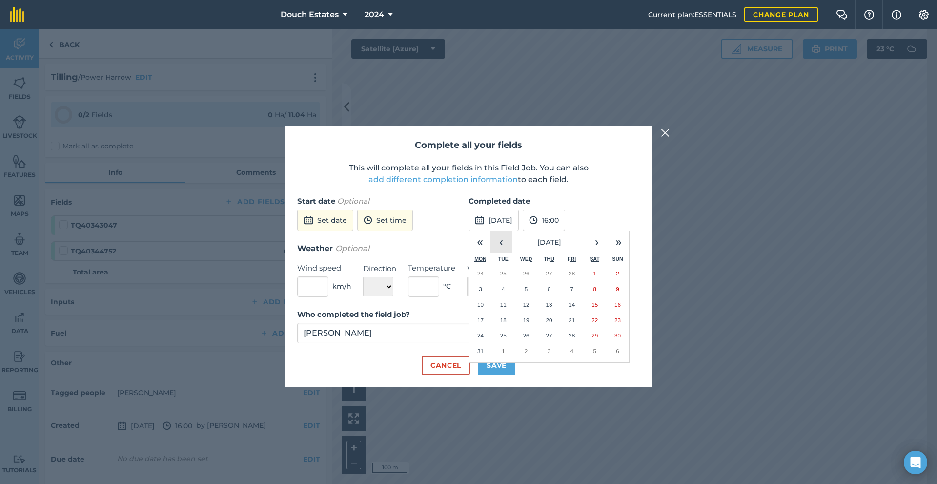
click at [501, 232] on button "‹" at bounding box center [500, 241] width 21 height 21
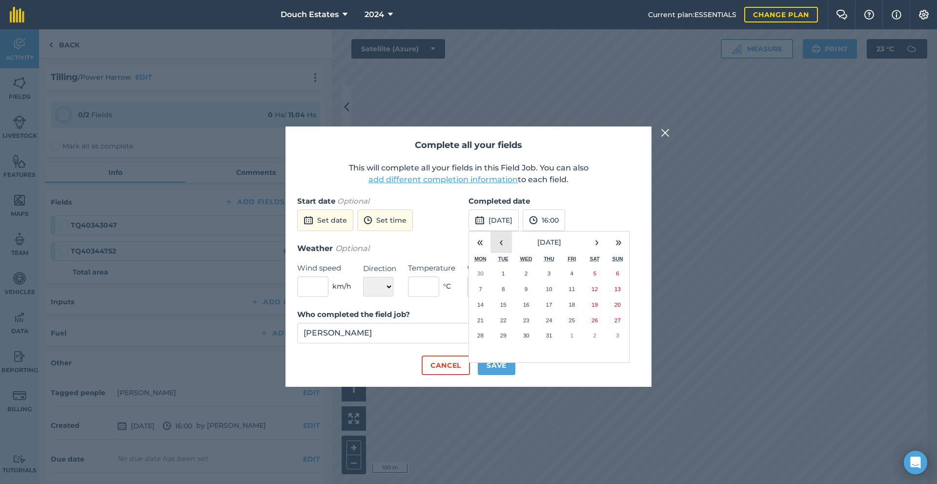
click at [501, 232] on button "‹" at bounding box center [500, 241] width 21 height 21
click at [480, 285] on abbr "5" at bounding box center [480, 288] width 3 height 6
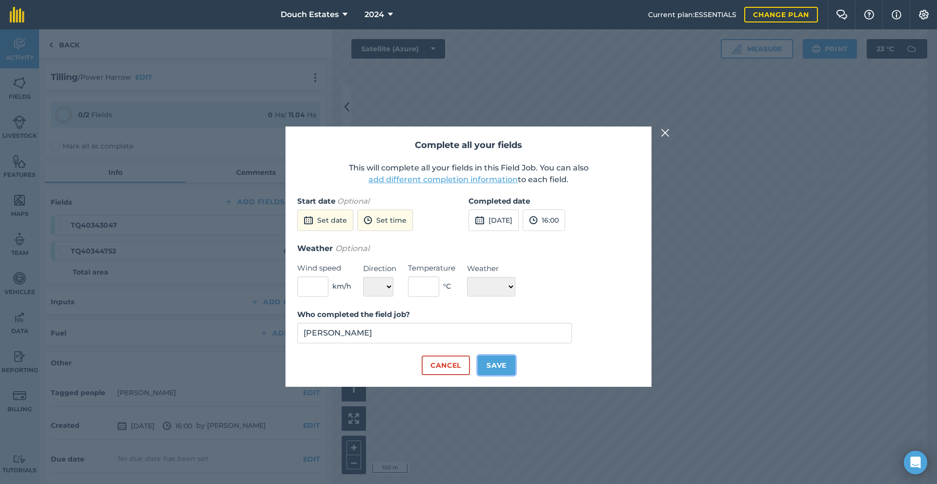
click at [508, 375] on button "Save" at bounding box center [497, 365] width 38 height 20
checkbox input "true"
